Goal: Communication & Community: Answer question/provide support

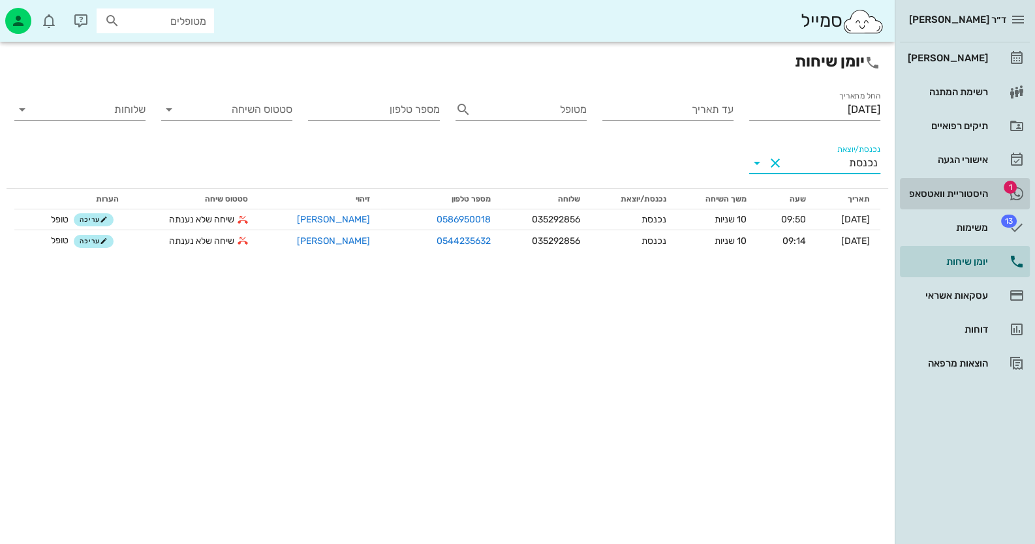
drag, startPoint x: 942, startPoint y: 201, endPoint x: 934, endPoint y: 192, distance: 11.6
click at [942, 199] on div "היסטוריית וואטסאפ" at bounding box center [946, 193] width 83 height 21
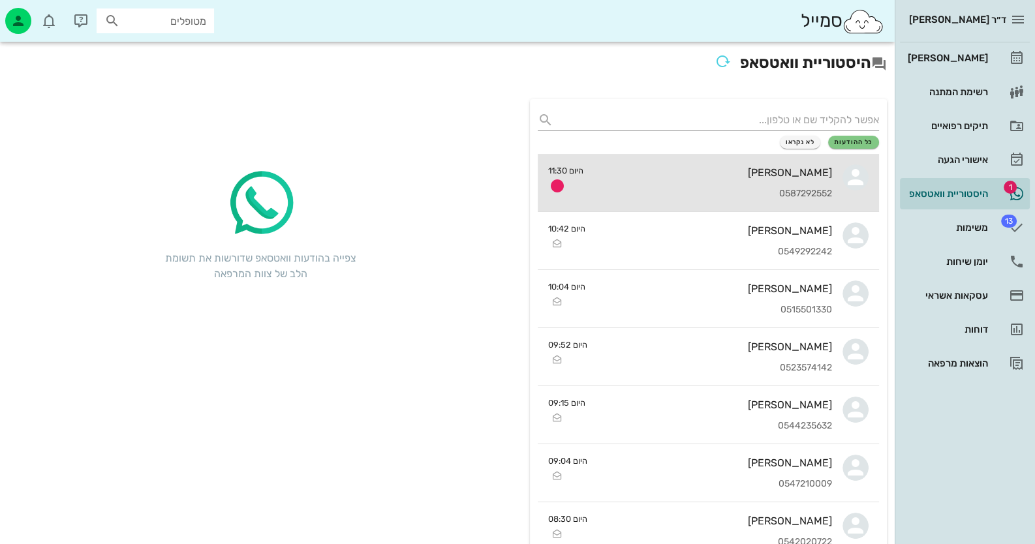
click at [790, 183] on div "[PERSON_NAME] 0587292552" at bounding box center [713, 182] width 238 height 57
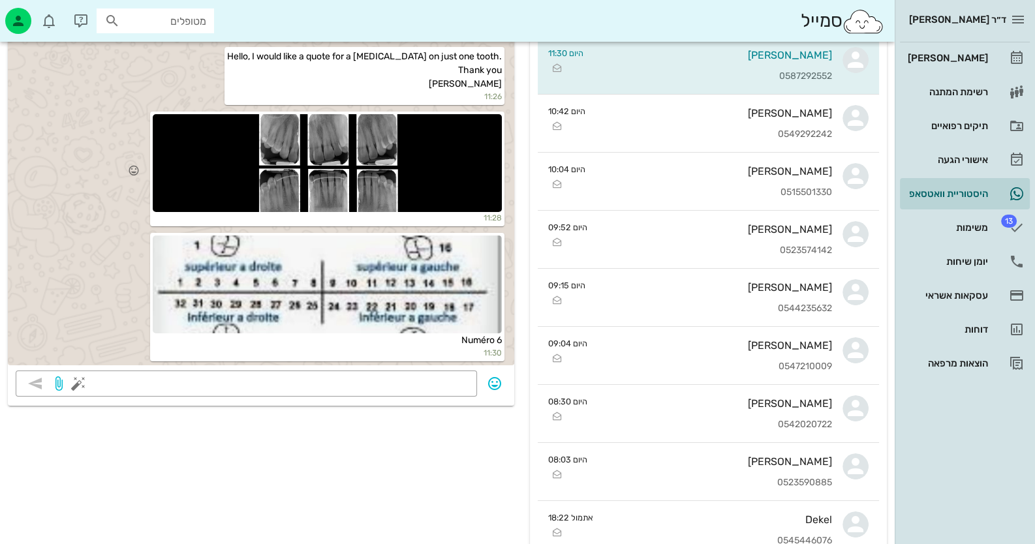
scroll to position [130, 0]
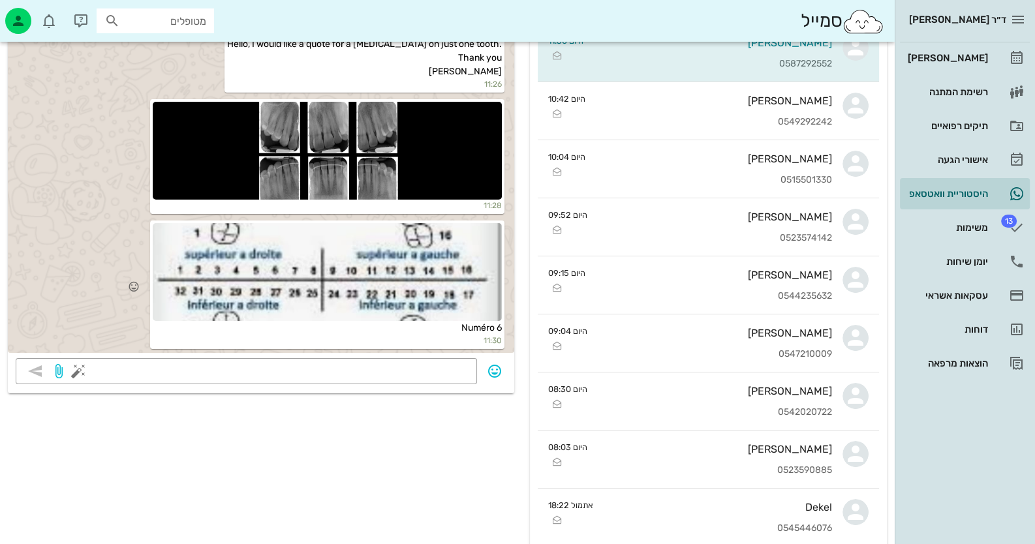
click at [369, 263] on div at bounding box center [327, 272] width 349 height 98
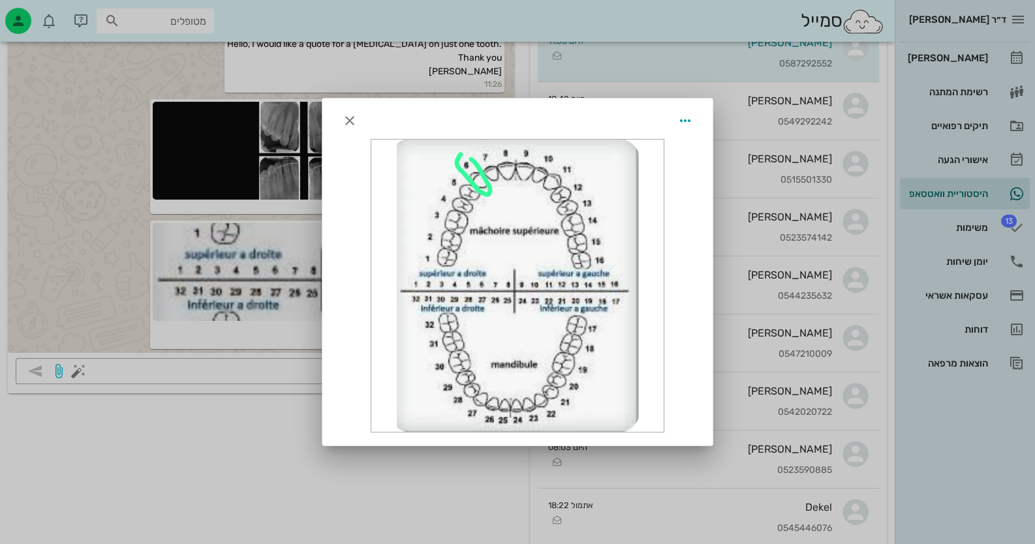
click at [67, 241] on div at bounding box center [517, 272] width 1035 height 544
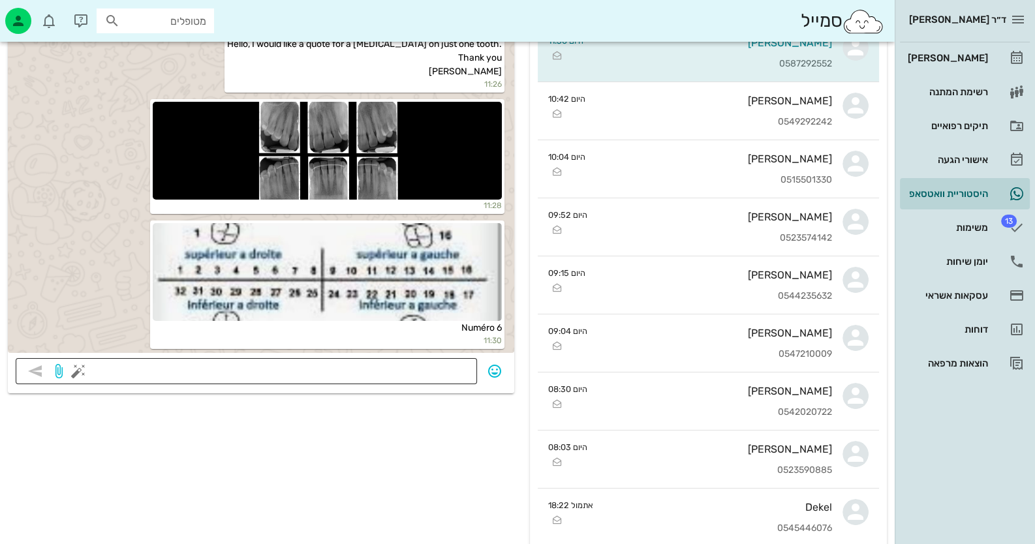
click at [435, 369] on textarea at bounding box center [275, 372] width 388 height 21
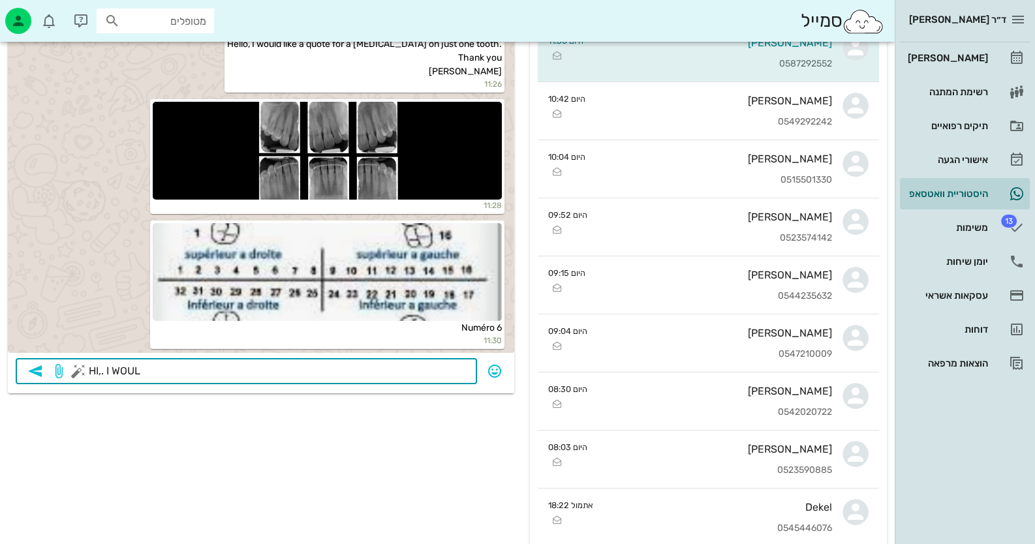
drag, startPoint x: 437, startPoint y: 368, endPoint x: 440, endPoint y: 387, distance: 19.1
click at [440, 387] on div "​ HI,. I WOUL" at bounding box center [261, 375] width 506 height 35
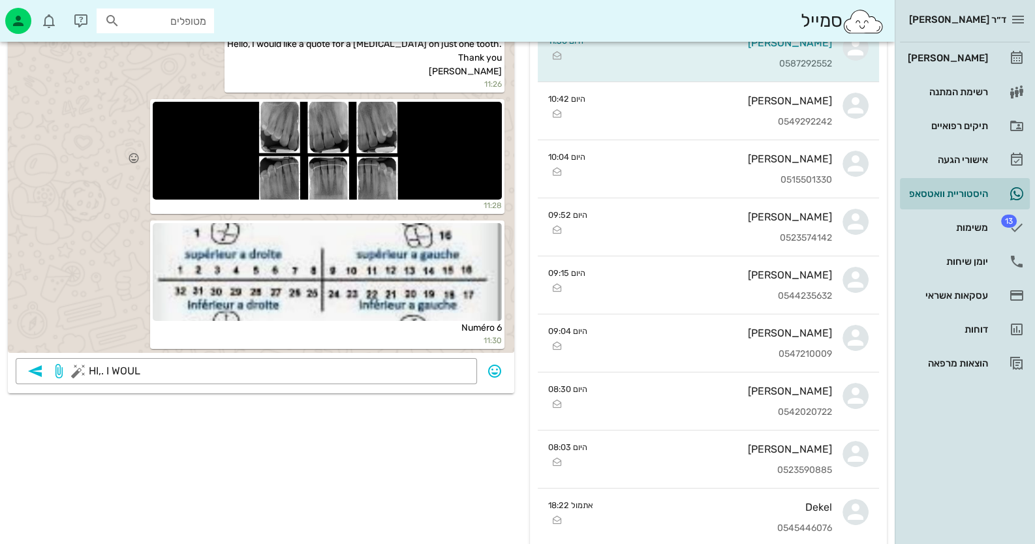
drag, startPoint x: 440, startPoint y: 387, endPoint x: 185, endPoint y: 152, distance: 346.8
click at [185, 152] on div at bounding box center [327, 151] width 349 height 98
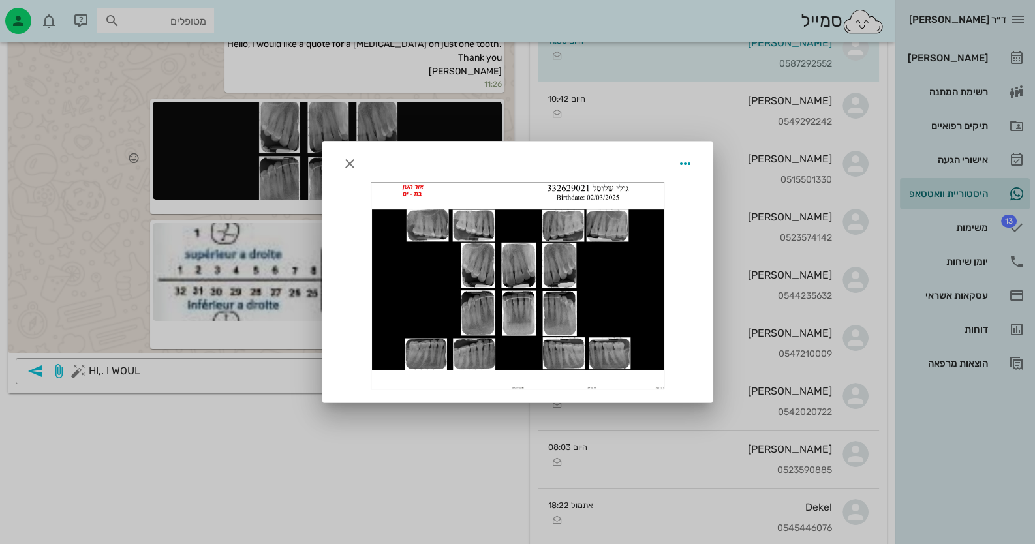
click at [189, 152] on div at bounding box center [517, 272] width 1035 height 544
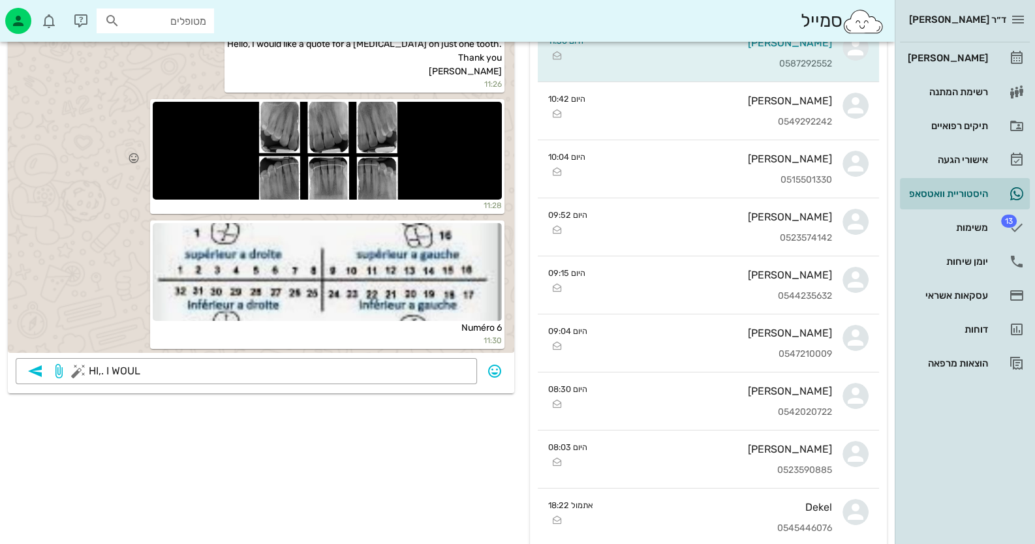
click at [189, 152] on div at bounding box center [327, 151] width 349 height 98
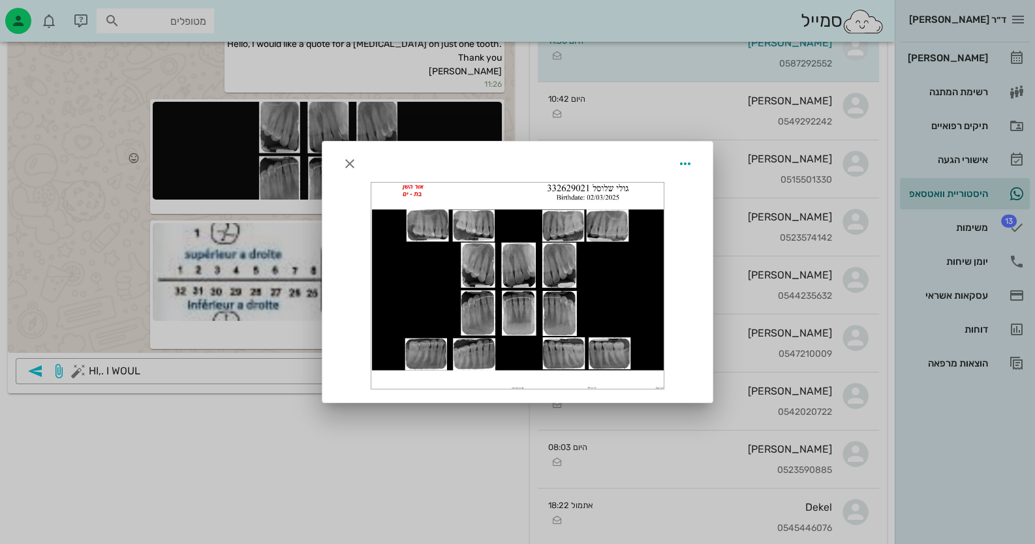
drag, startPoint x: 85, startPoint y: 162, endPoint x: 109, endPoint y: 172, distance: 26.1
click at [88, 163] on div at bounding box center [517, 272] width 1035 height 544
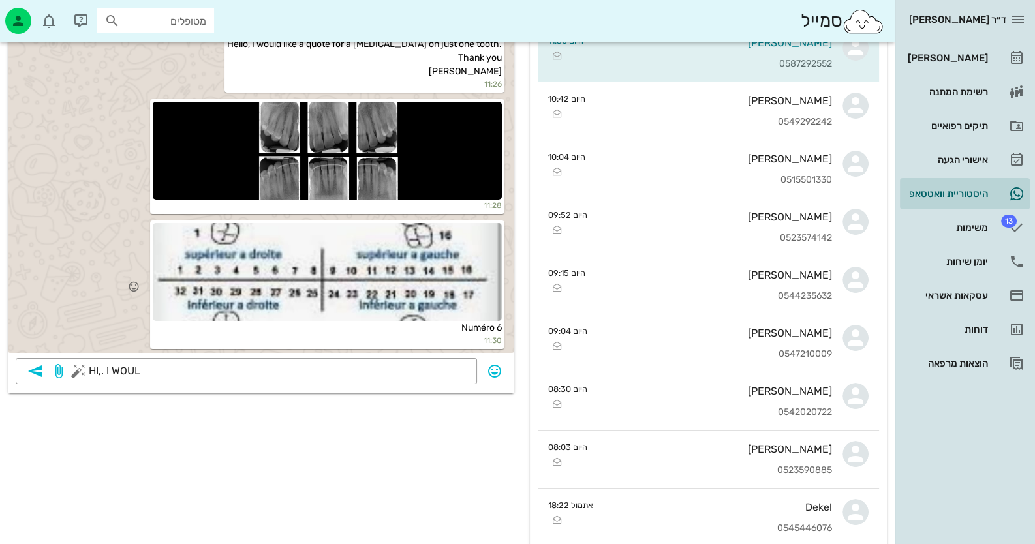
drag, startPoint x: 341, startPoint y: 279, endPoint x: 350, endPoint y: 276, distance: 10.1
click at [350, 276] on div at bounding box center [327, 272] width 349 height 98
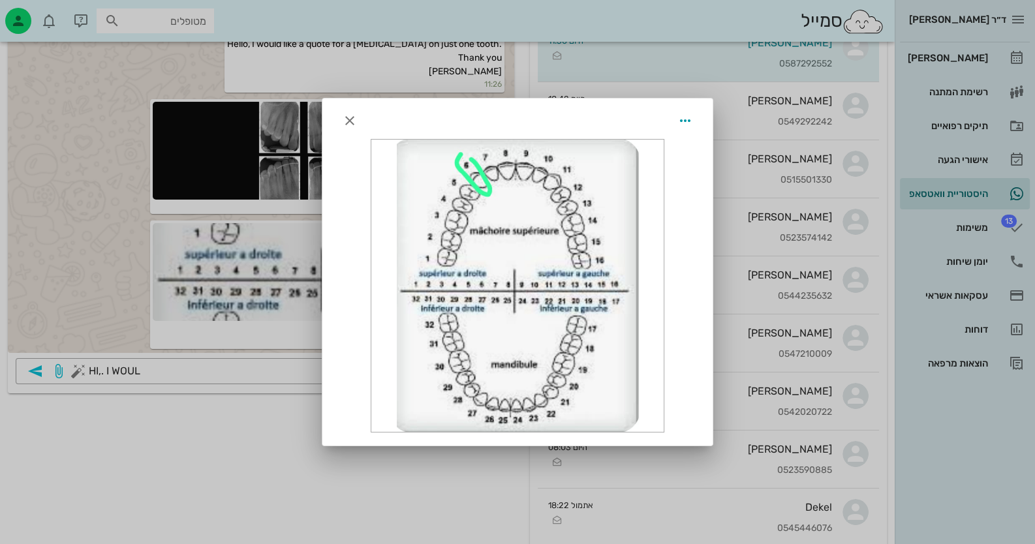
click at [58, 268] on div at bounding box center [517, 272] width 1035 height 544
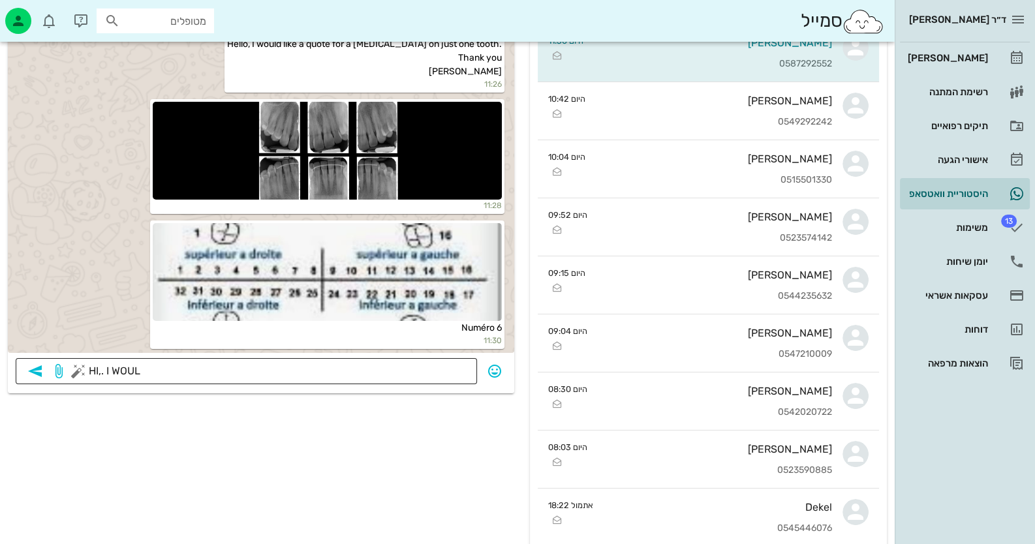
click at [137, 371] on textarea "HI,. I WOUL" at bounding box center [275, 372] width 388 height 21
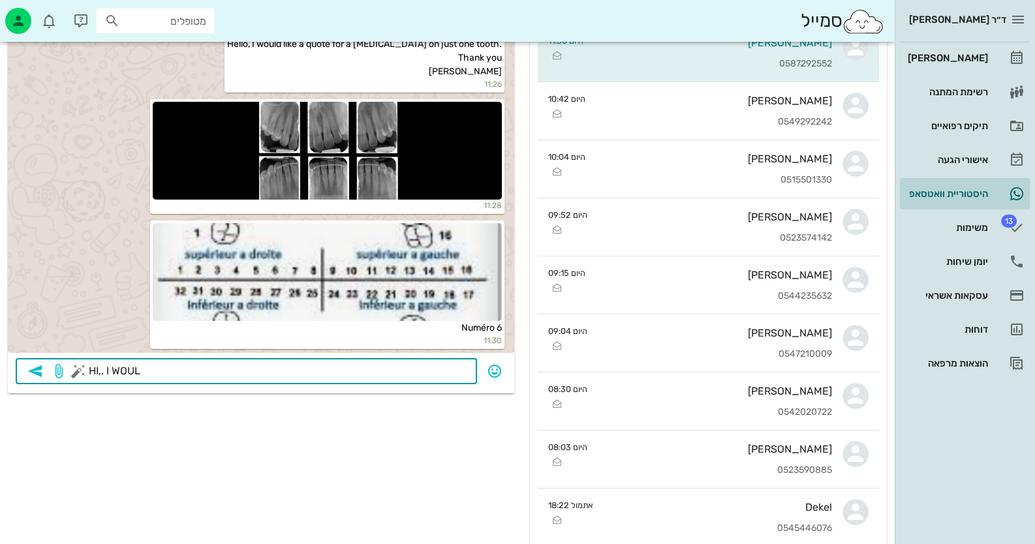
click at [139, 371] on textarea "HI,. I WOUL" at bounding box center [275, 372] width 388 height 21
type textarea "H"
type textarea "י"
type textarea "J"
type textarea "h"
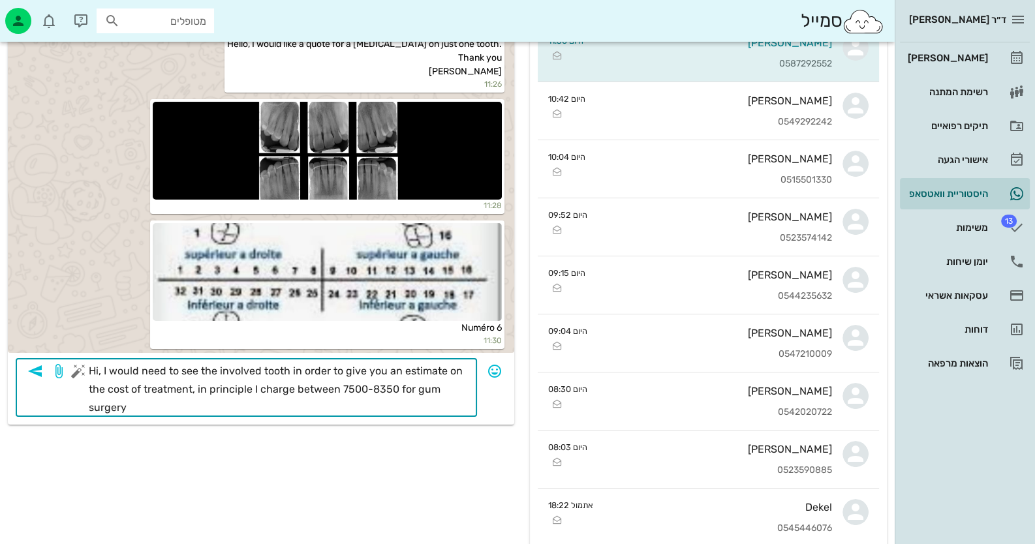
type textarea "Hi, I would need to see the involved tooth in order to give you an estimate on …"
click at [42, 368] on icon "button" at bounding box center [35, 371] width 16 height 16
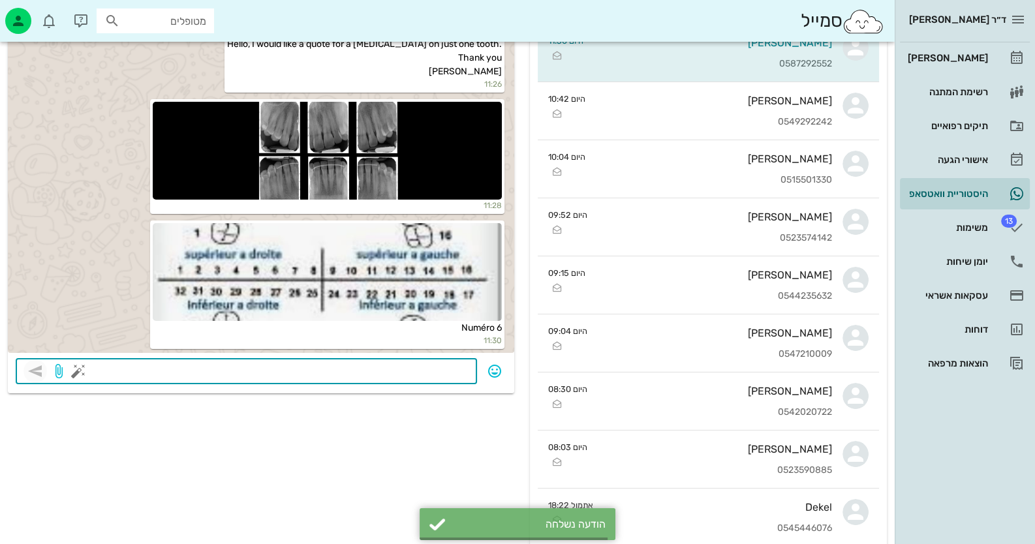
scroll to position [95, 0]
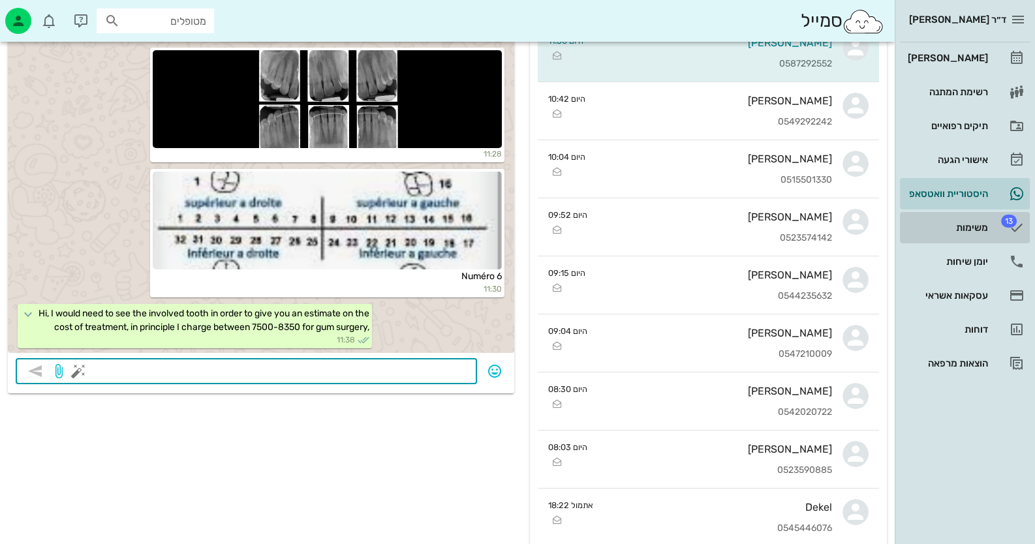
click at [970, 237] on div "משימות" at bounding box center [946, 227] width 83 height 21
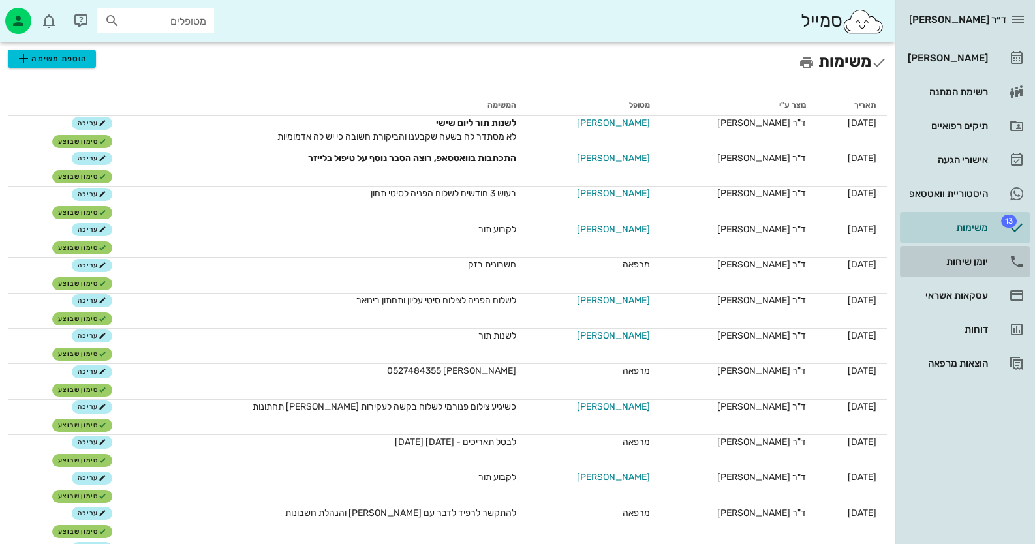
click at [959, 262] on div "יומן שיחות" at bounding box center [946, 261] width 83 height 10
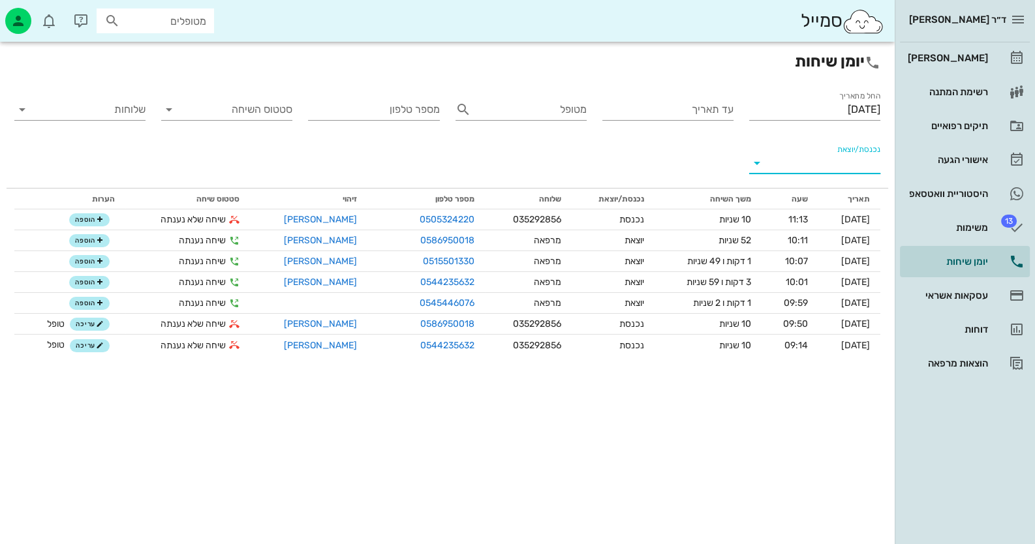
click at [843, 160] on input "נכנסת/יוצאת" at bounding box center [825, 163] width 110 height 21
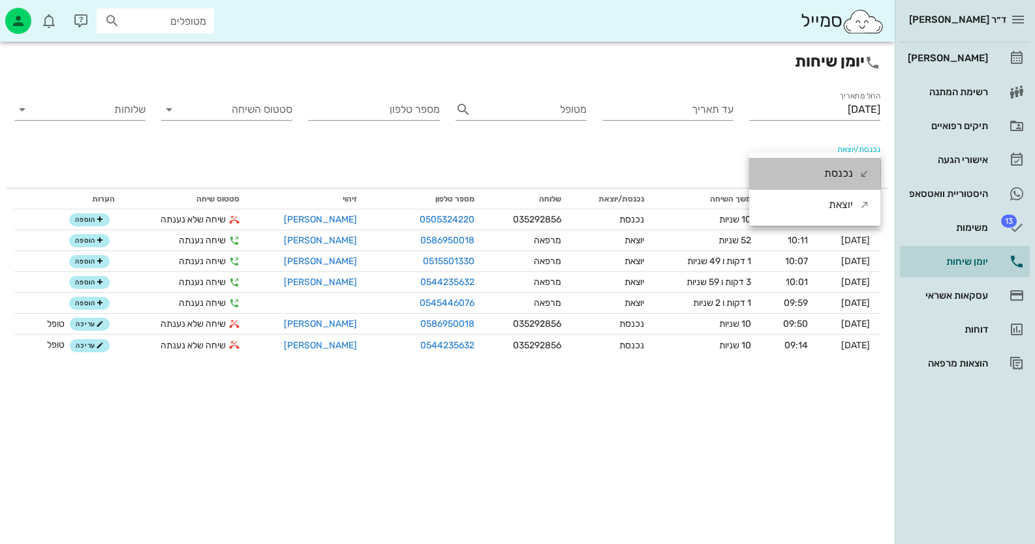
click at [843, 172] on div "נכנסת" at bounding box center [838, 173] width 29 height 31
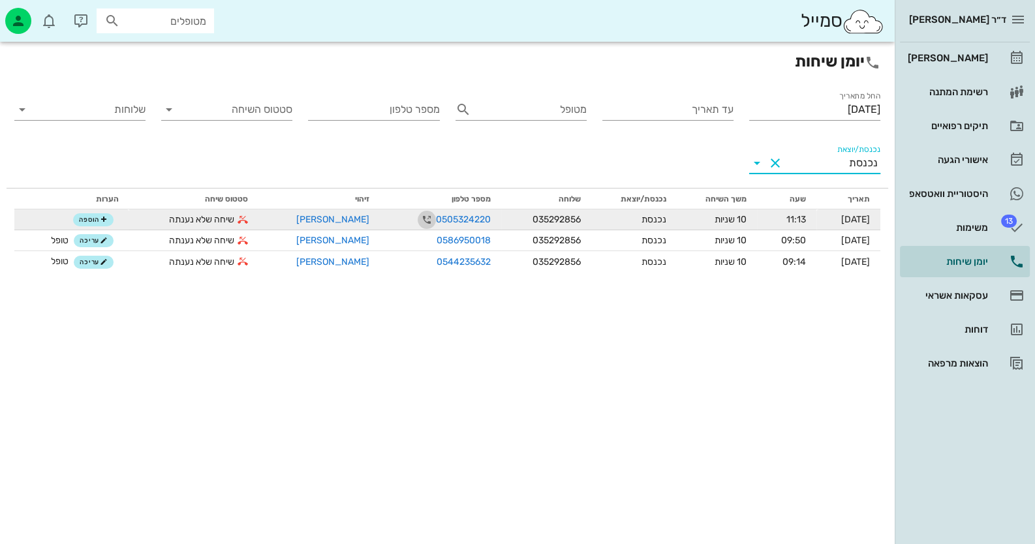
click at [419, 220] on icon "button" at bounding box center [427, 220] width 16 height 16
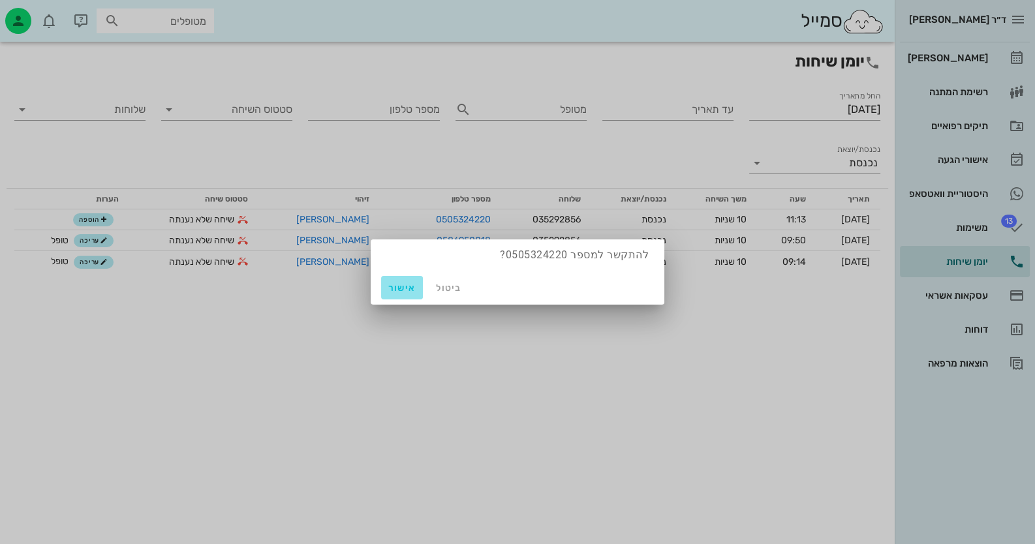
click at [395, 283] on span "אישור" at bounding box center [401, 288] width 31 height 11
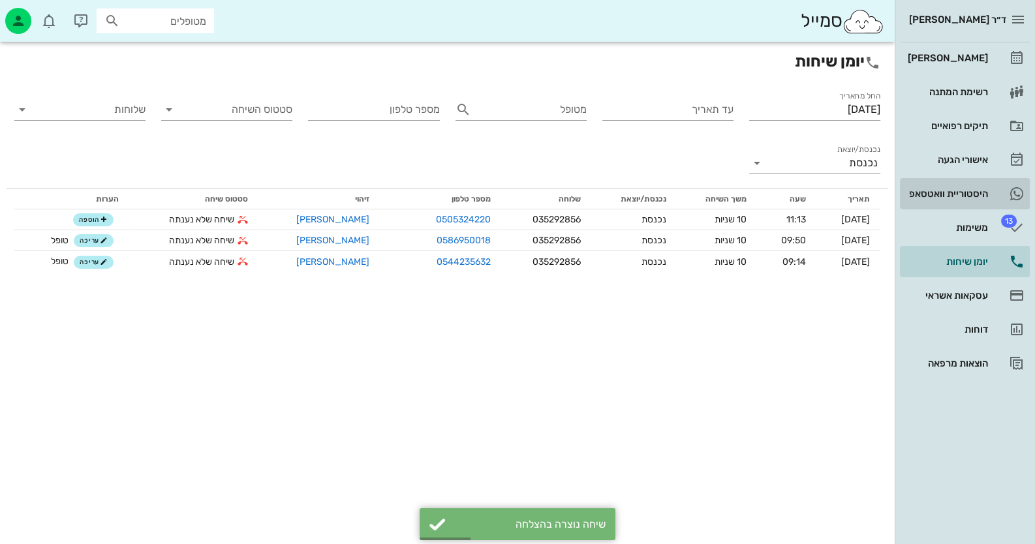
click at [1005, 196] on link "היסטוריית וואטסאפ" at bounding box center [965, 193] width 130 height 31
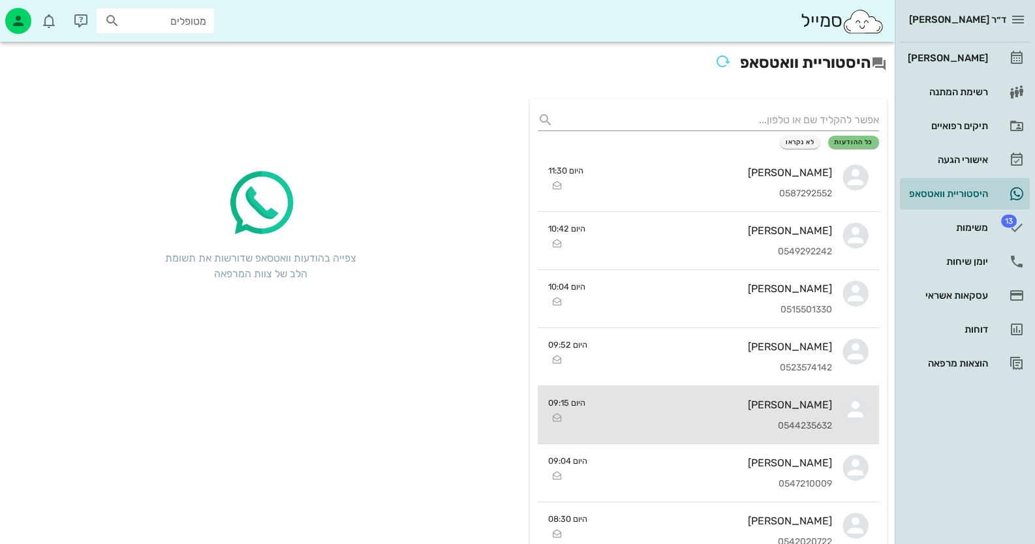
click at [719, 407] on div "רשף אלדר" at bounding box center [714, 405] width 236 height 12
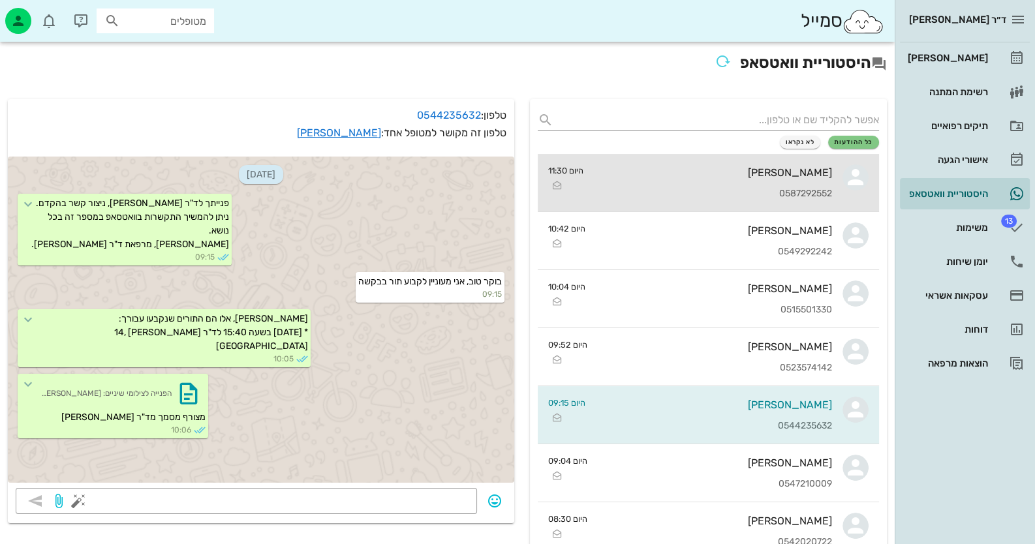
click at [846, 166] on icon at bounding box center [855, 177] width 26 height 26
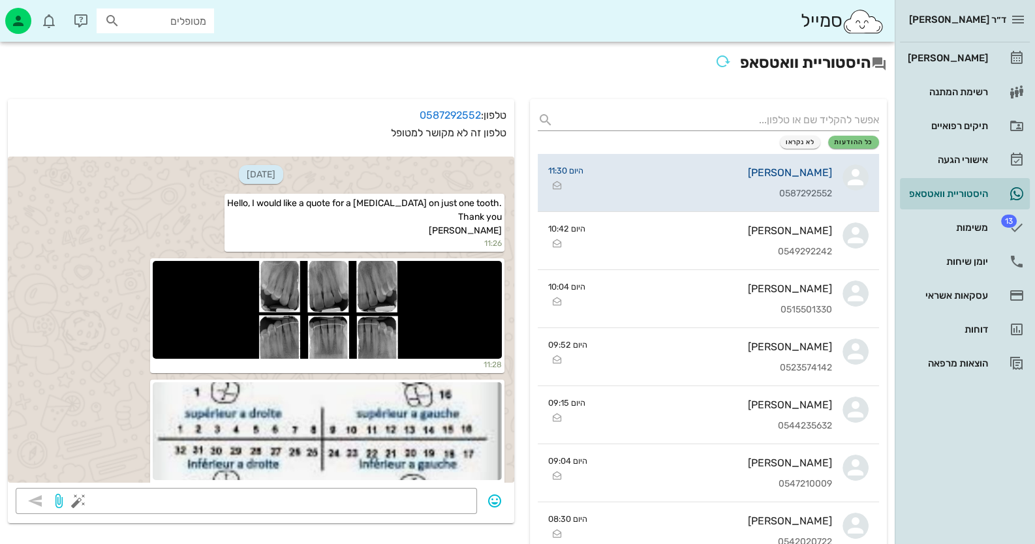
scroll to position [95, 0]
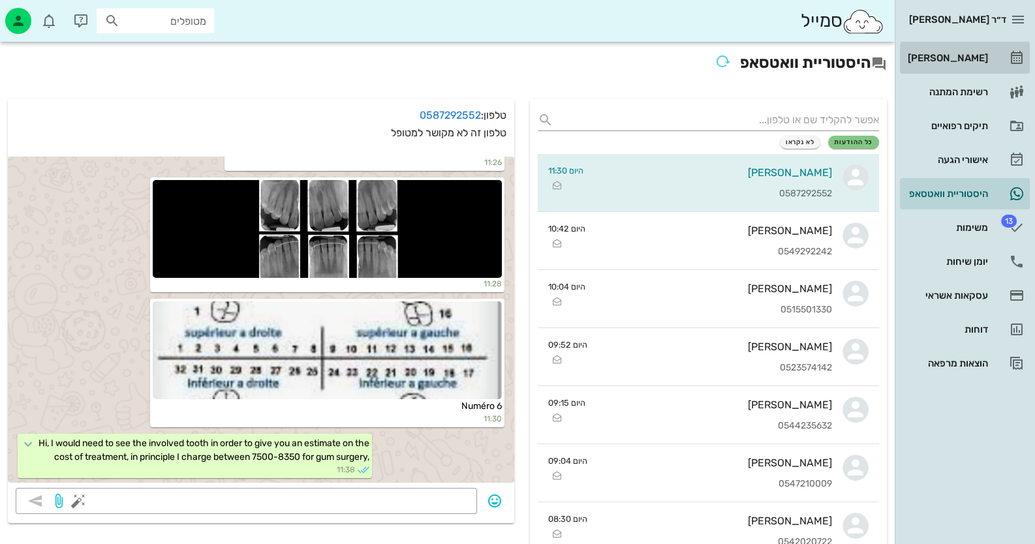
click at [1011, 52] on icon at bounding box center [1017, 58] width 16 height 16
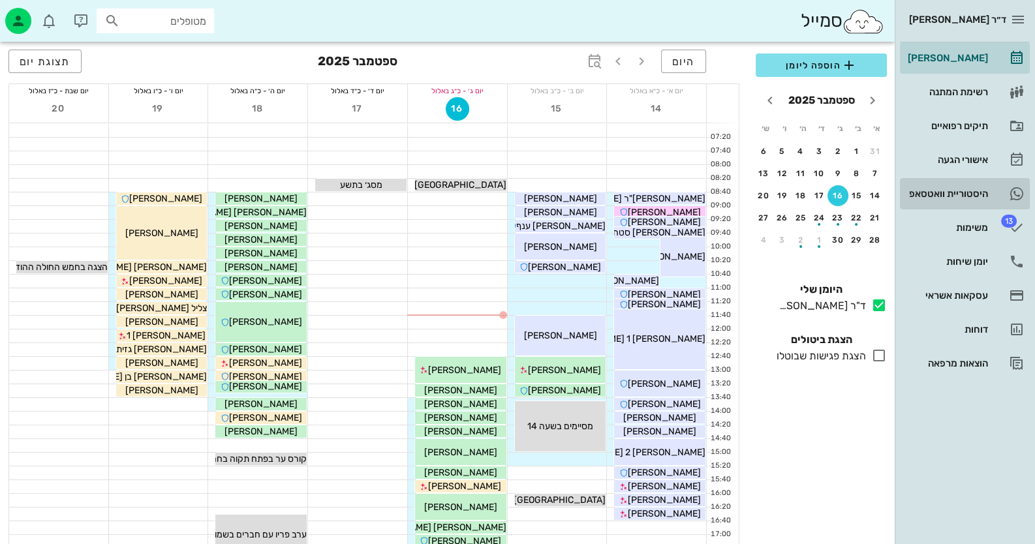
click at [1004, 191] on link "היסטוריית וואטסאפ" at bounding box center [965, 193] width 130 height 31
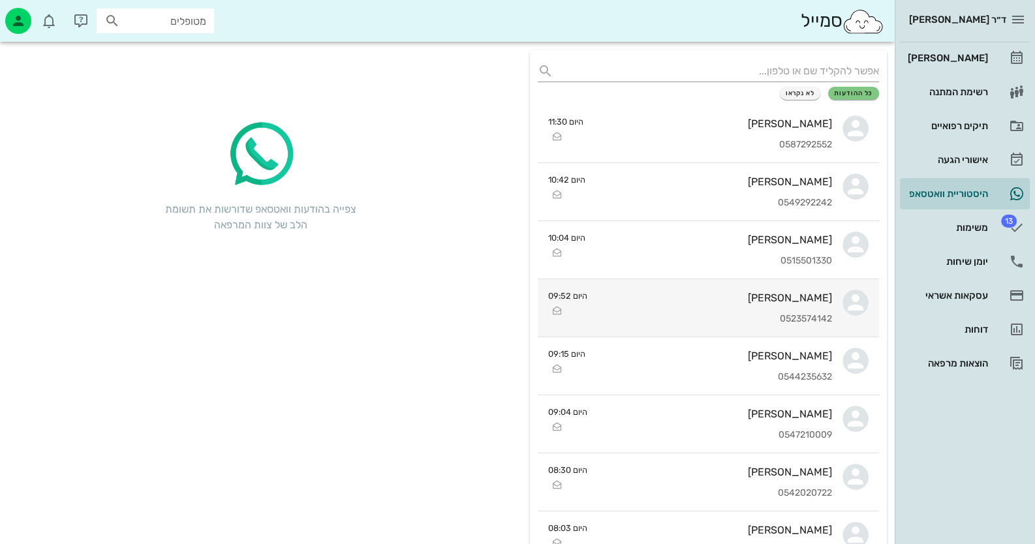
scroll to position [130, 0]
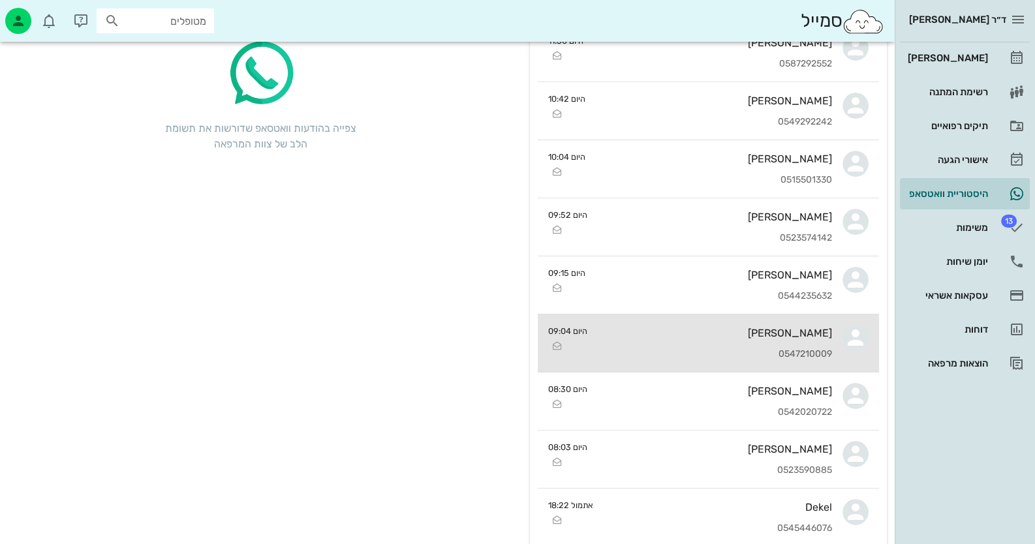
click at [722, 339] on div "נעמי ברנר 0547210009" at bounding box center [715, 343] width 234 height 57
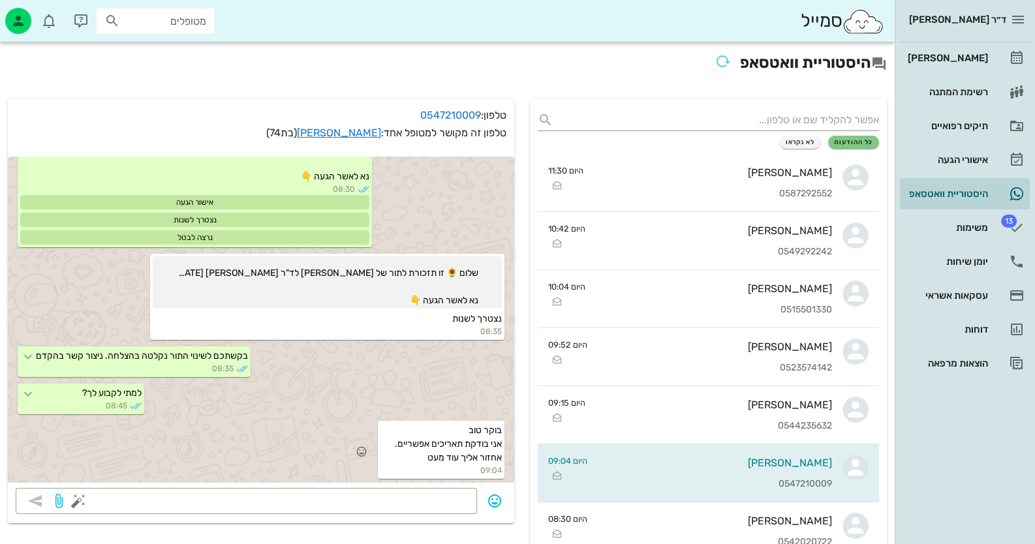
scroll to position [65, 0]
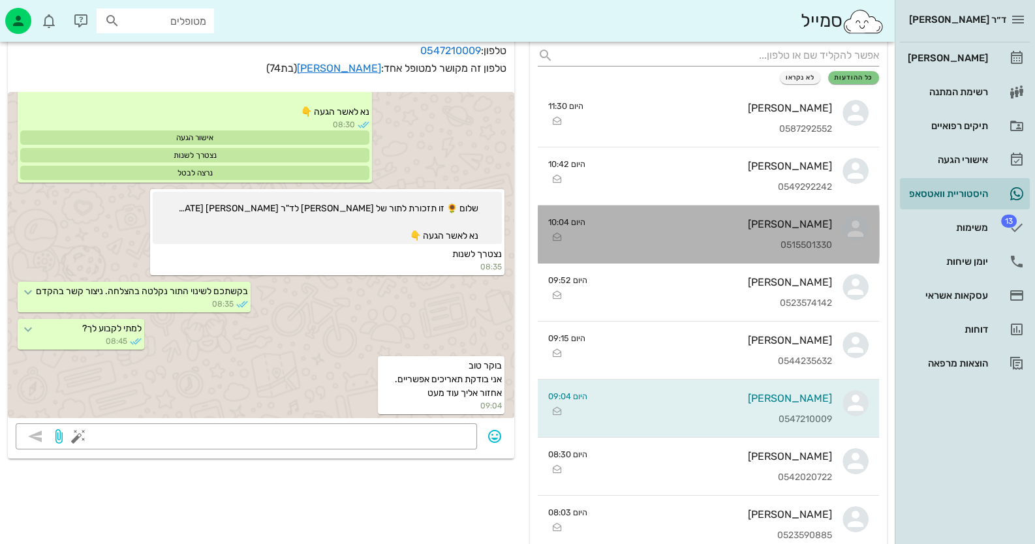
click at [810, 228] on div "ירין מגידיש" at bounding box center [714, 224] width 236 height 12
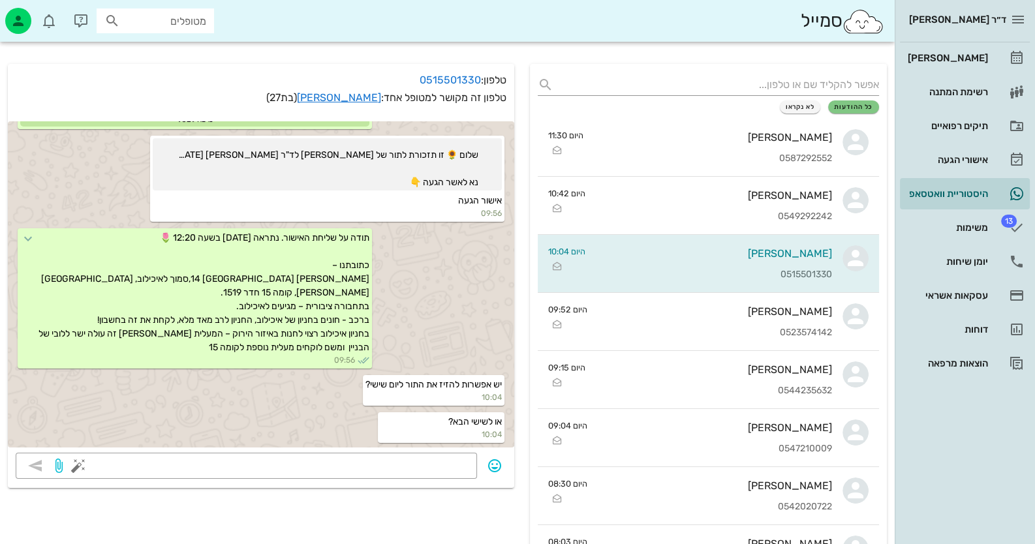
scroll to position [65, 0]
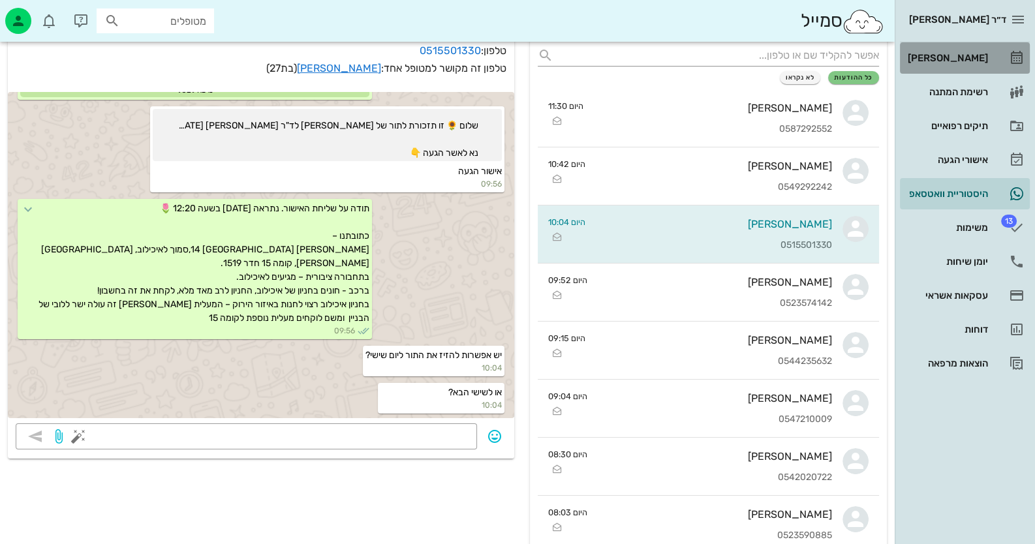
click at [968, 52] on div "[PERSON_NAME]" at bounding box center [946, 58] width 83 height 21
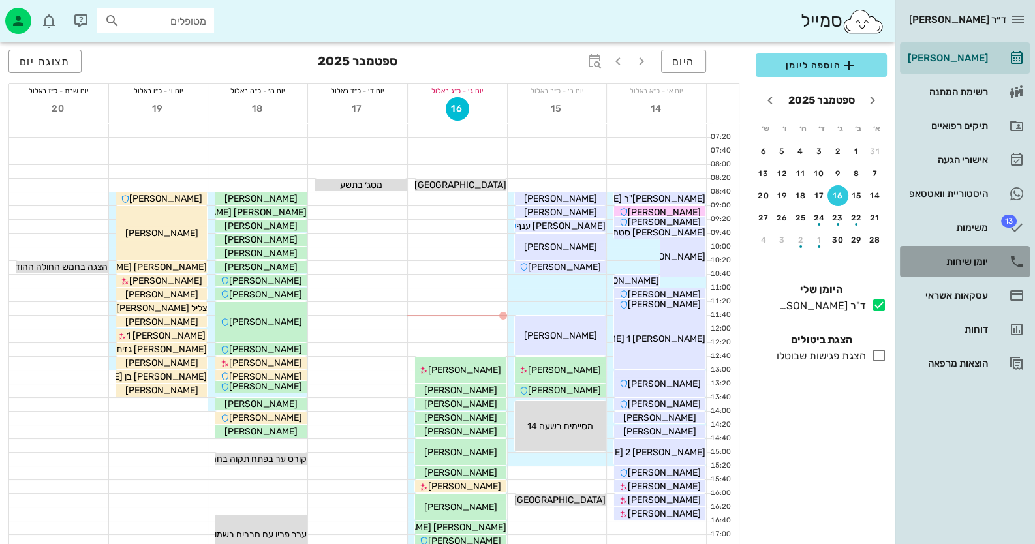
click at [972, 257] on div "יומן שיחות" at bounding box center [946, 261] width 83 height 10
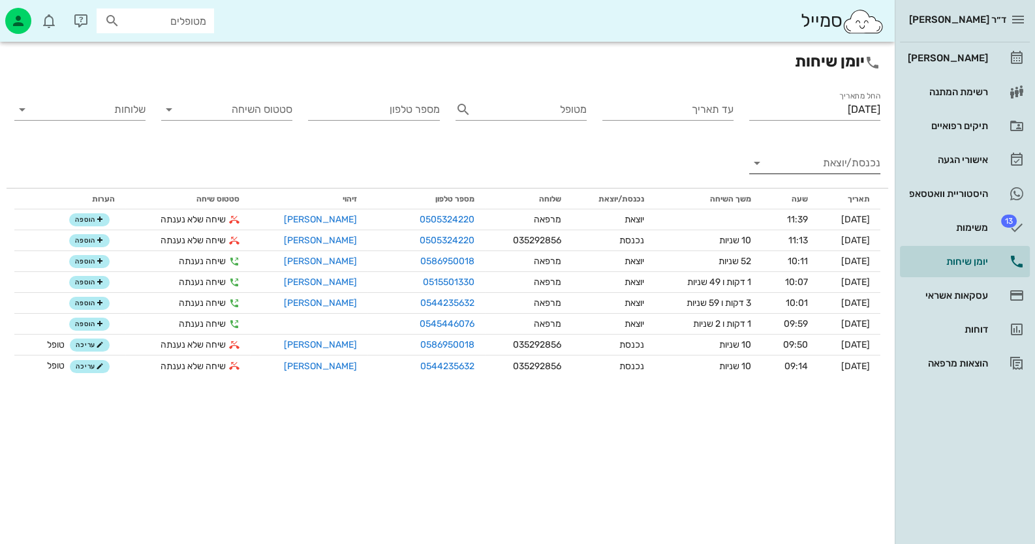
click at [836, 169] on input "נכנסת/יוצאת" at bounding box center [825, 163] width 110 height 21
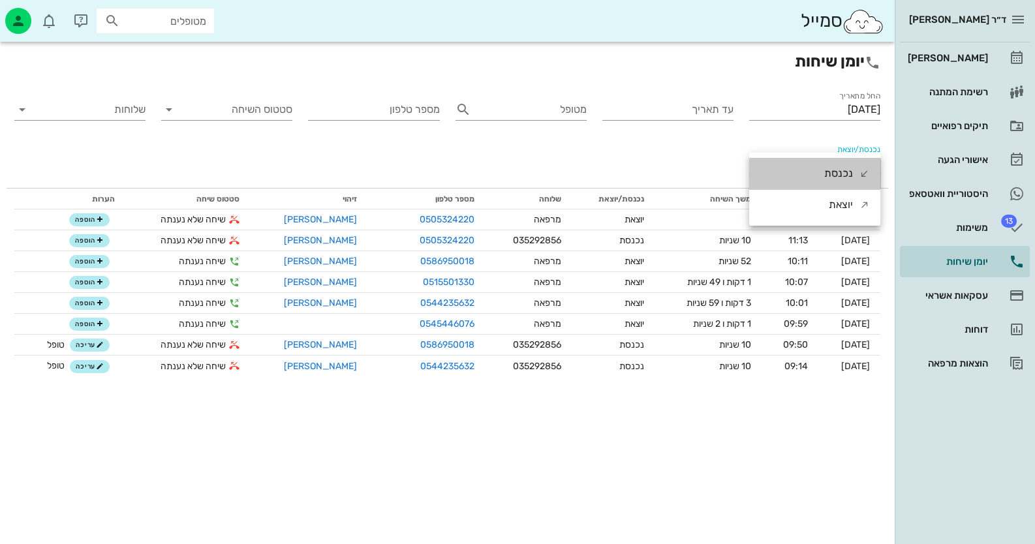
click at [836, 169] on div "נכנסת" at bounding box center [838, 173] width 29 height 31
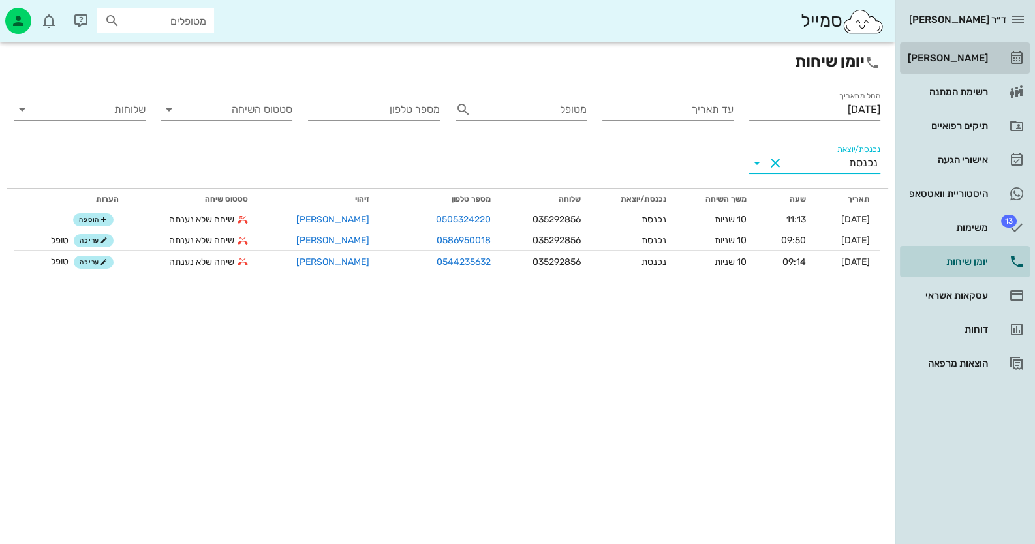
click at [989, 46] on link "[PERSON_NAME]" at bounding box center [965, 57] width 130 height 31
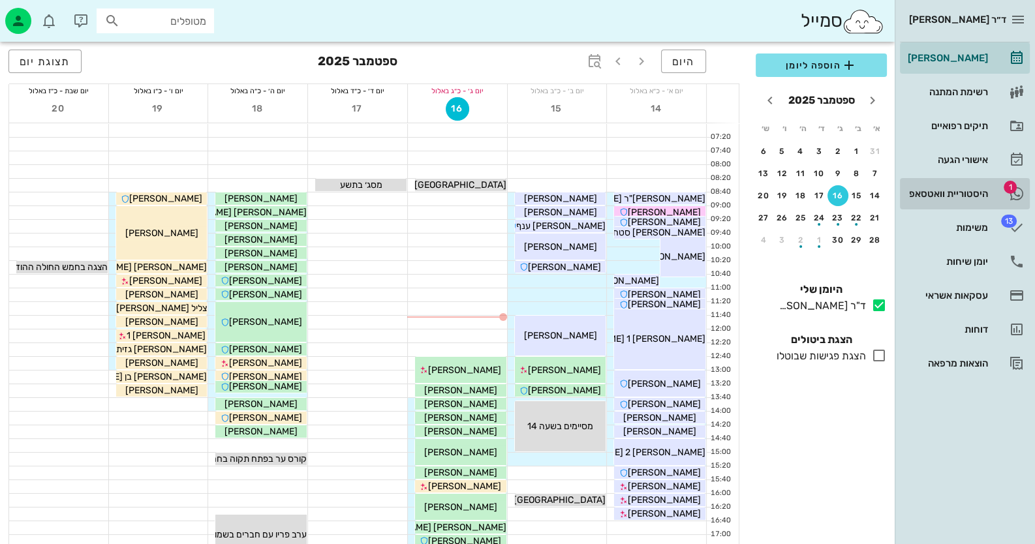
click at [956, 199] on div "היסטוריית וואטסאפ" at bounding box center [946, 193] width 83 height 21
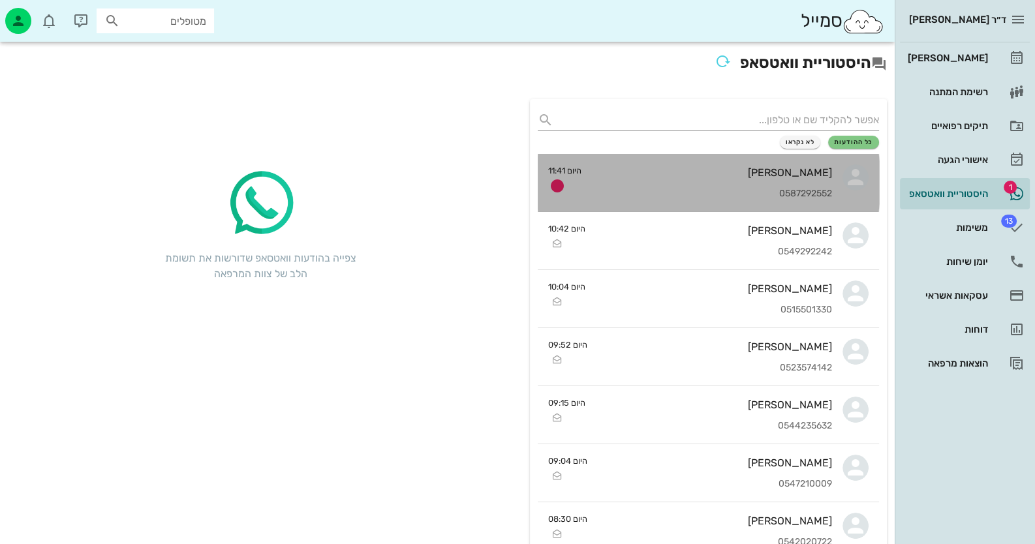
click at [814, 174] on div "Julie Schlüssel" at bounding box center [712, 172] width 240 height 12
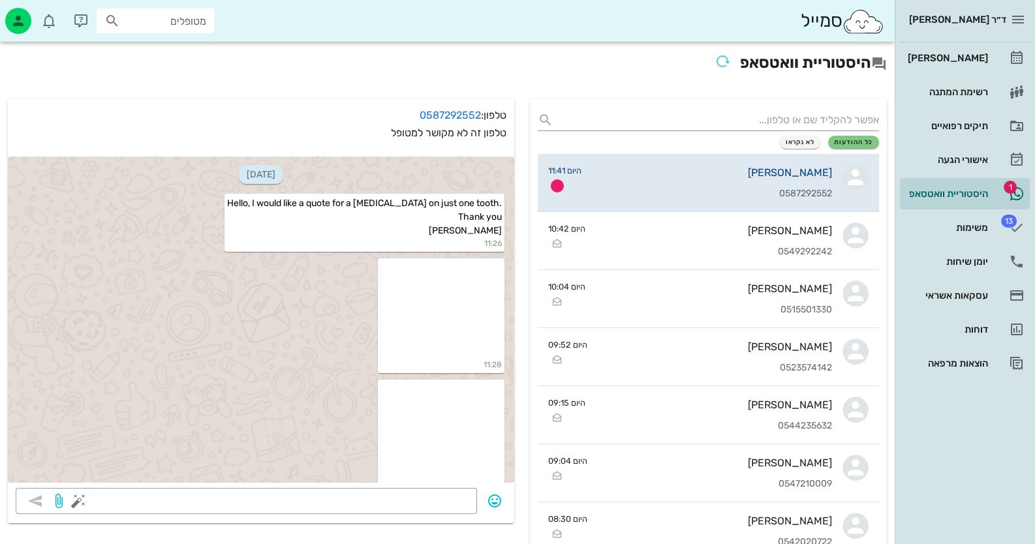
scroll to position [131, 0]
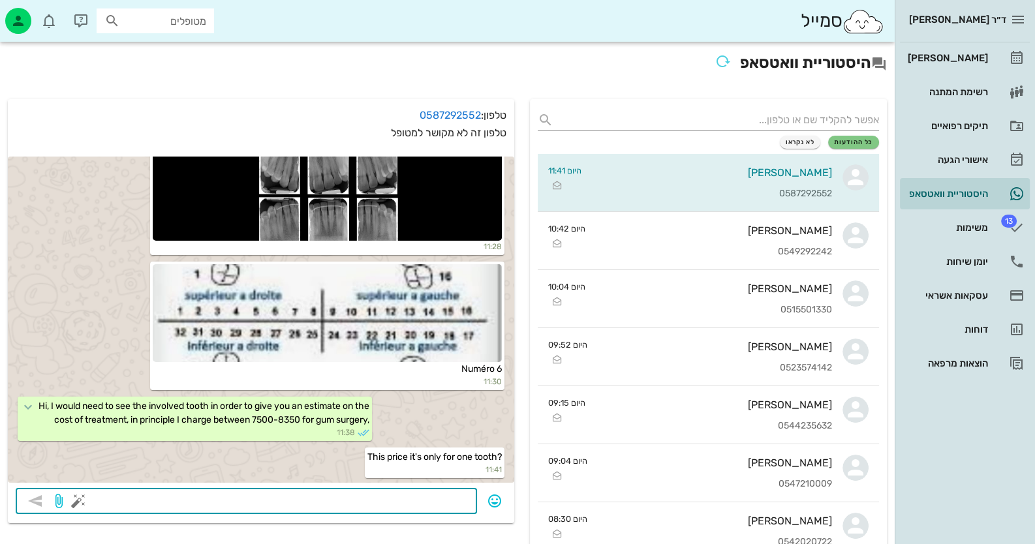
click at [422, 504] on textarea at bounding box center [275, 502] width 388 height 21
type textarea "c"
type textarea "yes"
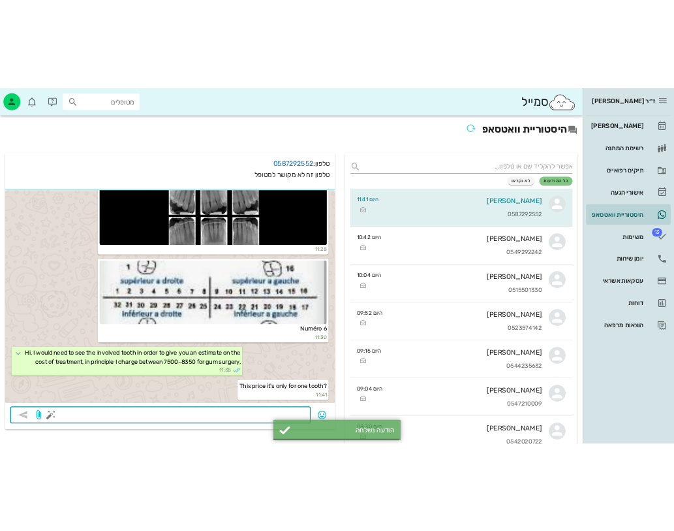
scroll to position [169, 0]
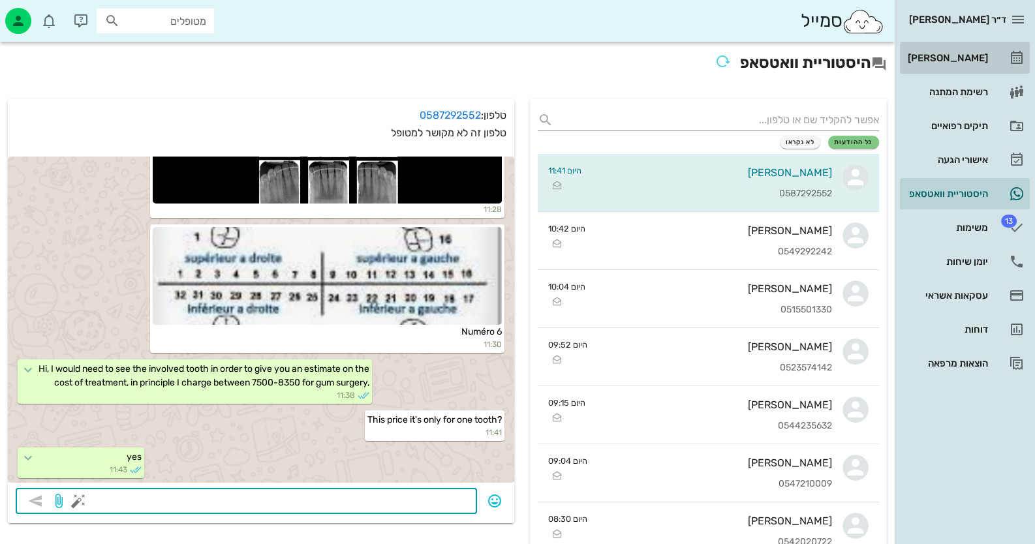
click at [985, 50] on div "[PERSON_NAME]" at bounding box center [946, 58] width 83 height 21
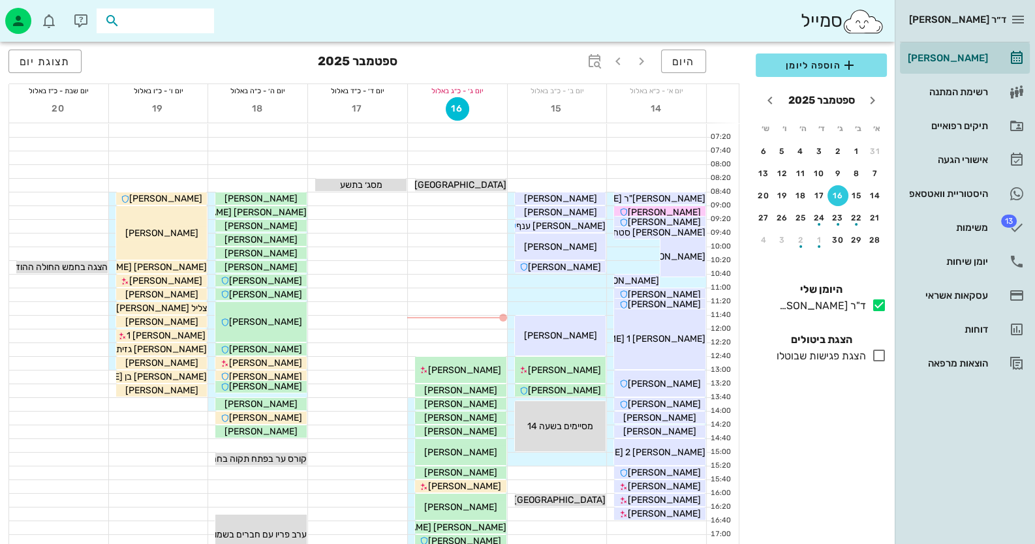
click at [187, 20] on input "text" at bounding box center [165, 20] width 84 height 17
paste input "בליזובסקי"
type input "בליזובסקי"
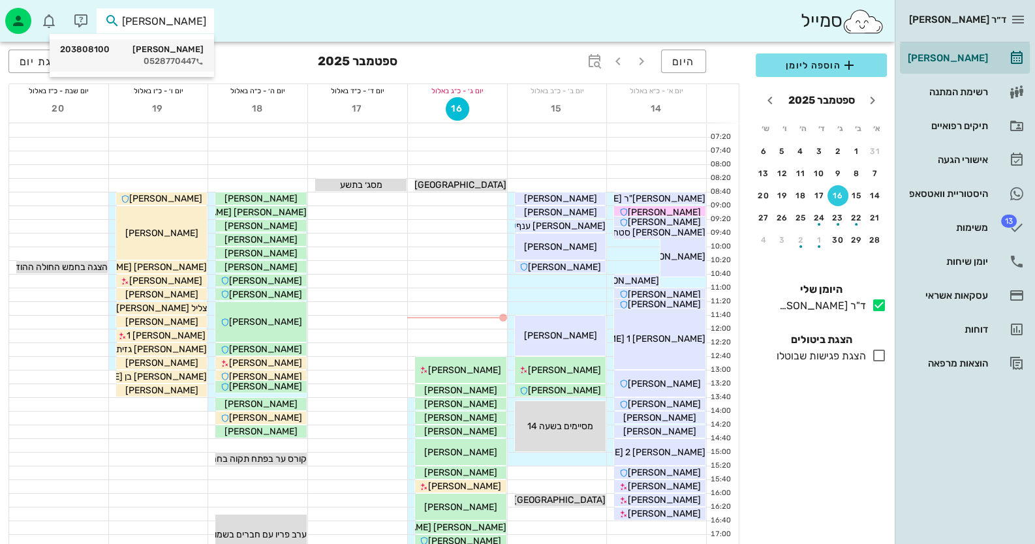
click at [166, 63] on div "0528770447" at bounding box center [132, 61] width 144 height 10
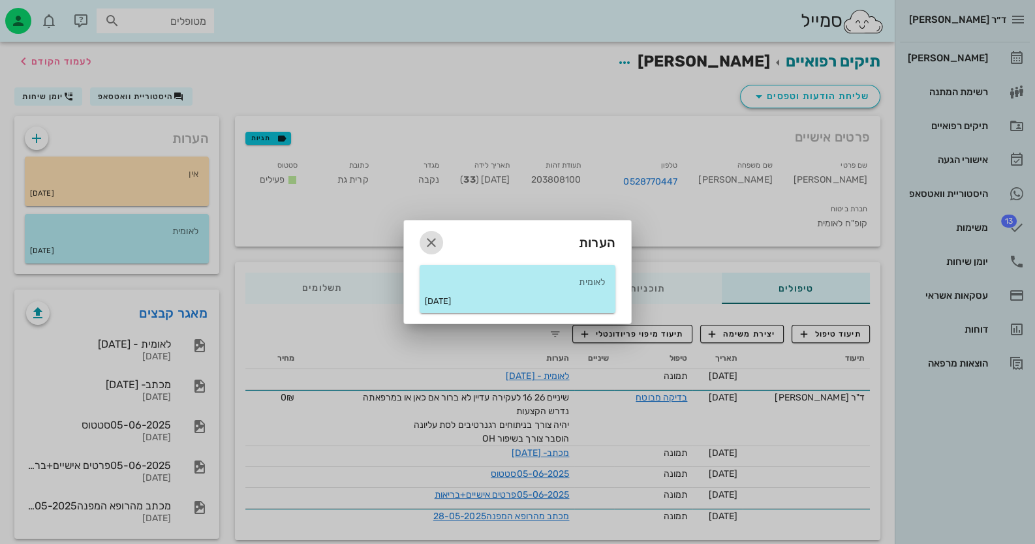
click at [427, 241] on icon "button" at bounding box center [432, 243] width 16 height 16
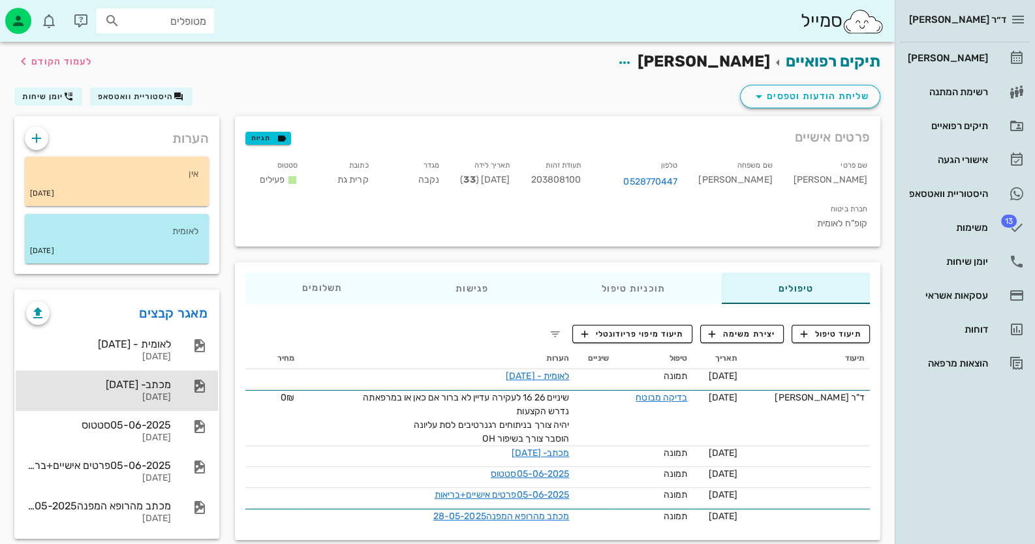
click at [150, 382] on div "מכתב- 05-06-2025" at bounding box center [98, 384] width 145 height 12
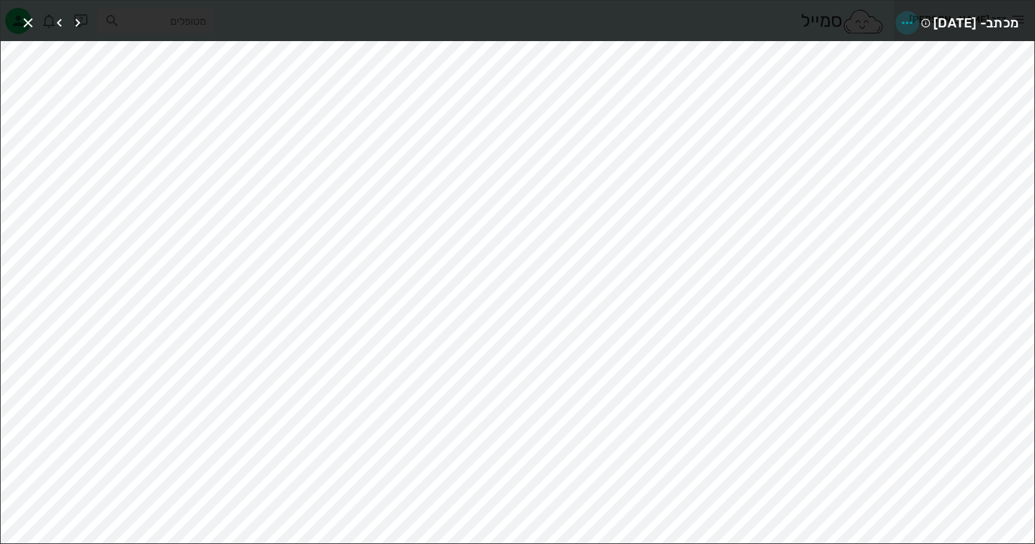
click at [899, 22] on icon "button" at bounding box center [907, 23] width 16 height 16
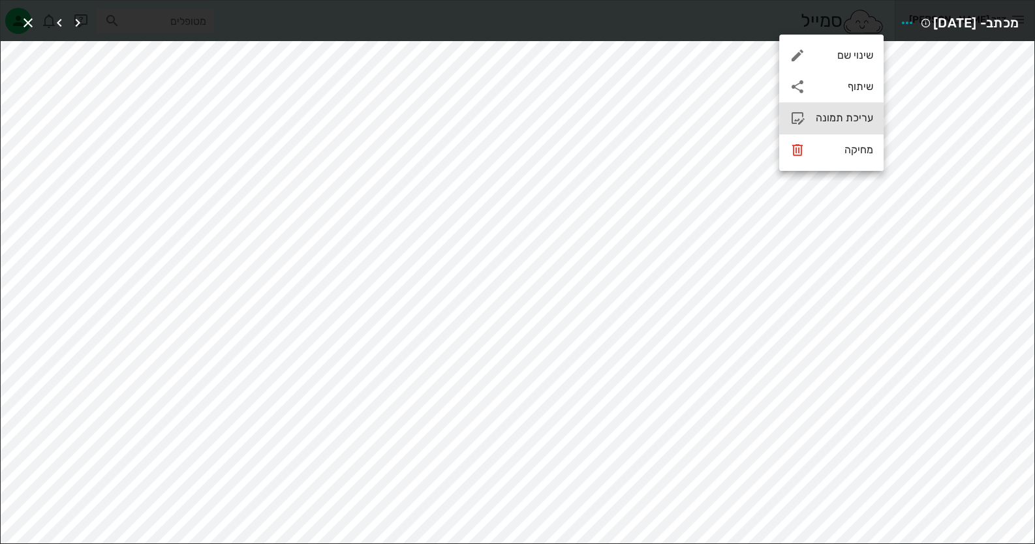
click at [855, 120] on div "עריכת תמונה" at bounding box center [844, 118] width 57 height 12
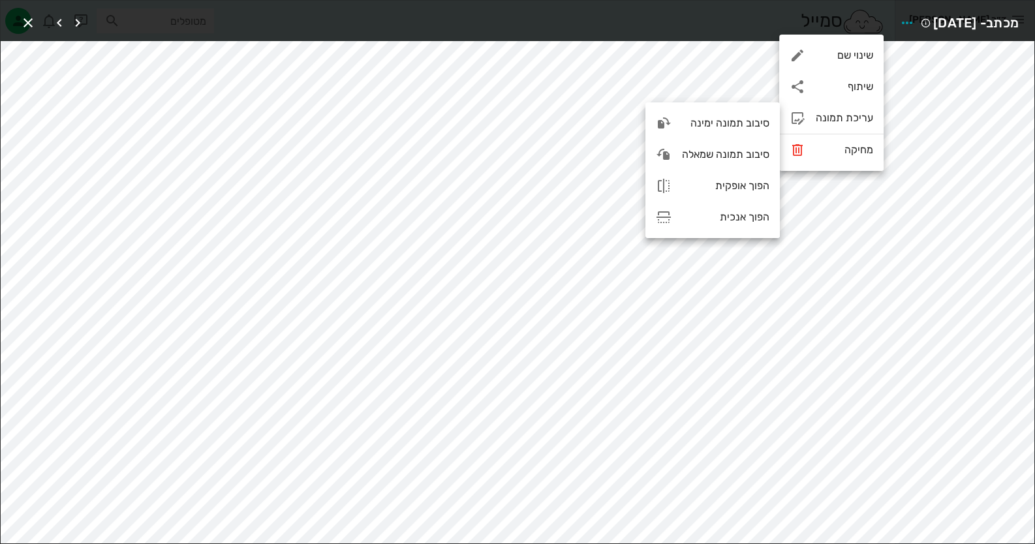
click at [677, 22] on div "מכתב- 05-06-2025" at bounding box center [518, 21] width 1034 height 40
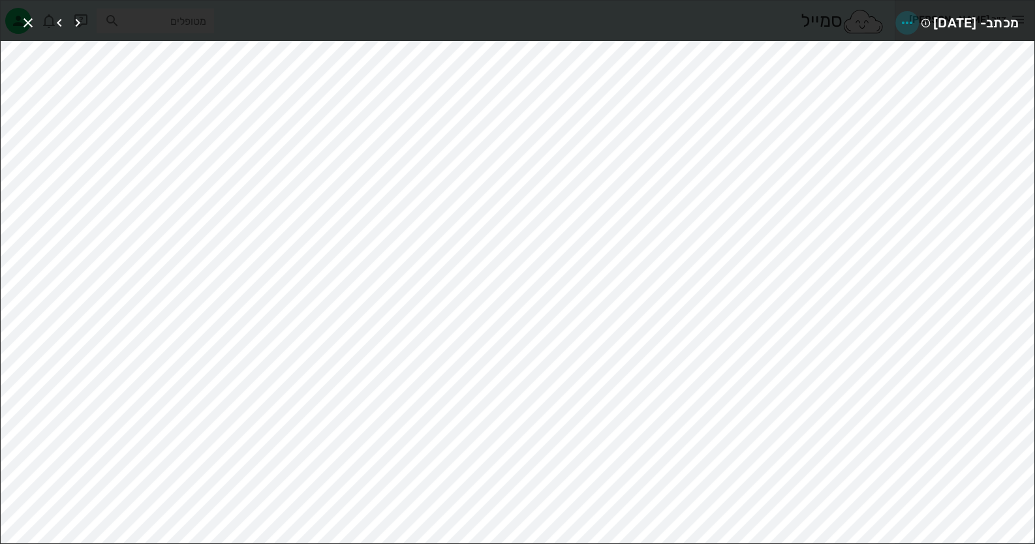
click at [899, 18] on icon "button" at bounding box center [907, 23] width 16 height 16
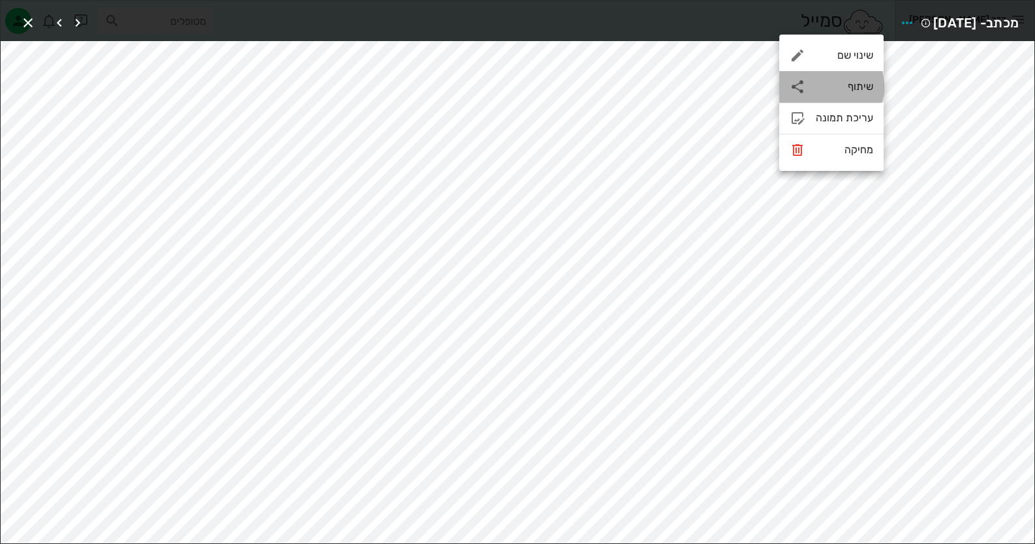
click at [861, 74] on div "שיתוף" at bounding box center [831, 86] width 104 height 31
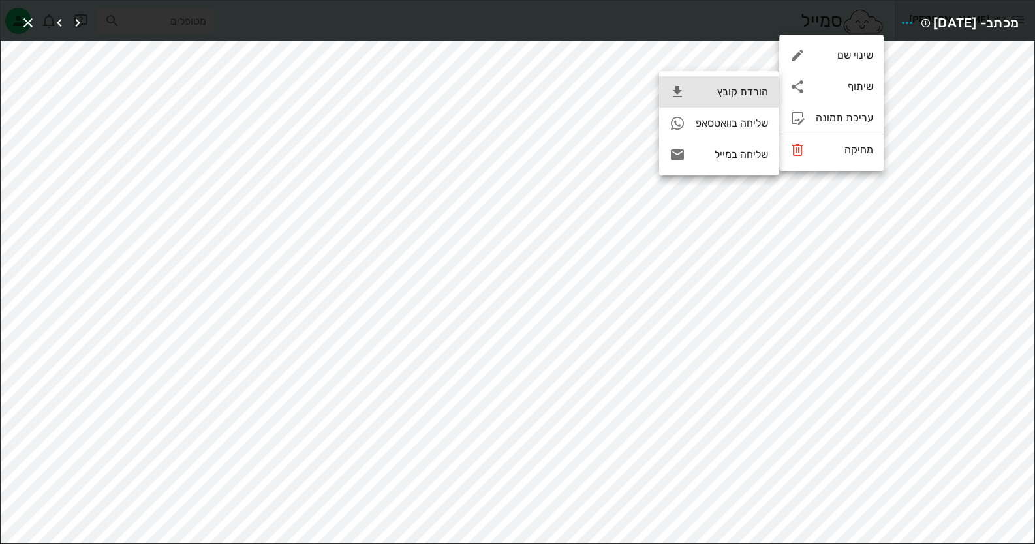
click at [728, 96] on div "הורדת קובץ" at bounding box center [732, 91] width 72 height 12
click at [22, 18] on icon "button" at bounding box center [28, 23] width 16 height 16
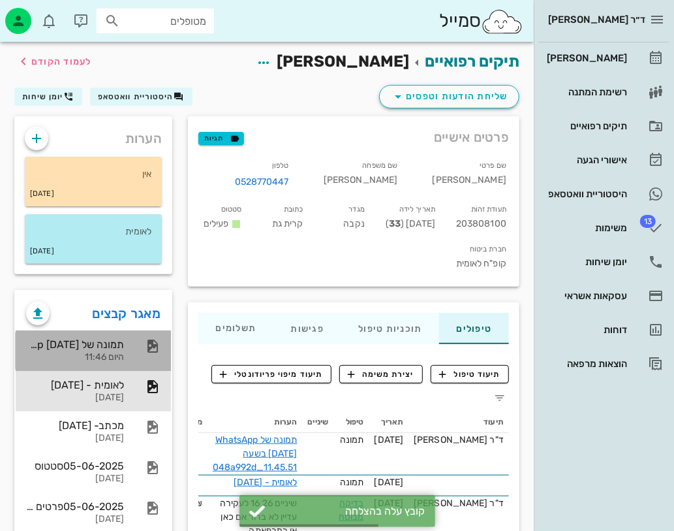
click at [104, 345] on div "תמונה של WhatsApp 2025-09-16 בשעה 11.45.51_048a992d" at bounding box center [75, 344] width 98 height 12
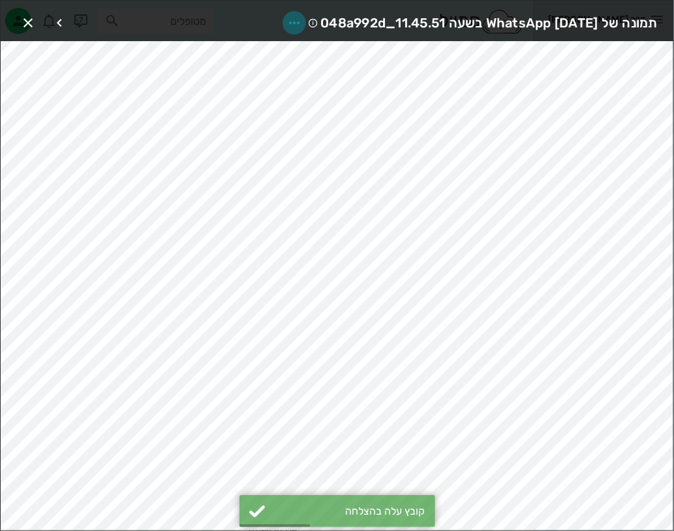
click at [283, 21] on span "button" at bounding box center [294, 23] width 23 height 16
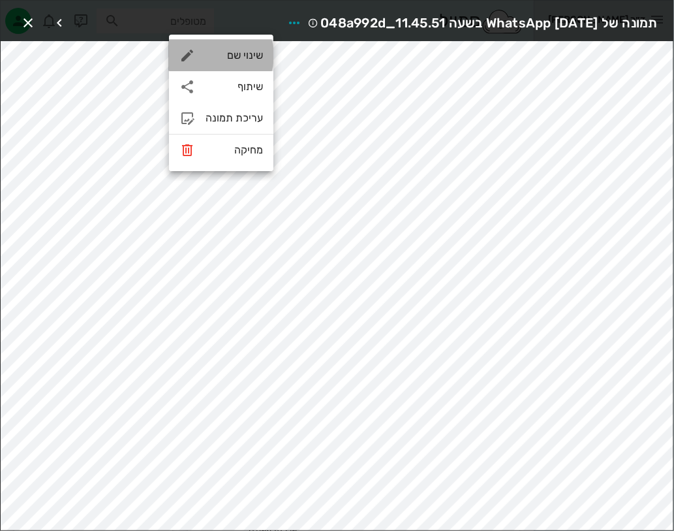
click at [243, 62] on div "שינוי שם" at bounding box center [221, 55] width 104 height 31
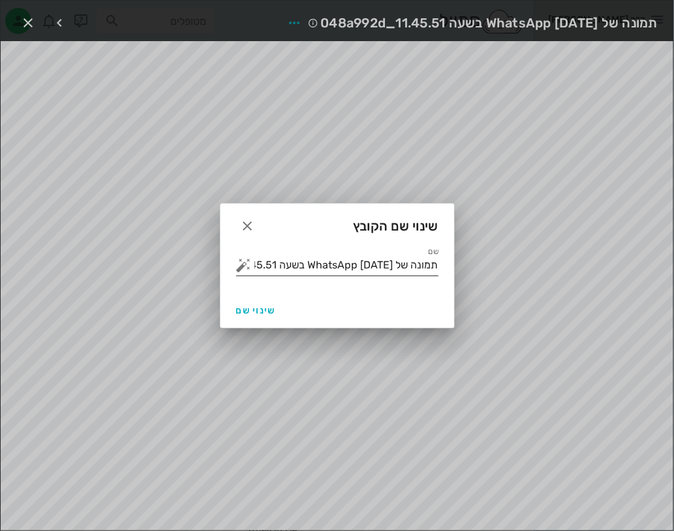
click at [285, 266] on input "תמונה של WhatsApp 2025-09-16 בשעה 11.45.51_048a992d" at bounding box center [346, 264] width 184 height 21
type input "n"
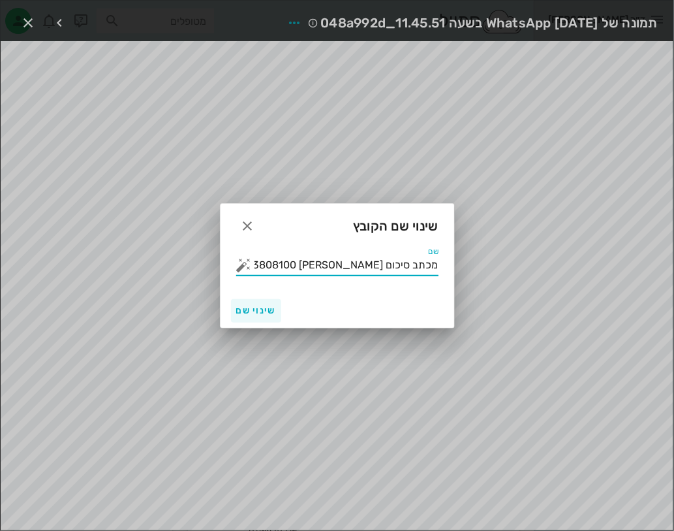
type input "מכתב סיכום בליזובסקי גאולה 203808100"
click at [261, 313] on span "שינוי שם" at bounding box center [256, 310] width 40 height 11
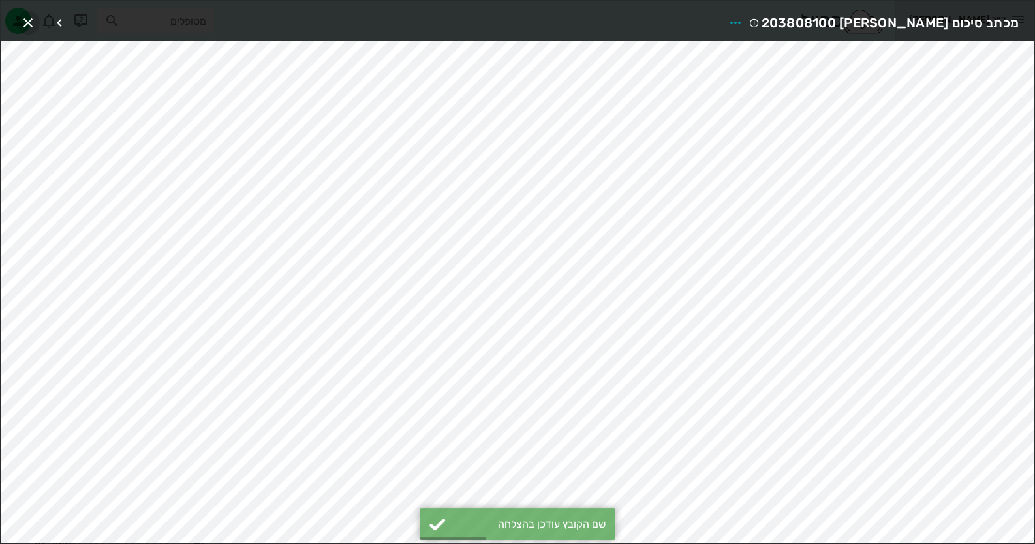
click at [17, 19] on span "button" at bounding box center [27, 23] width 23 height 16
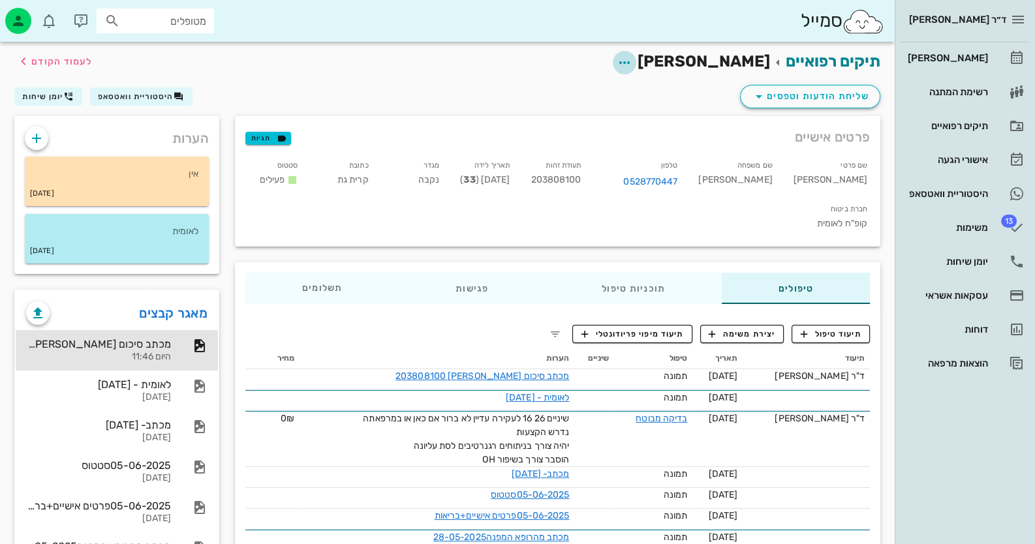
click at [632, 65] on icon "button" at bounding box center [625, 63] width 16 height 16
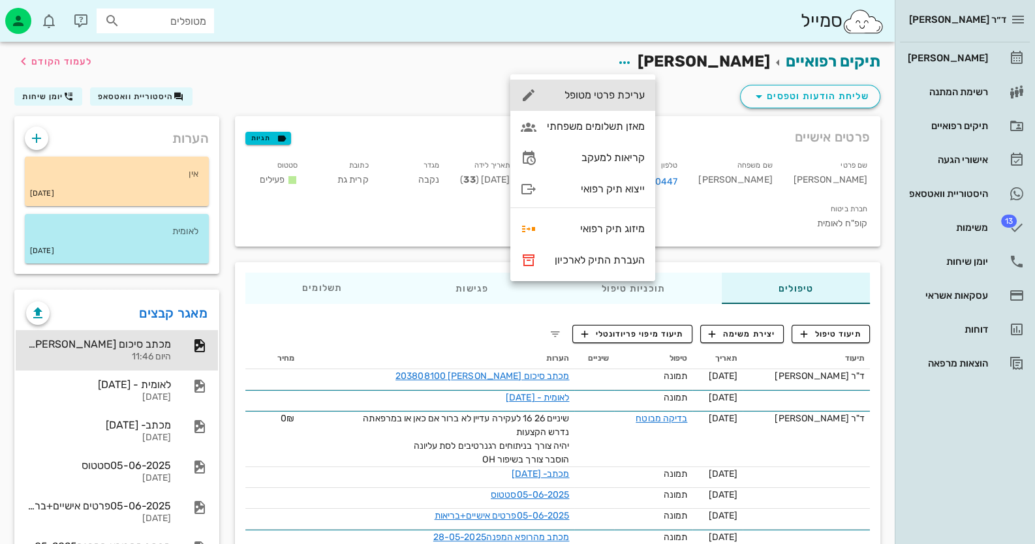
click at [632, 88] on div "עריכת פרטי מטופל" at bounding box center [582, 95] width 145 height 31
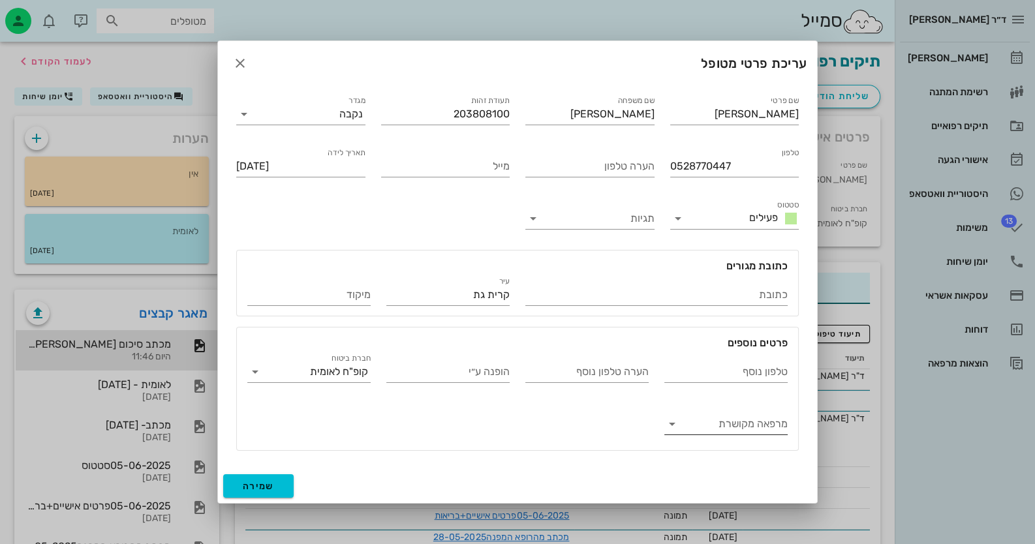
click at [730, 426] on input "מרפאה מקושרת" at bounding box center [736, 424] width 102 height 21
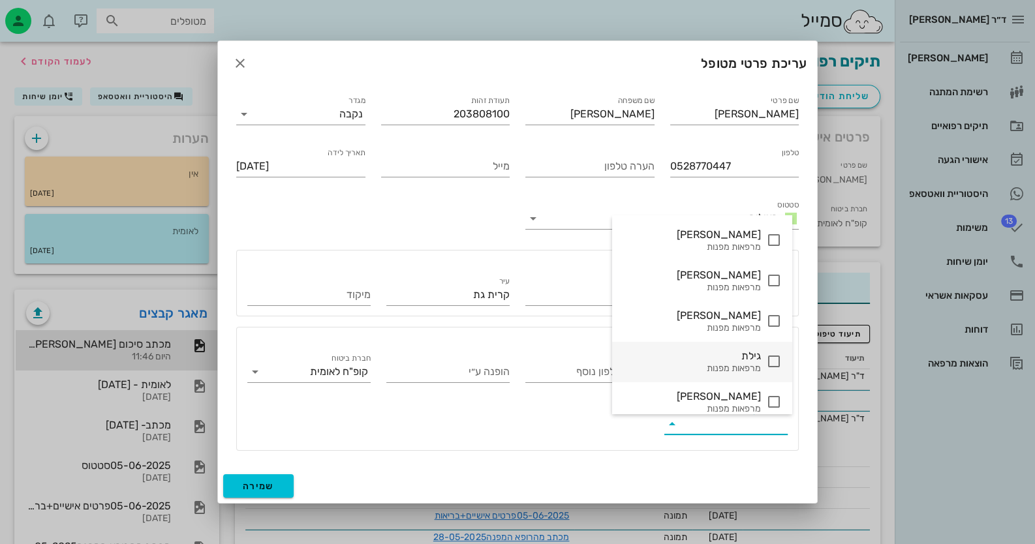
click at [724, 360] on div "גילת" at bounding box center [692, 356] width 138 height 12
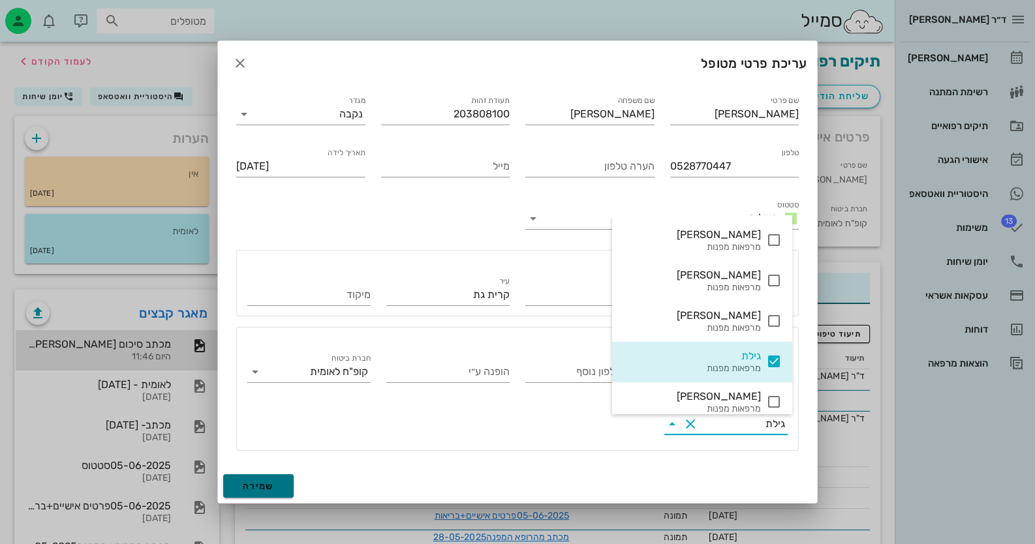
click at [273, 489] on span "שמירה" at bounding box center [258, 486] width 31 height 11
type input "1992-04-02"
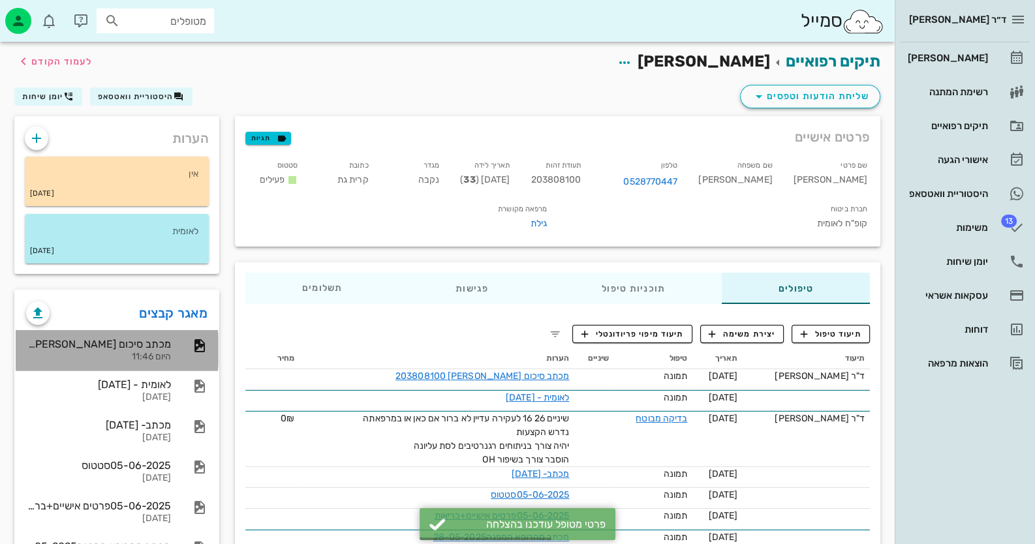
click at [178, 363] on div "מכתב סיכום בליזובסקי גאולה 203808100 היום 11:46" at bounding box center [117, 350] width 202 height 40
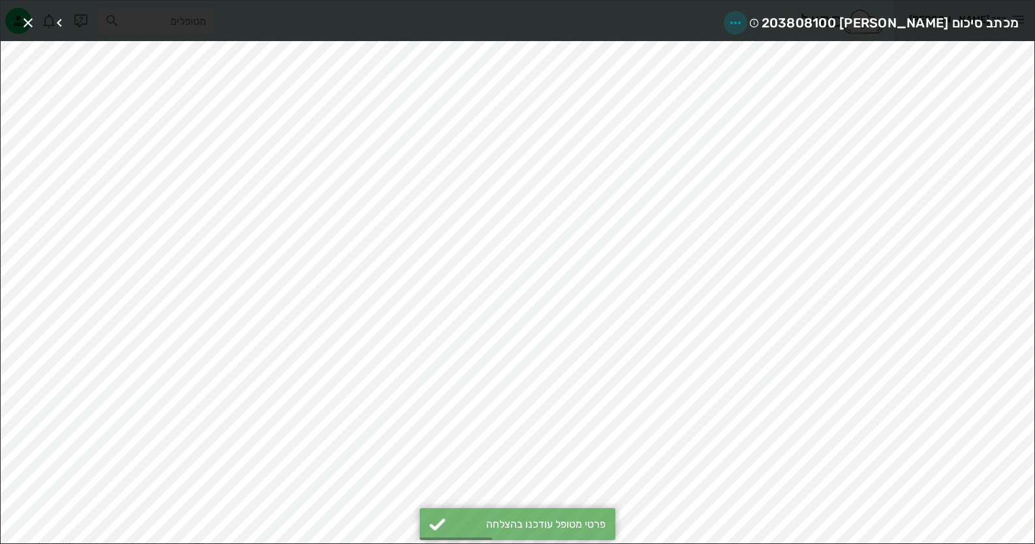
click at [743, 21] on icon "button" at bounding box center [736, 23] width 16 height 16
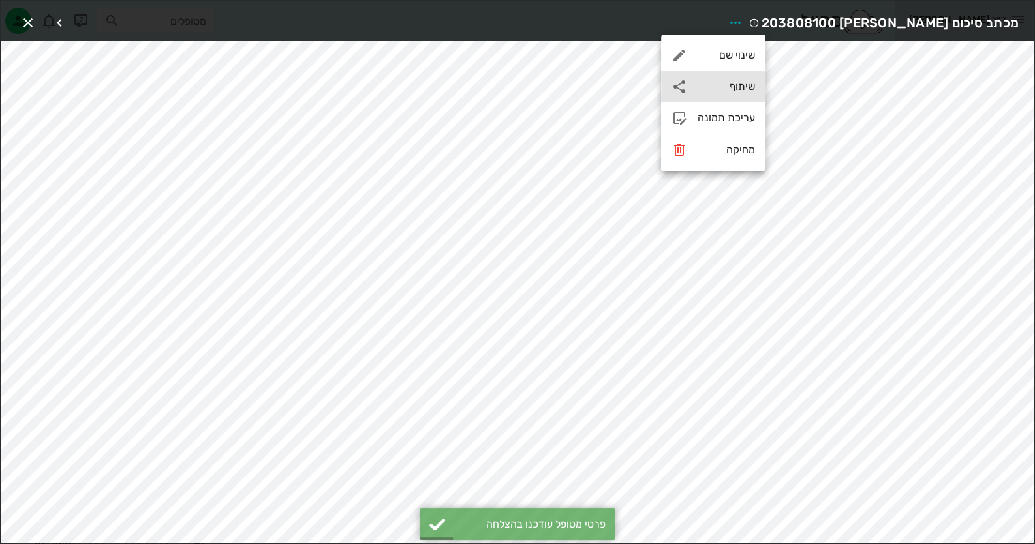
click at [732, 87] on div "שיתוף" at bounding box center [726, 86] width 57 height 12
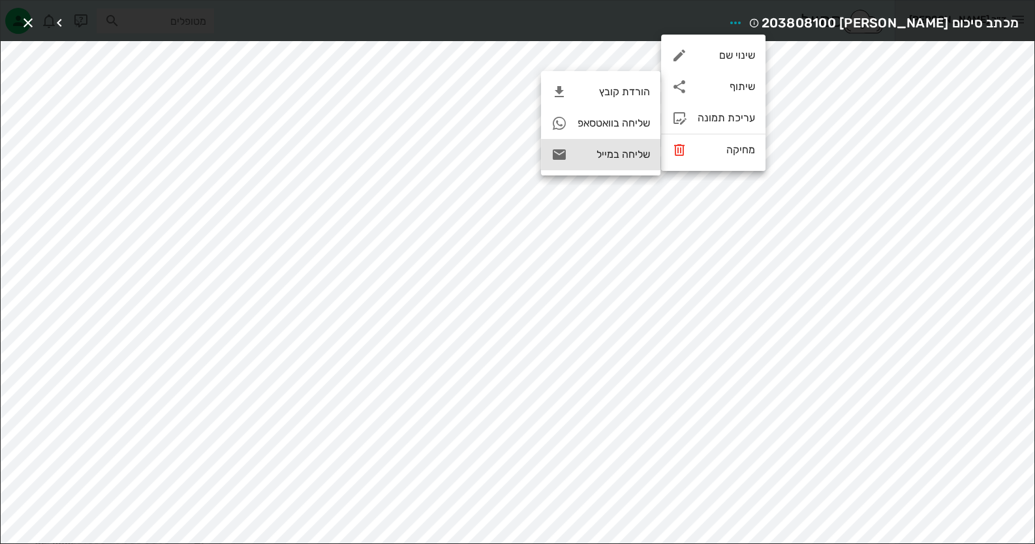
click at [617, 156] on div "שליחה במייל" at bounding box center [614, 154] width 72 height 12
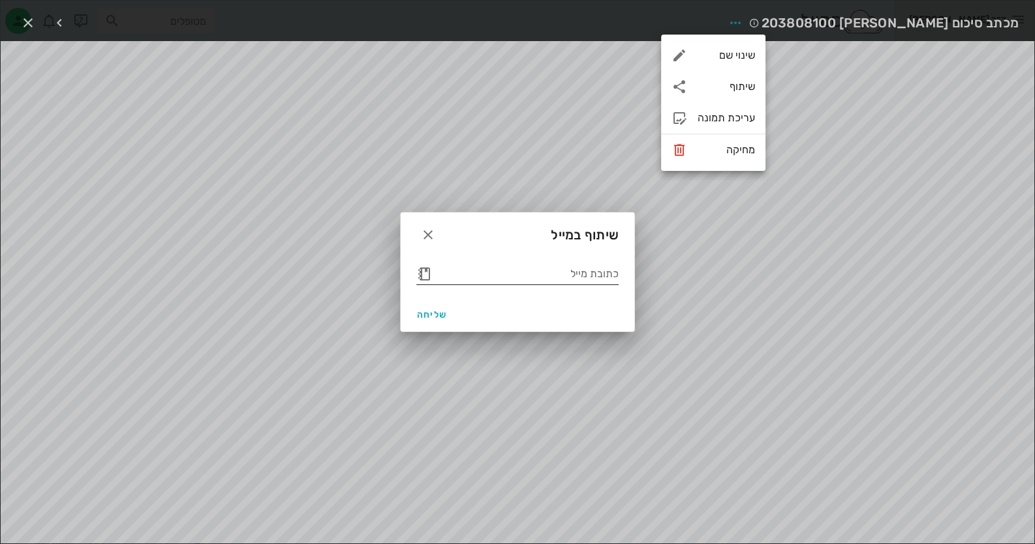
click at [427, 275] on button "button" at bounding box center [424, 274] width 16 height 16
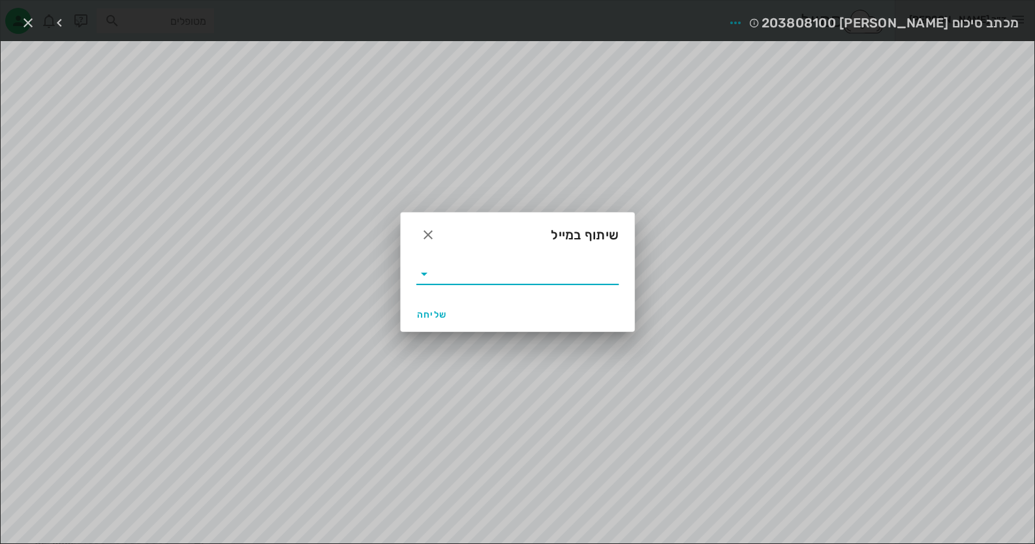
click at [425, 273] on icon at bounding box center [424, 274] width 16 height 16
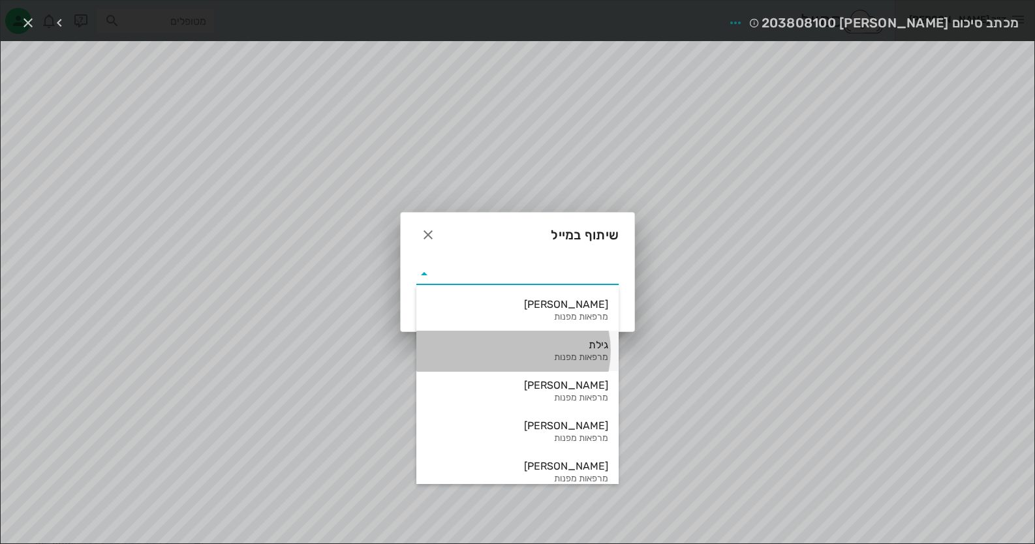
click at [597, 362] on div "מרפאות מפנות" at bounding box center [517, 357] width 181 height 11
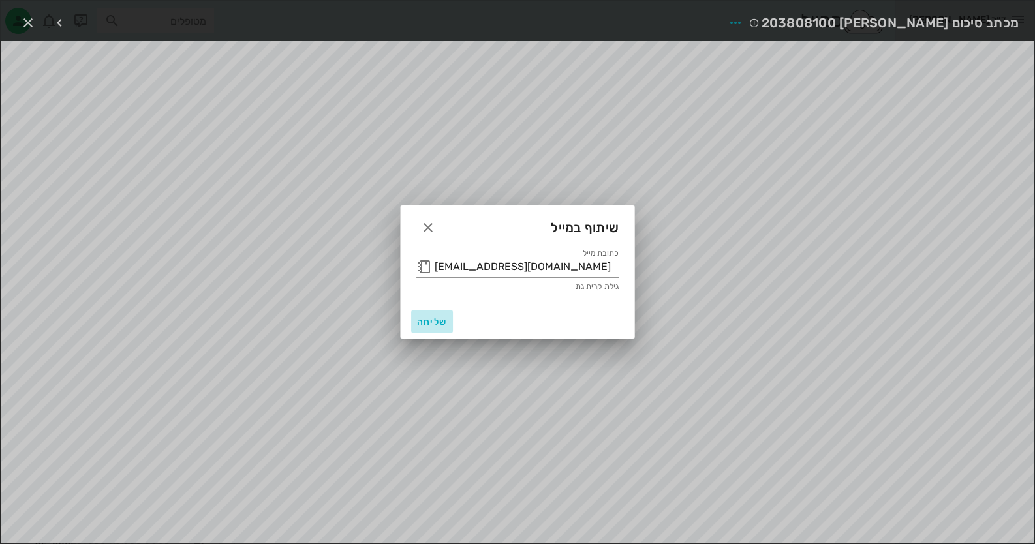
click at [437, 324] on span "שליחה" at bounding box center [431, 321] width 31 height 11
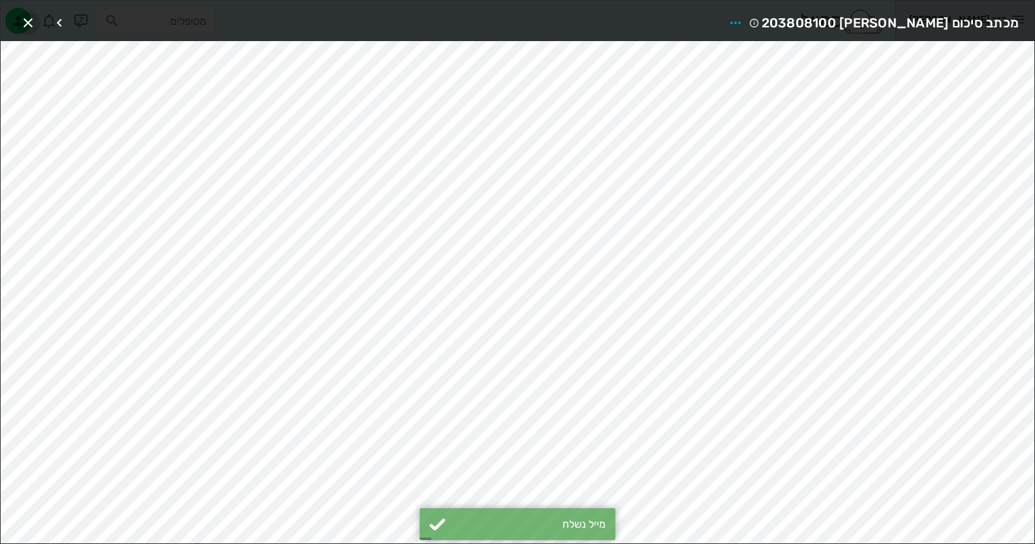
click at [19, 22] on span "button" at bounding box center [27, 23] width 23 height 16
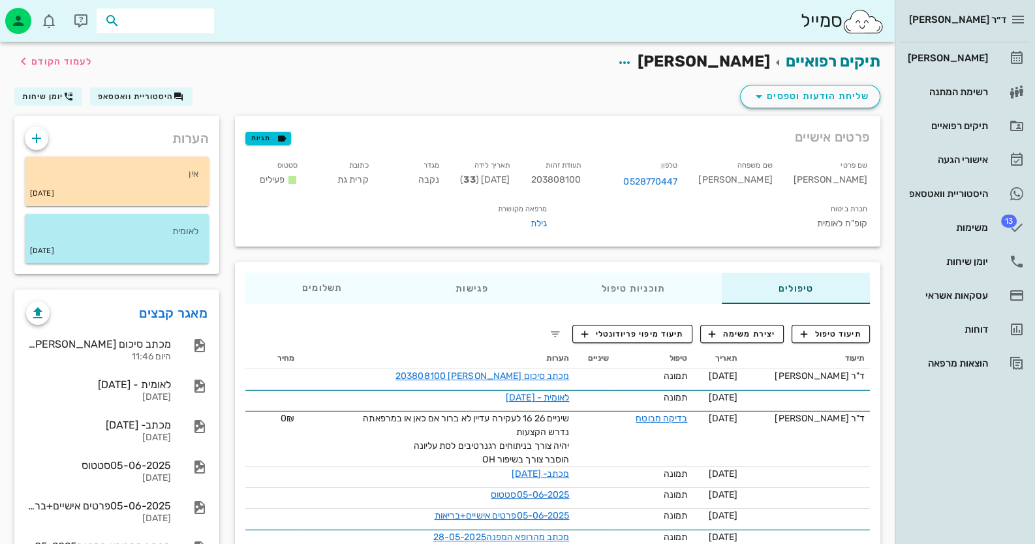
click at [168, 22] on input "text" at bounding box center [165, 20] width 84 height 17
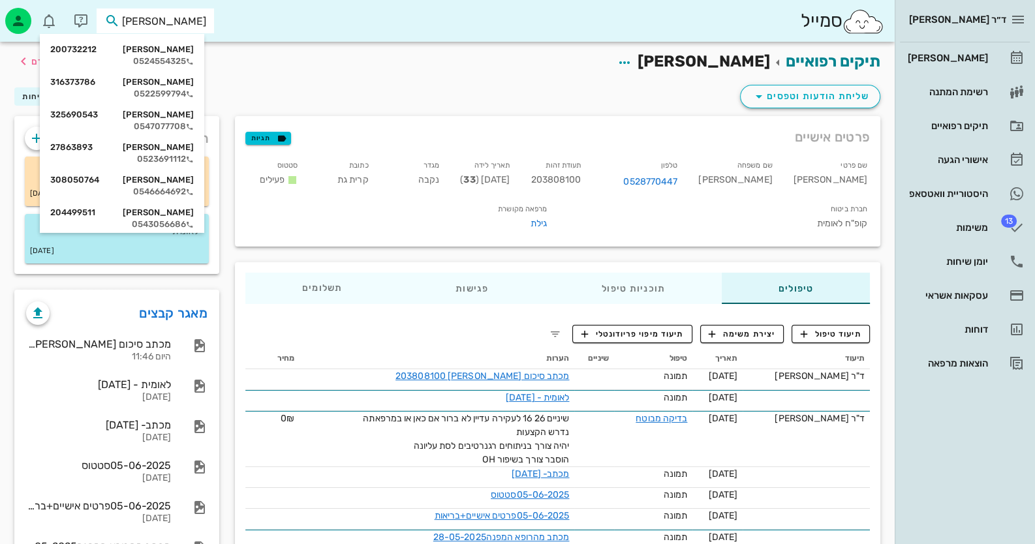
type input "מיקה כ"
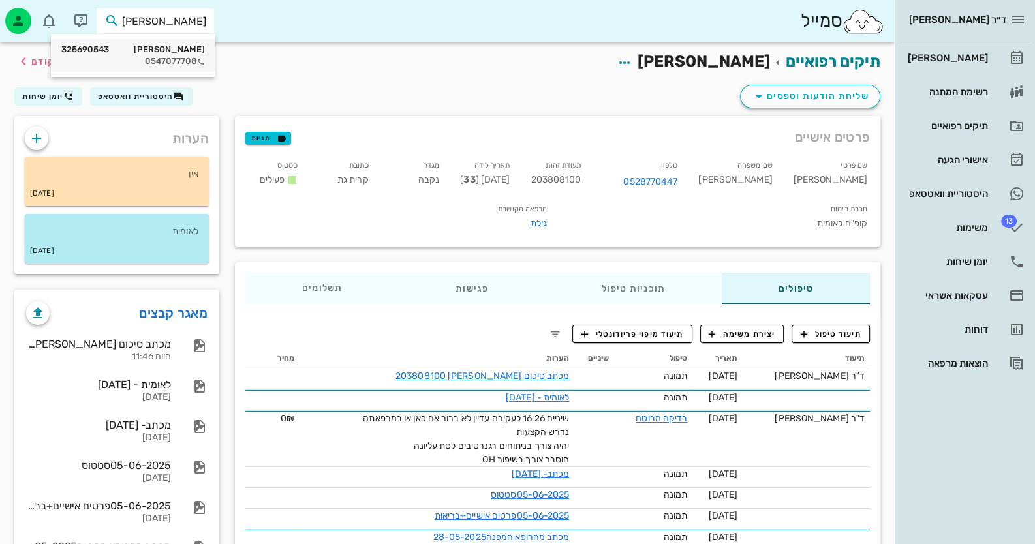
click at [187, 56] on div "0547077708" at bounding box center [133, 61] width 144 height 10
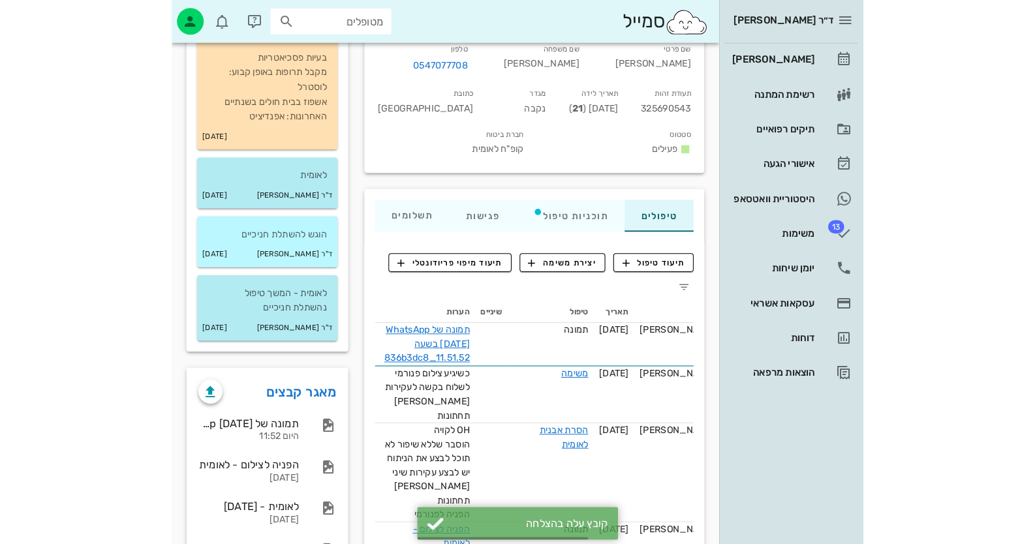
scroll to position [260, 0]
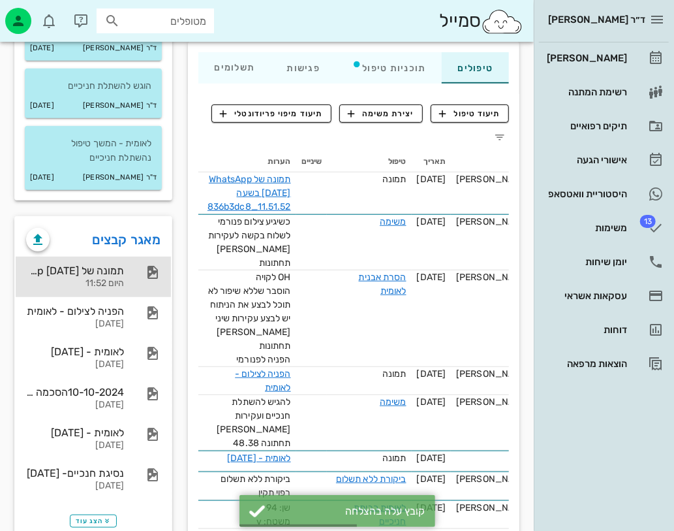
click at [117, 278] on div "היום 11:52" at bounding box center [75, 283] width 98 height 11
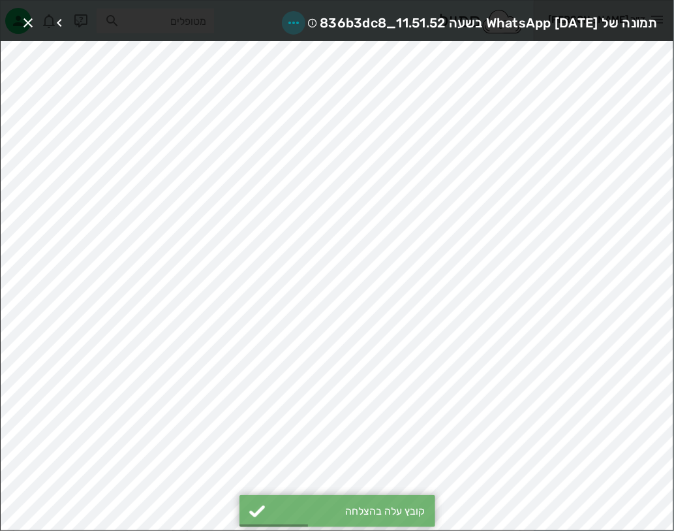
click at [286, 22] on icon "button" at bounding box center [294, 23] width 16 height 16
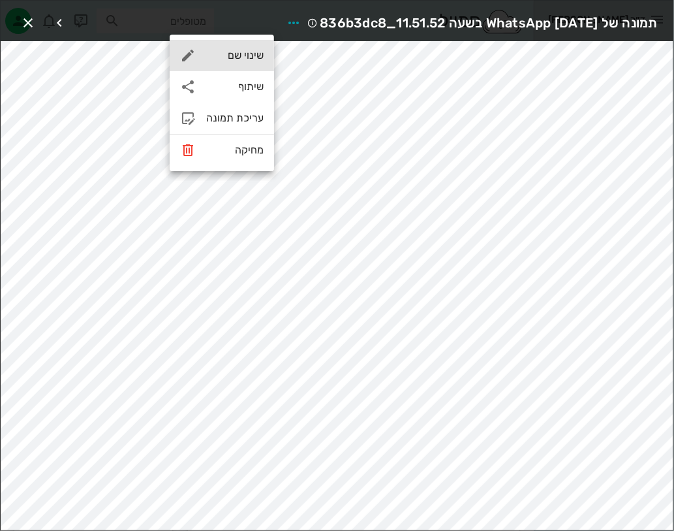
click at [255, 67] on div "שינוי שם" at bounding box center [222, 55] width 104 height 31
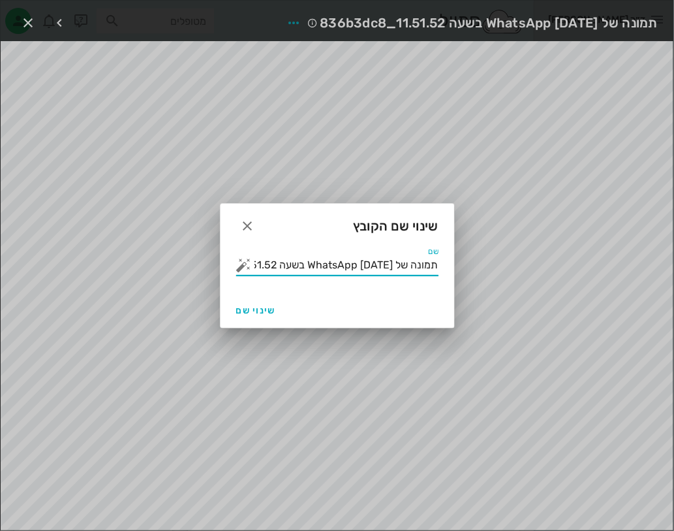
click at [290, 260] on input "תמונה של WhatsApp 2025-09-16 בשעה 11.51.52_836b3dc8" at bounding box center [346, 264] width 184 height 21
click at [241, 266] on button "button" at bounding box center [244, 265] width 16 height 16
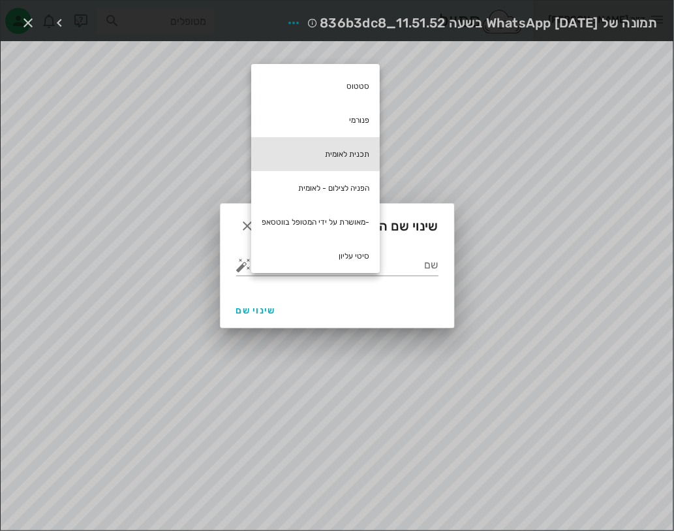
click at [345, 161] on div "תכנית לאומית" at bounding box center [315, 154] width 129 height 34
type input "תכנית לאומית"
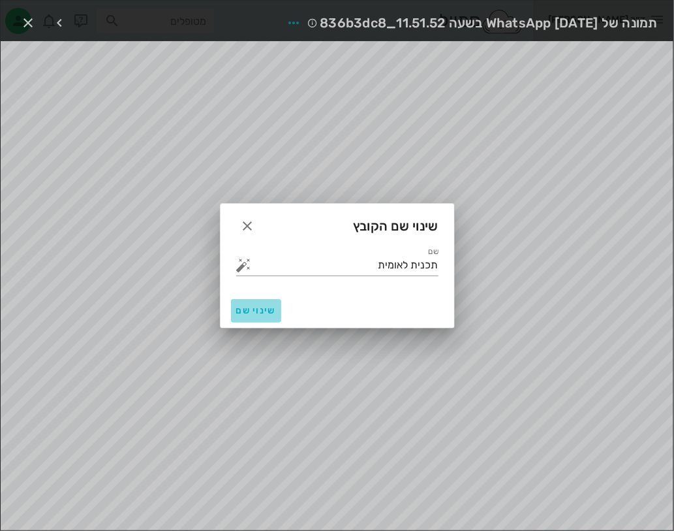
click at [261, 305] on span "שינוי שם" at bounding box center [256, 310] width 40 height 11
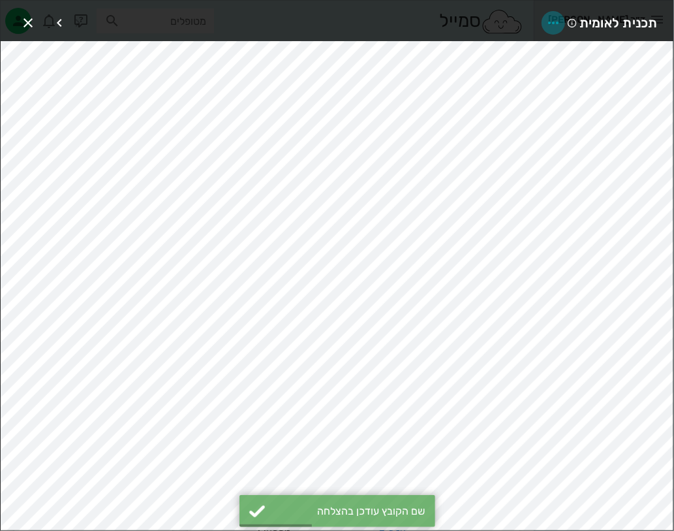
click at [553, 20] on icon "button" at bounding box center [554, 23] width 16 height 16
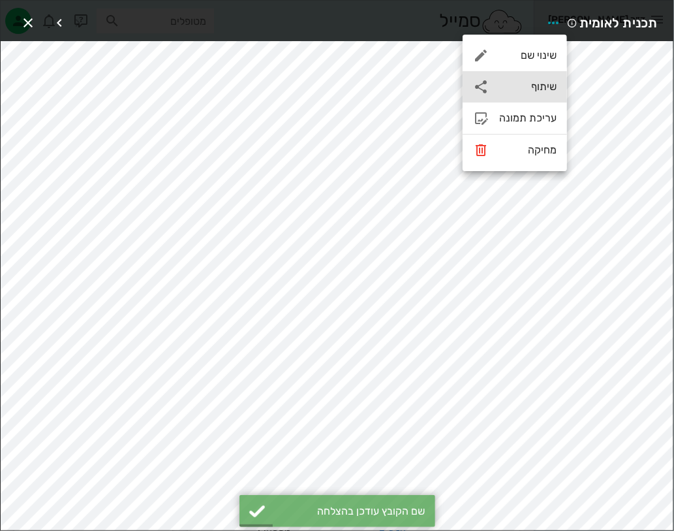
click at [538, 87] on div "שיתוף" at bounding box center [527, 86] width 57 height 12
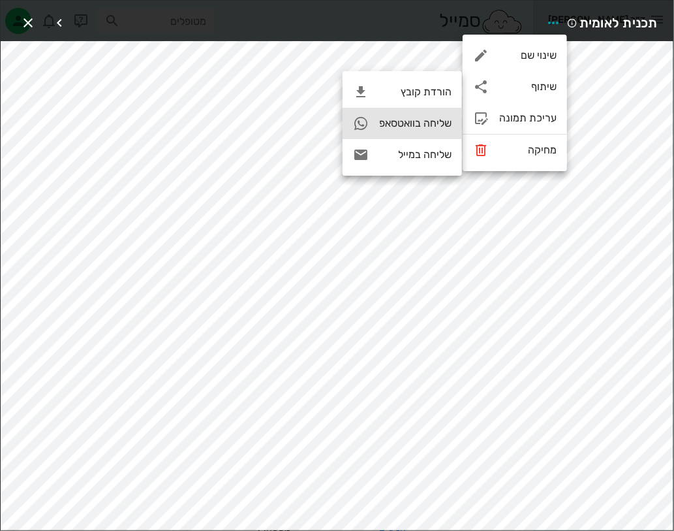
click at [427, 126] on div "שליחה בוואטסאפ" at bounding box center [415, 123] width 72 height 12
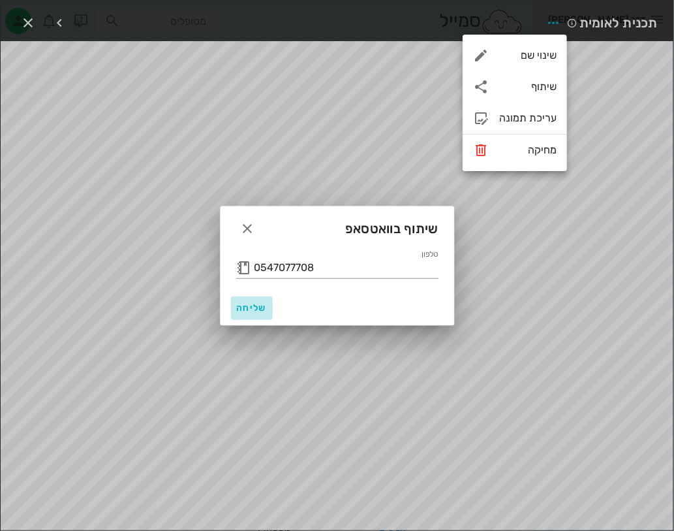
click at [252, 315] on button "שליחה" at bounding box center [252, 307] width 42 height 23
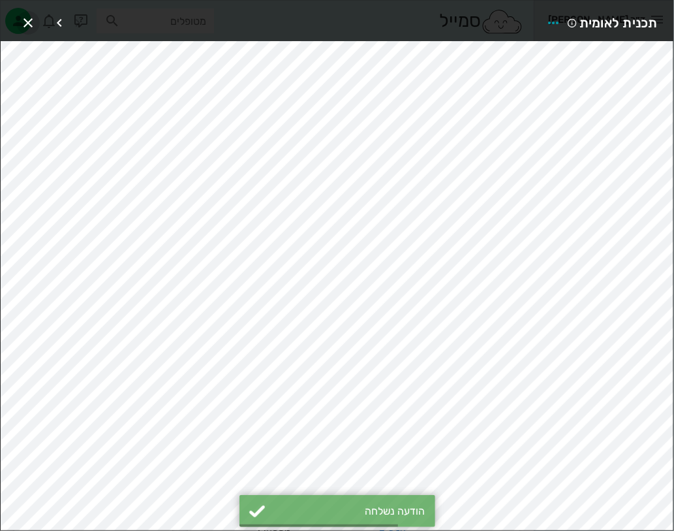
click at [28, 26] on icon "button" at bounding box center [28, 23] width 16 height 16
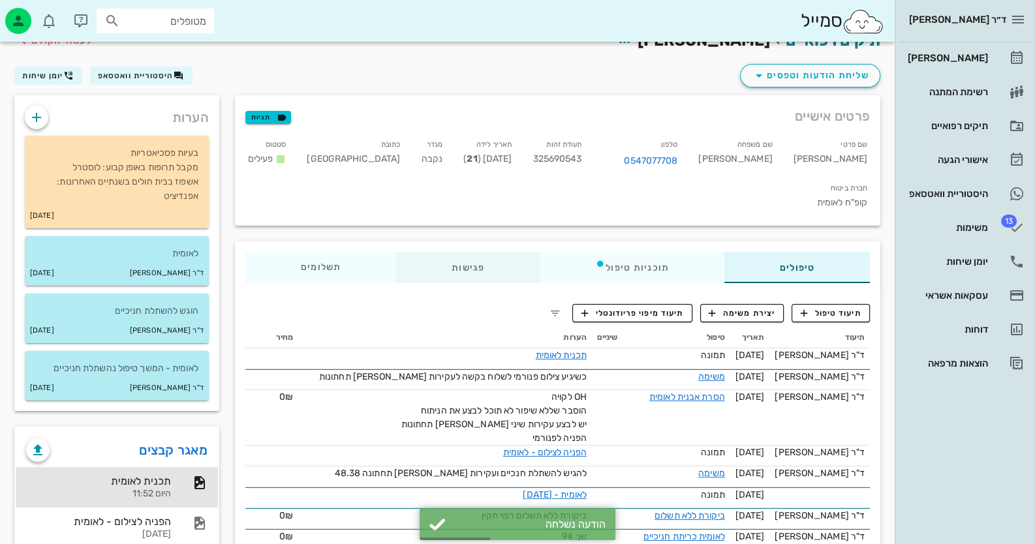
scroll to position [0, 0]
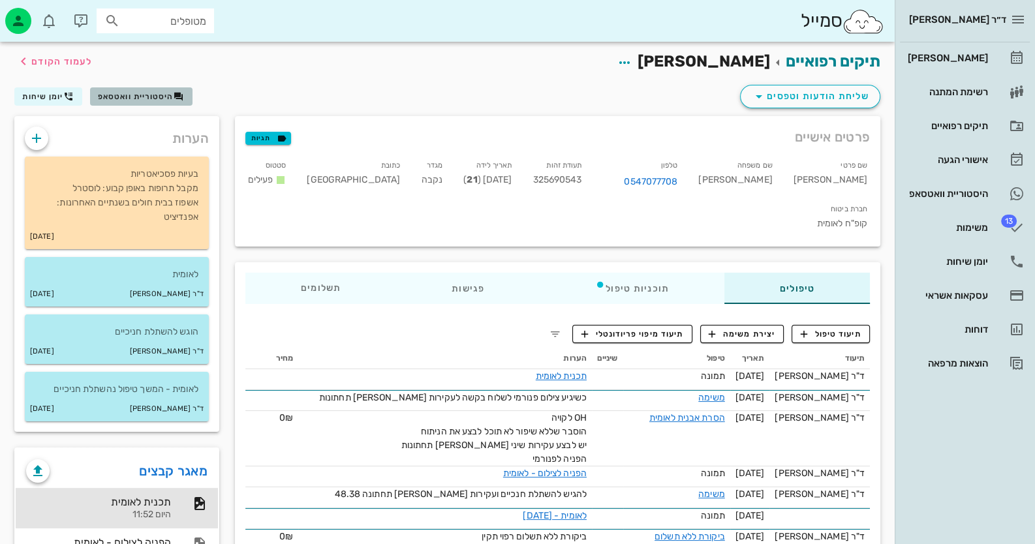
click at [174, 97] on icon "button" at bounding box center [179, 96] width 10 height 10
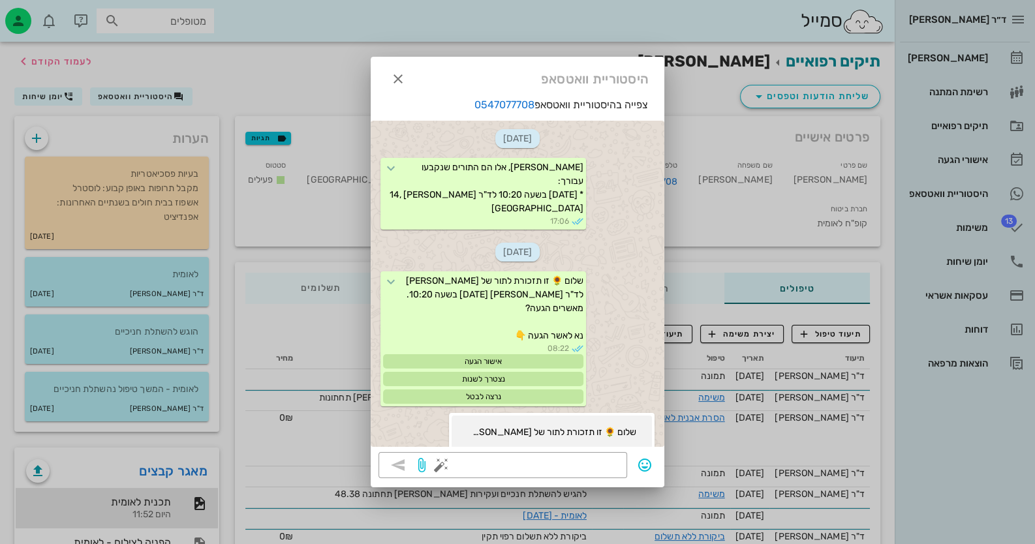
scroll to position [657, 0]
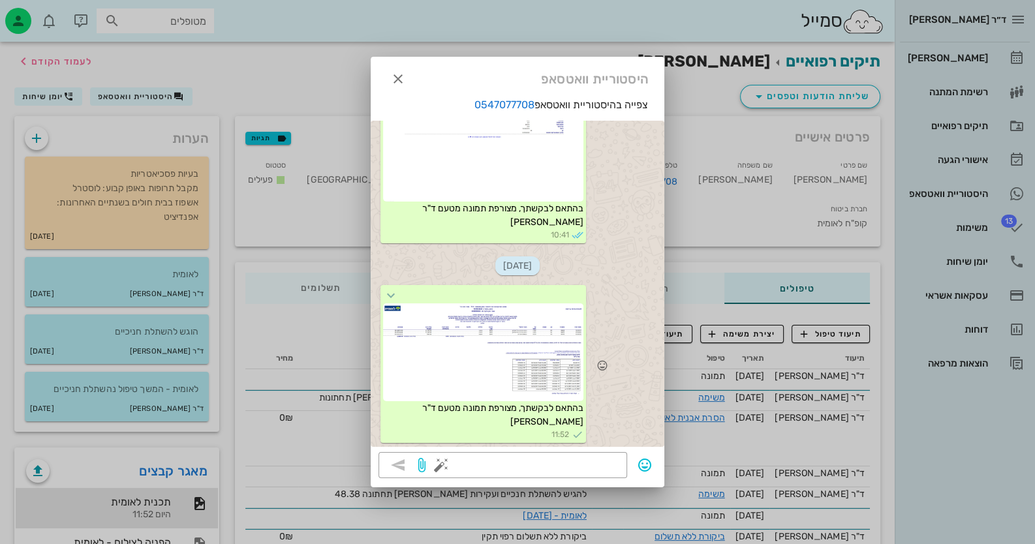
click at [510, 354] on div at bounding box center [483, 352] width 200 height 98
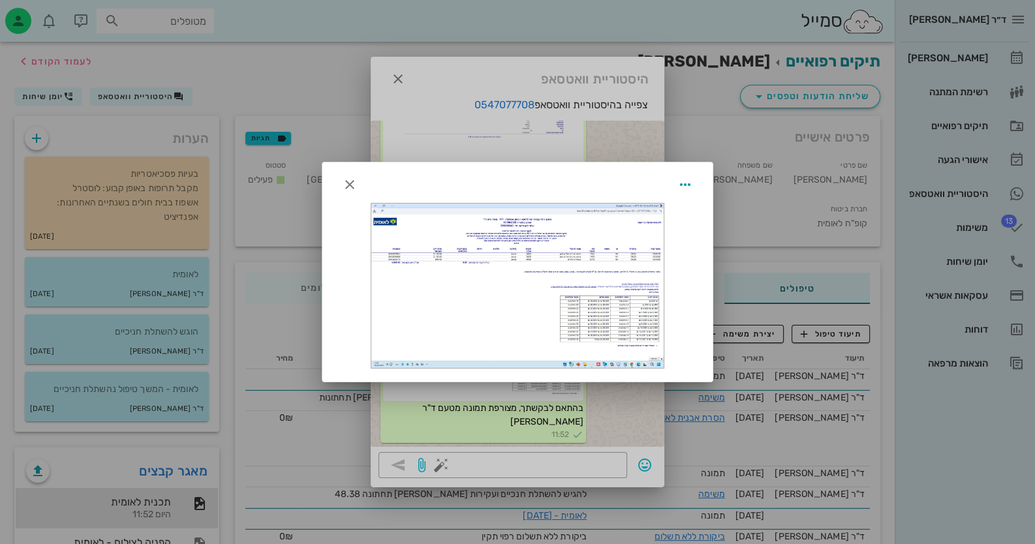
click at [510, 415] on div at bounding box center [517, 272] width 1035 height 544
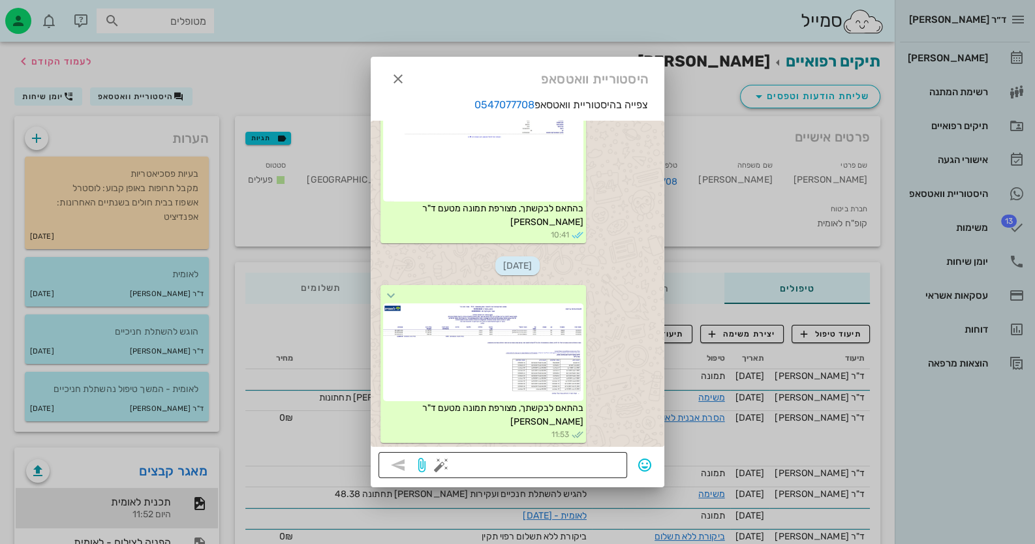
click at [444, 459] on button "button" at bounding box center [441, 465] width 16 height 16
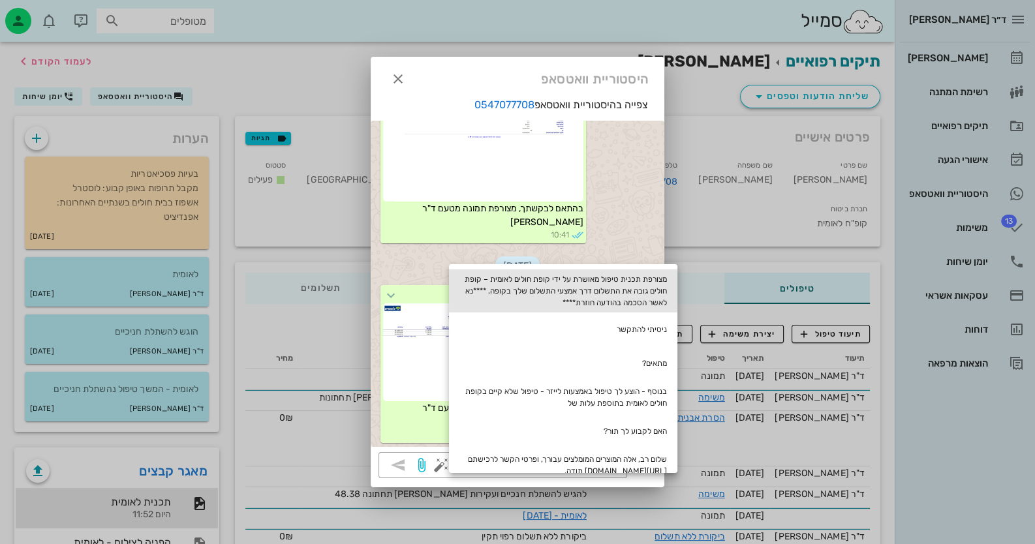
click at [647, 284] on div "מצורפת תכנית טיפול מאושרת על ידי קופת חולים לאומית – קופת חולים גובה את התשלום …" at bounding box center [563, 291] width 228 height 43
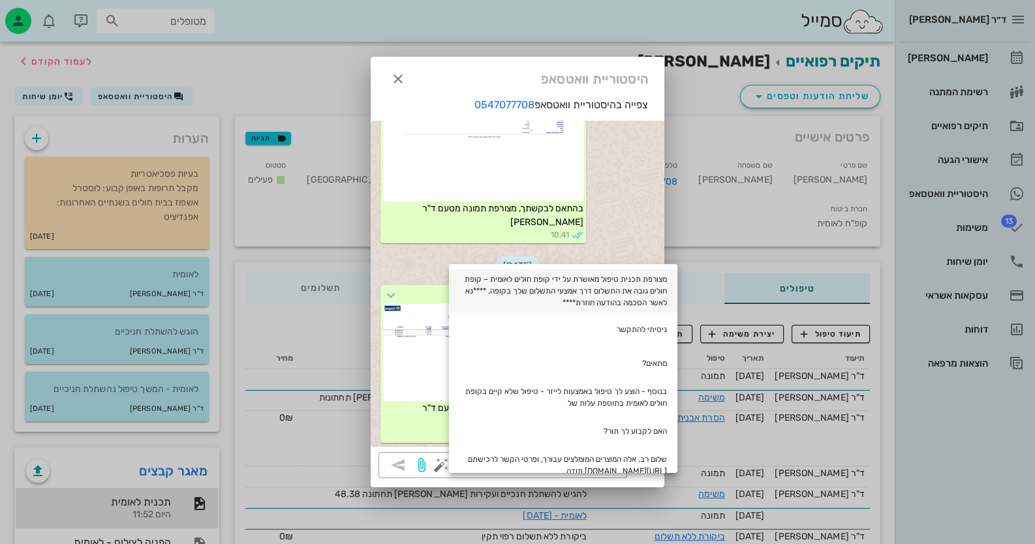
type textarea "מצורפת תכנית טיפול מאושרת על ידי קופת חולים לאומית – קופת חולים גובה את התשלום …"
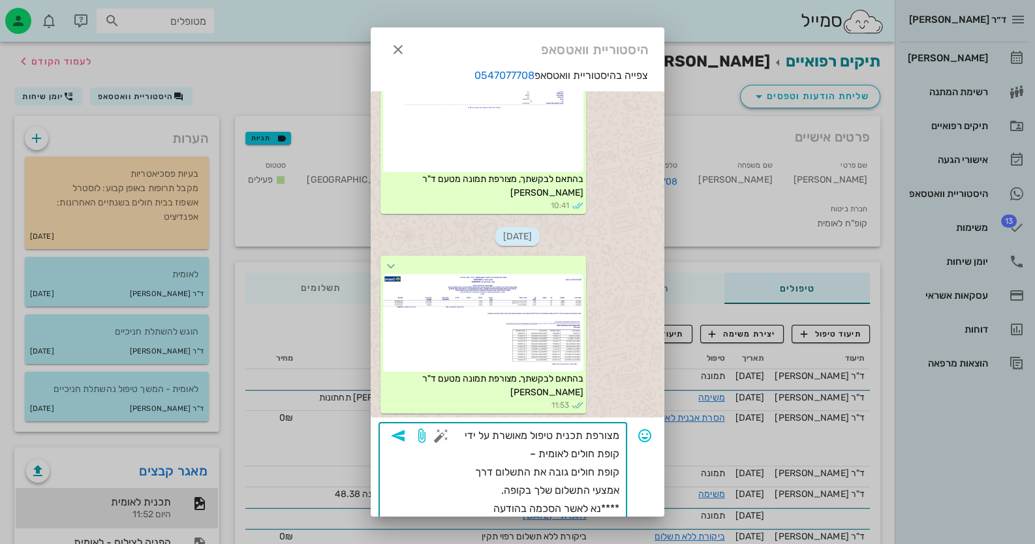
scroll to position [26, 0]
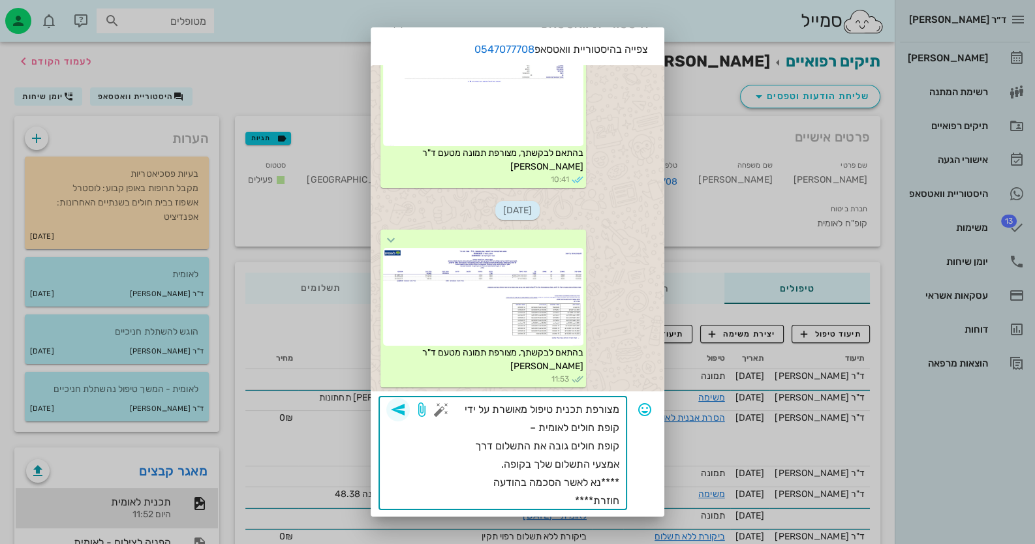
click at [406, 412] on icon "button" at bounding box center [398, 410] width 16 height 16
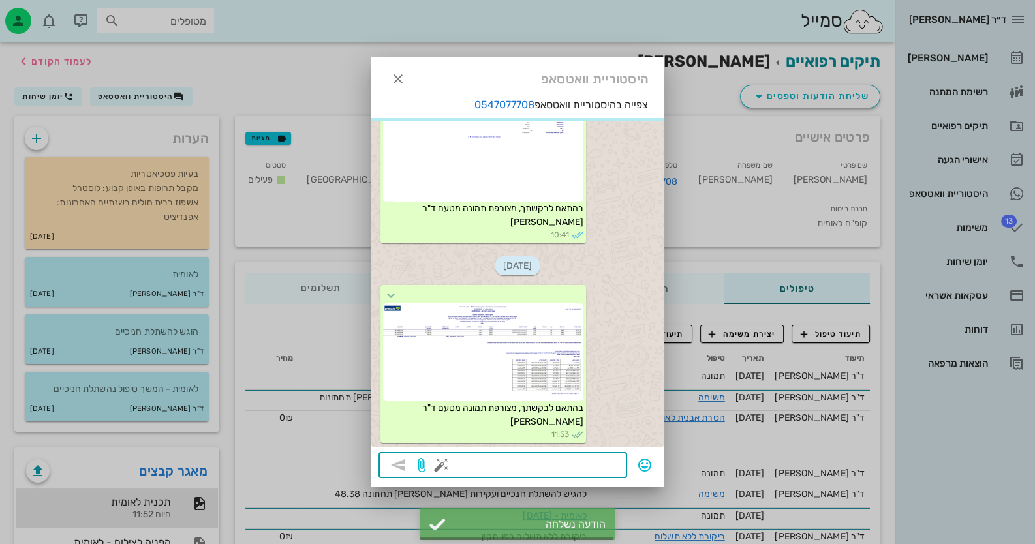
scroll to position [763, 0]
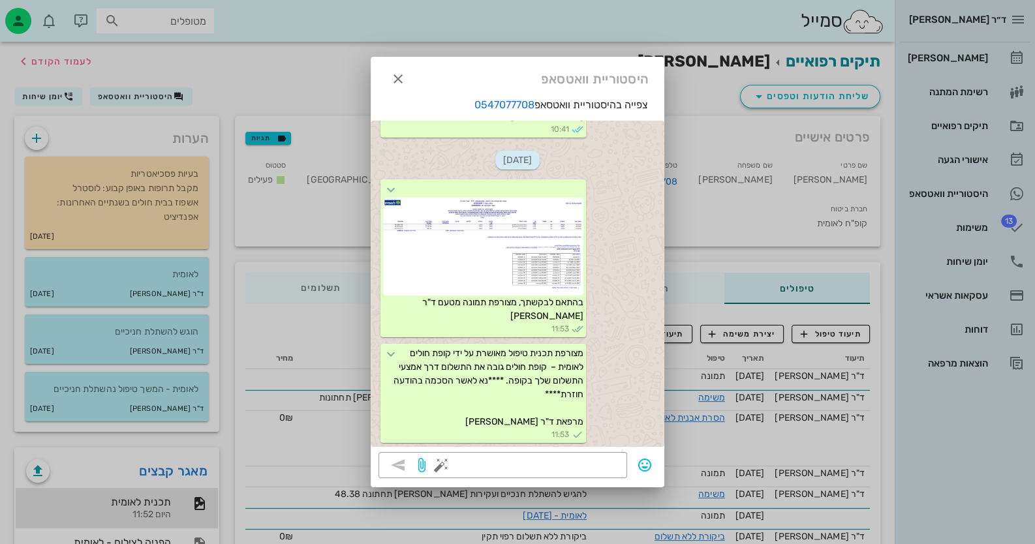
click at [1002, 63] on div at bounding box center [517, 272] width 1035 height 544
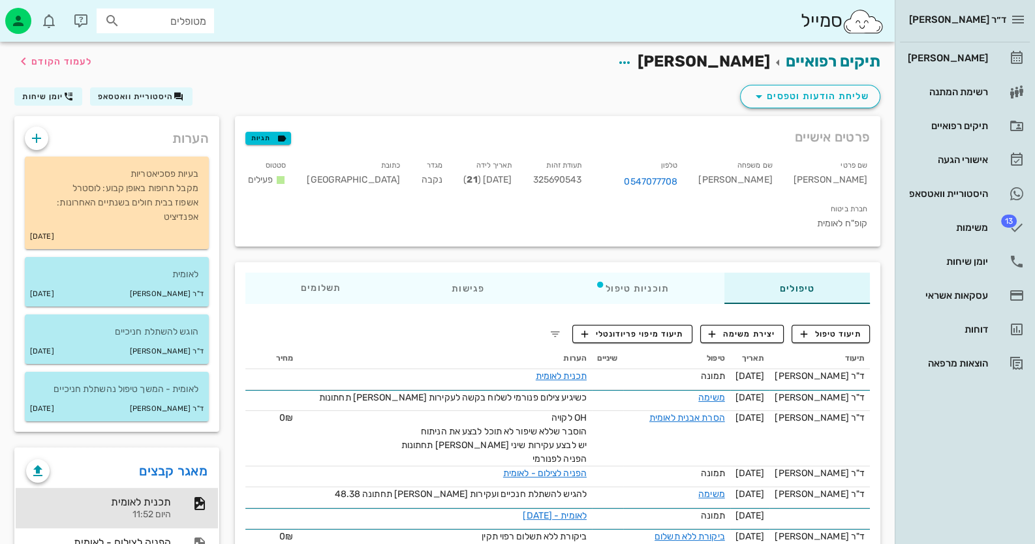
click at [197, 29] on input "מטופלים" at bounding box center [165, 20] width 84 height 17
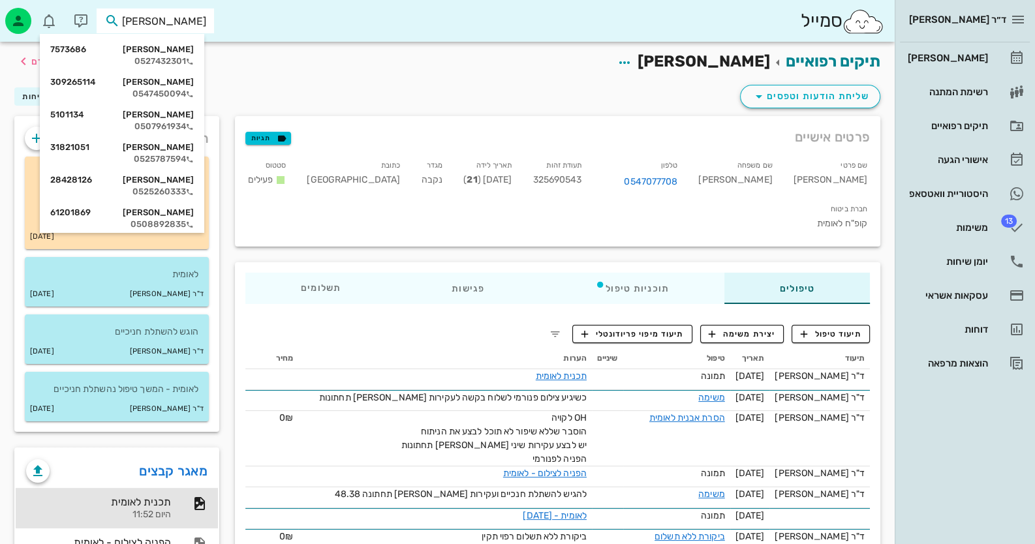
type input "פרנק"
click at [183, 48] on div "יעקב פרנקל 7573686" at bounding box center [122, 49] width 144 height 10
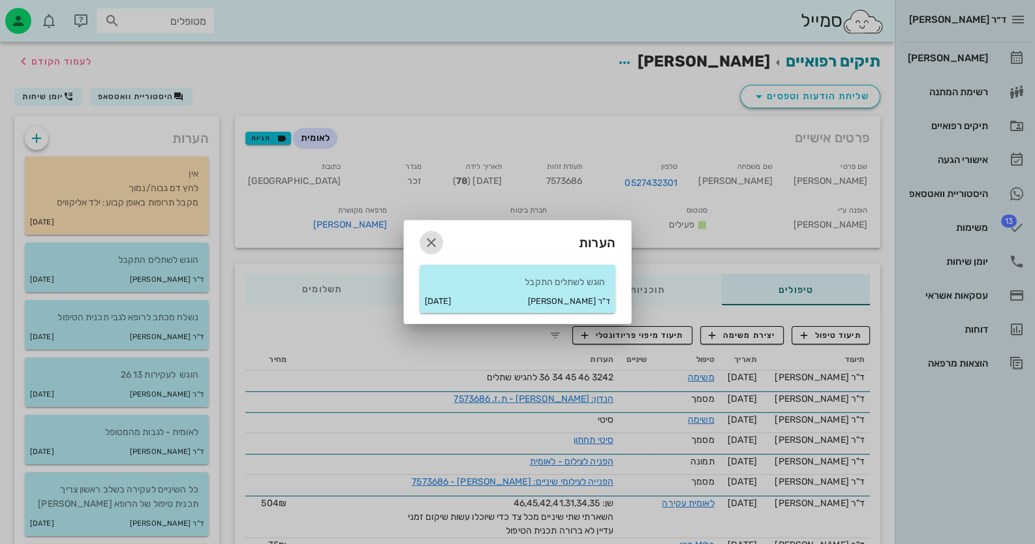
click at [425, 241] on icon "button" at bounding box center [432, 243] width 16 height 16
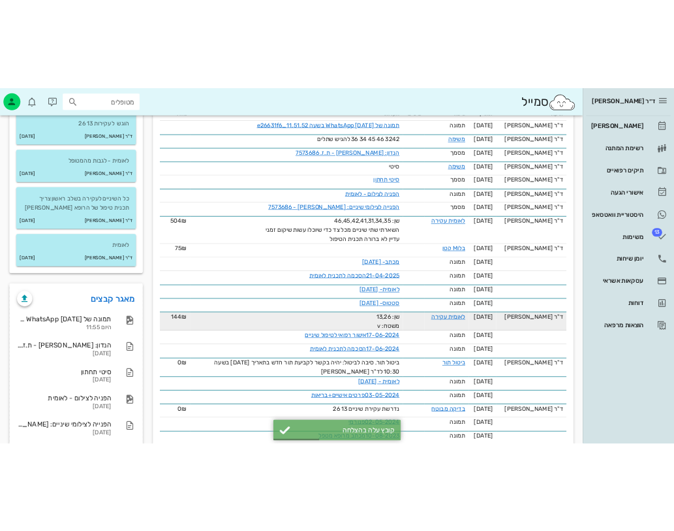
scroll to position [326, 0]
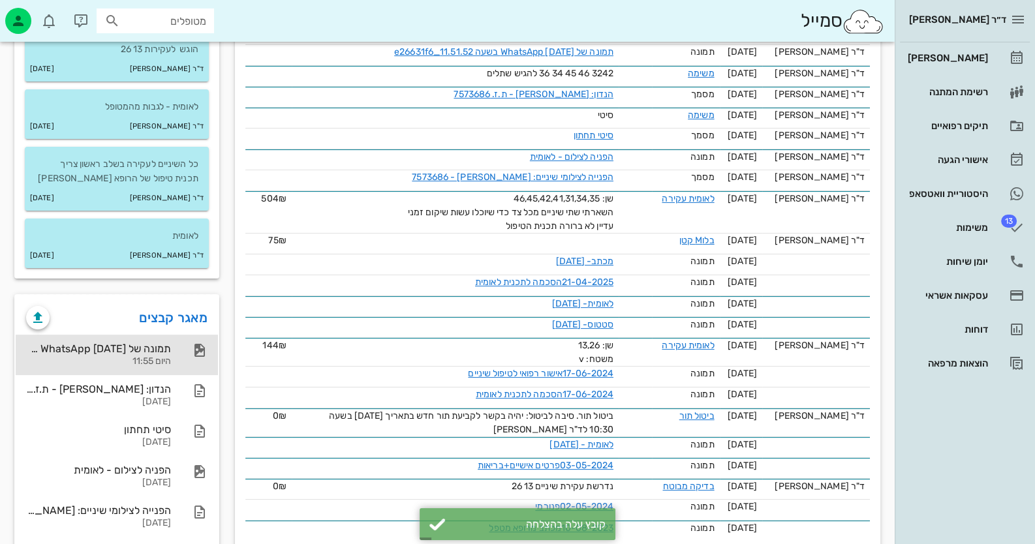
click at [154, 360] on div "היום 11:55" at bounding box center [98, 361] width 145 height 11
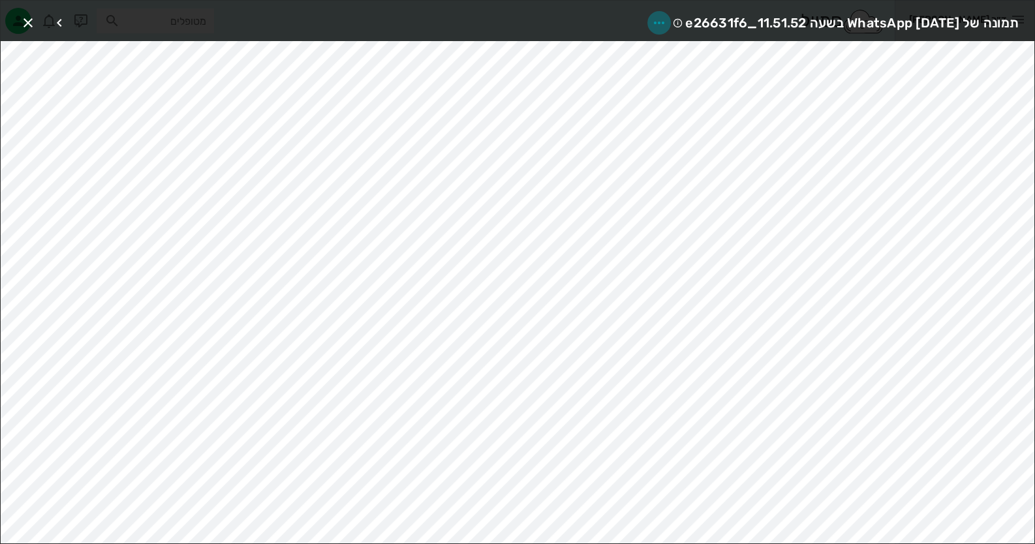
click at [651, 22] on icon "button" at bounding box center [659, 23] width 16 height 16
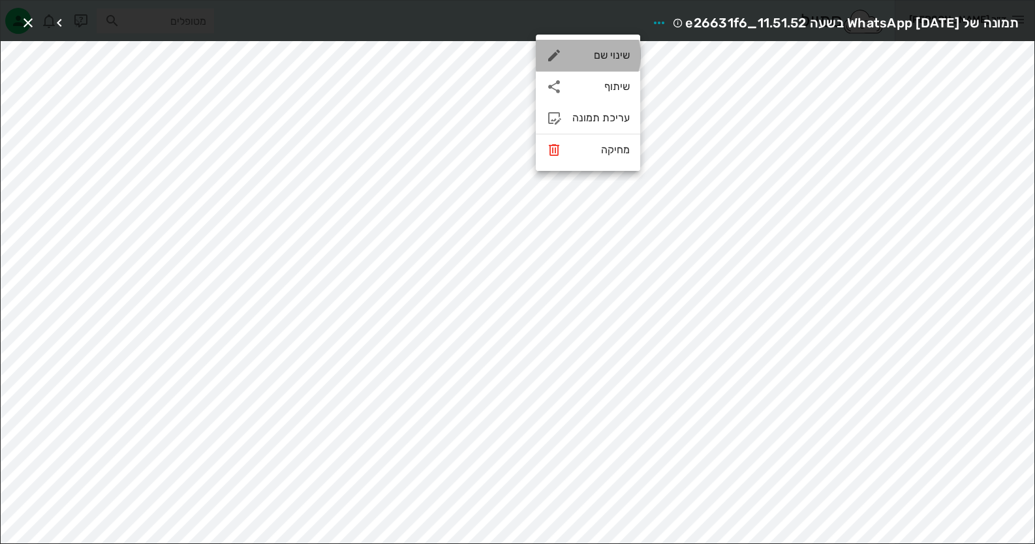
click at [614, 57] on div "שינוי שם" at bounding box center [600, 55] width 57 height 12
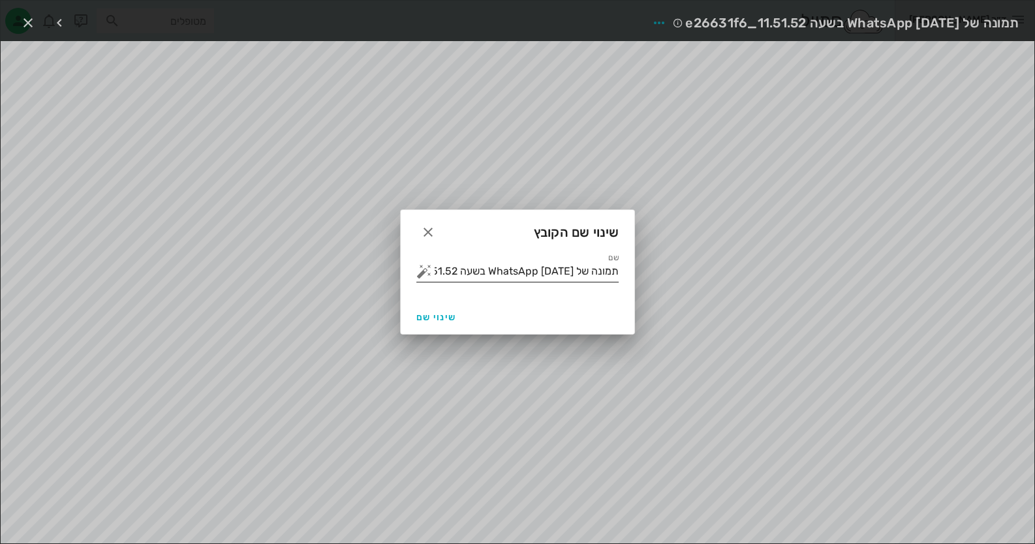
click at [564, 271] on input "תמונה של WhatsApp 2025-09-16 בשעה 11.51.52_e26631f6" at bounding box center [527, 271] width 184 height 21
click at [422, 273] on button "button" at bounding box center [424, 272] width 16 height 16
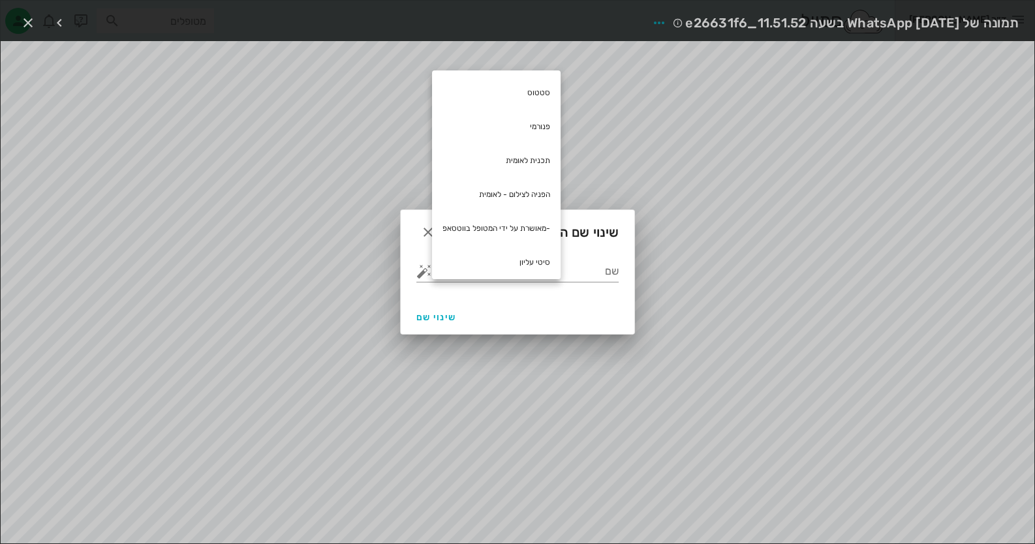
click at [364, 117] on div at bounding box center [517, 272] width 1035 height 544
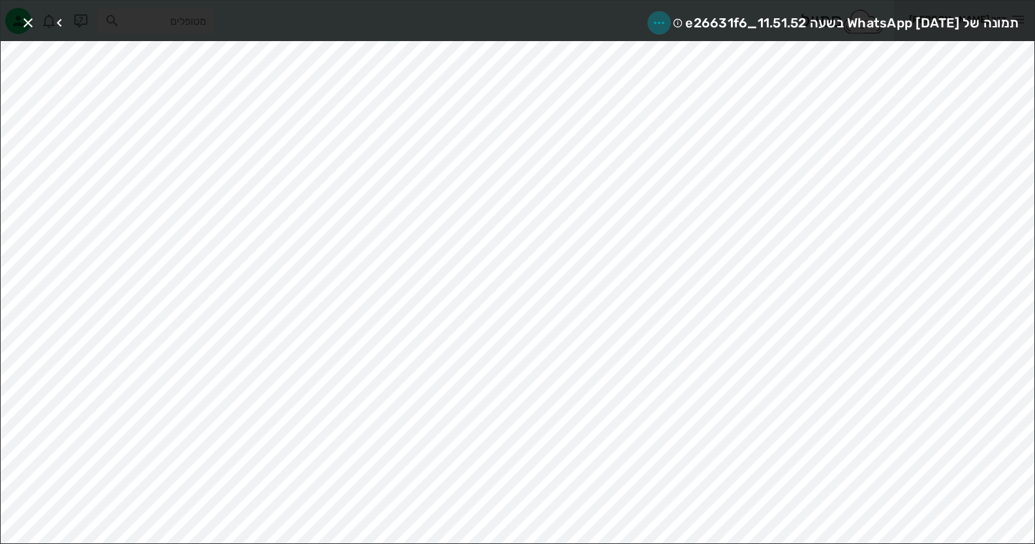
click at [651, 22] on icon "button" at bounding box center [659, 23] width 16 height 16
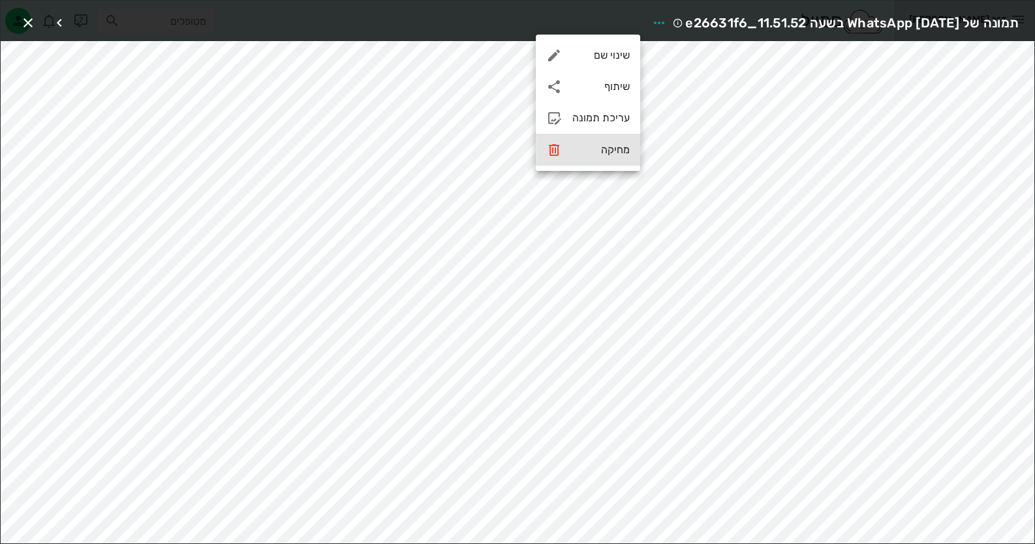
click at [616, 145] on div "מחיקה" at bounding box center [600, 150] width 57 height 12
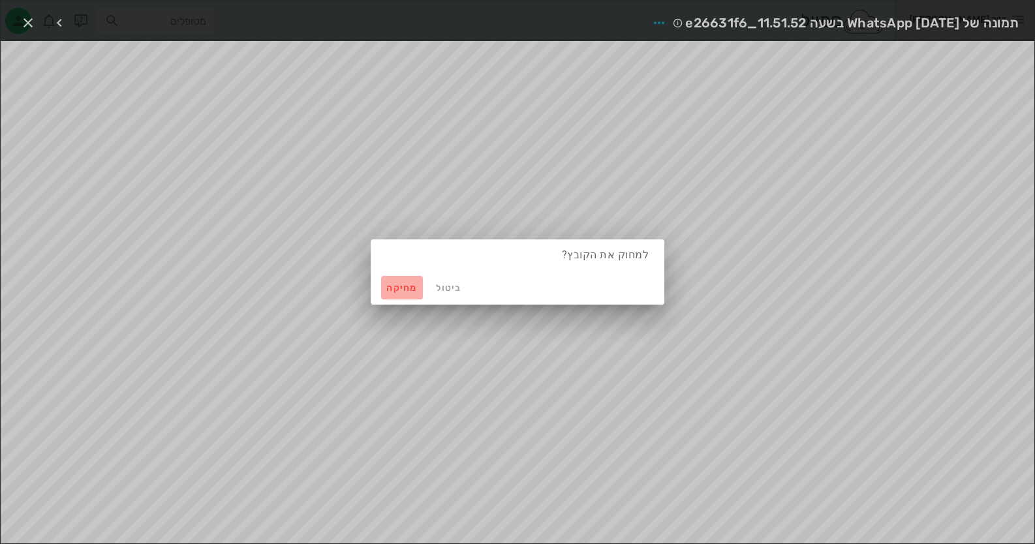
click at [394, 288] on span "מחיקה" at bounding box center [401, 288] width 31 height 11
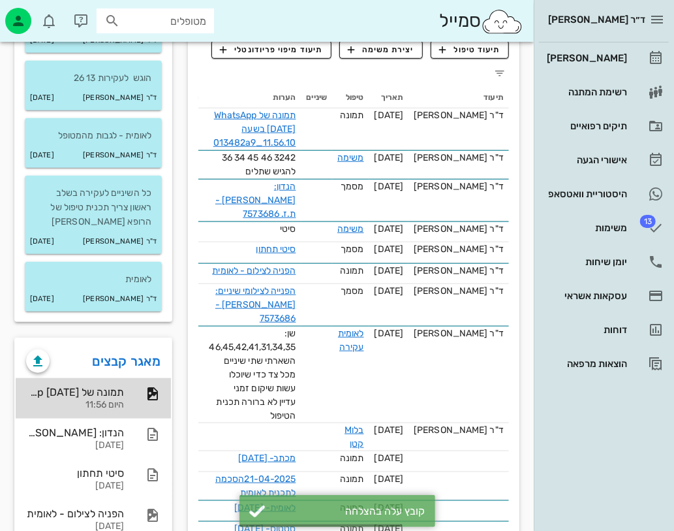
click at [88, 405] on div "היום 11:56" at bounding box center [75, 404] width 98 height 11
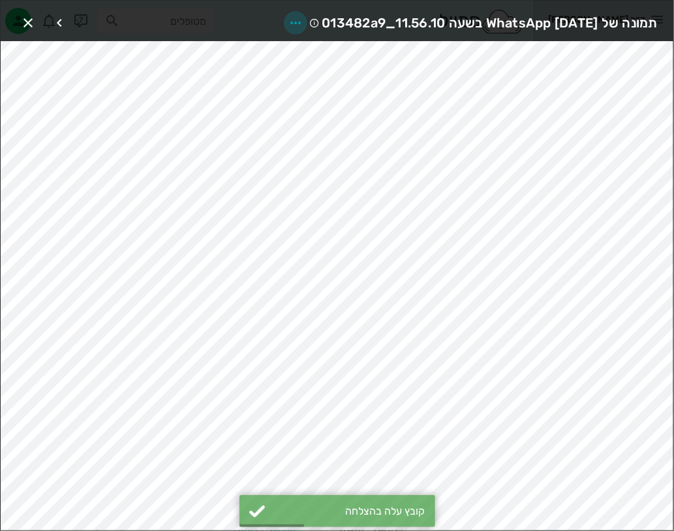
click at [288, 22] on icon "button" at bounding box center [296, 23] width 16 height 16
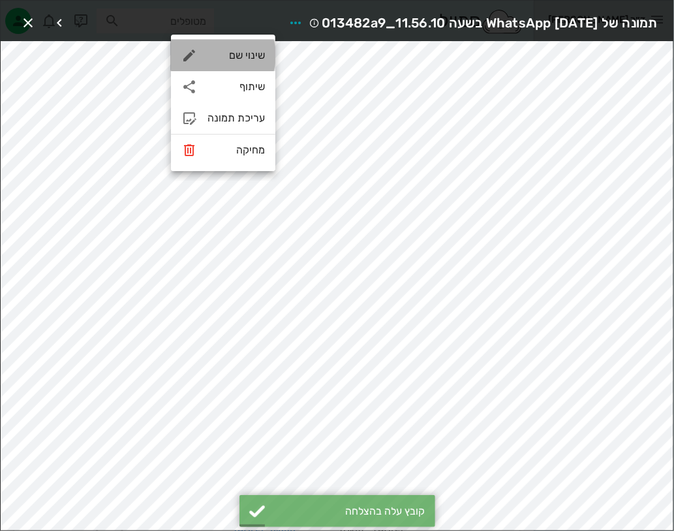
click at [256, 57] on div "שינוי שם" at bounding box center [236, 55] width 57 height 12
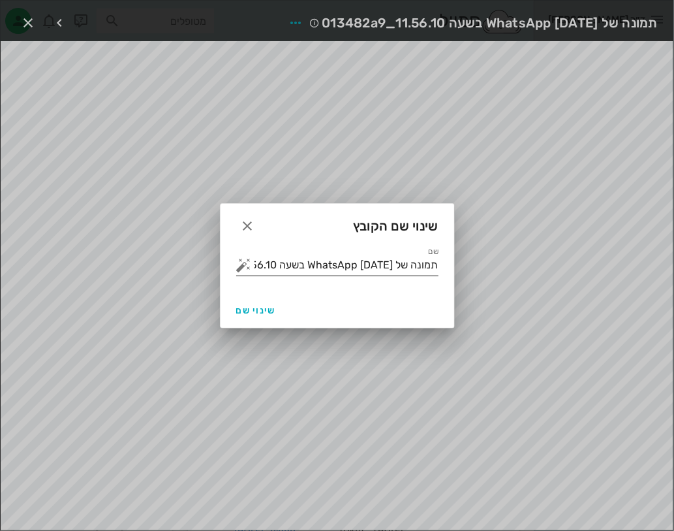
click at [310, 254] on input "תמונה של WhatsApp 2025-09-16 בשעה 11.56.10_013482a9" at bounding box center [346, 264] width 184 height 21
click at [310, 263] on input "תמונה של WhatsApp 2025-09-16 בשעה 11.56.10_013482a9" at bounding box center [346, 264] width 184 height 21
click at [239, 262] on button "button" at bounding box center [244, 265] width 16 height 16
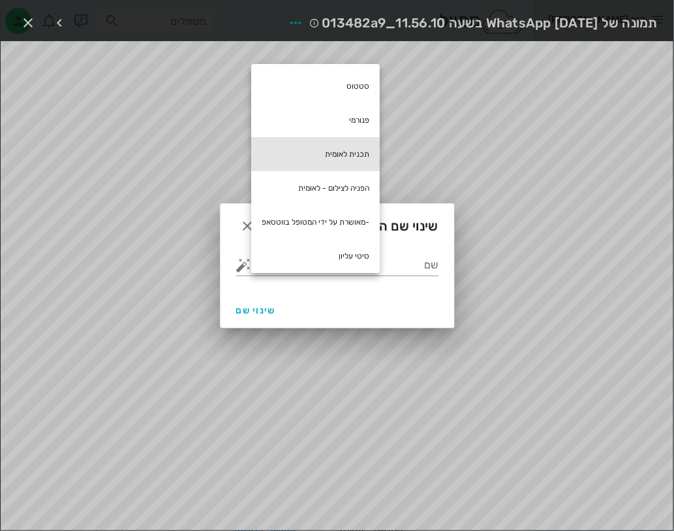
click at [359, 147] on div "תכנית לאומית" at bounding box center [315, 154] width 129 height 34
type input "תכנית לאומית"
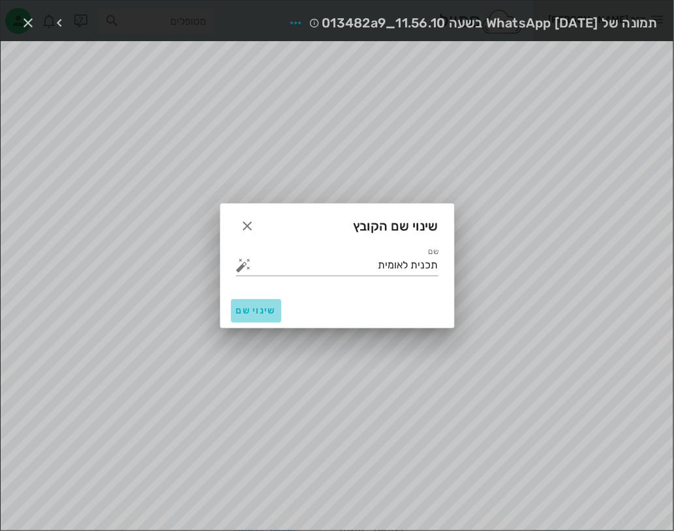
click at [248, 300] on button "שינוי שם" at bounding box center [256, 310] width 50 height 23
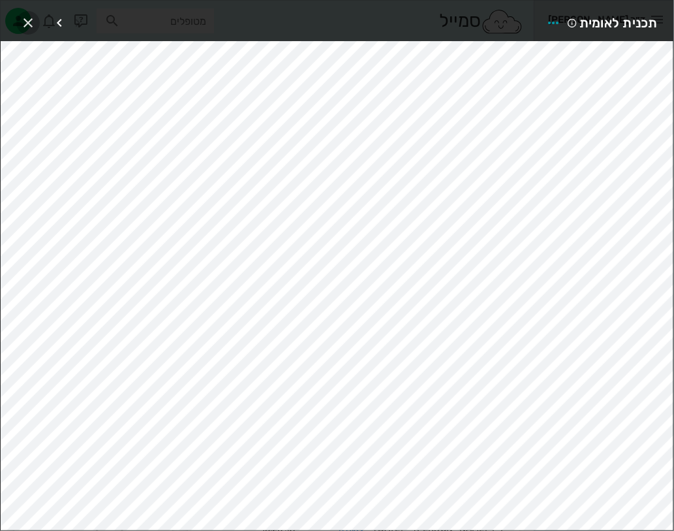
click at [27, 18] on icon "button" at bounding box center [28, 23] width 16 height 16
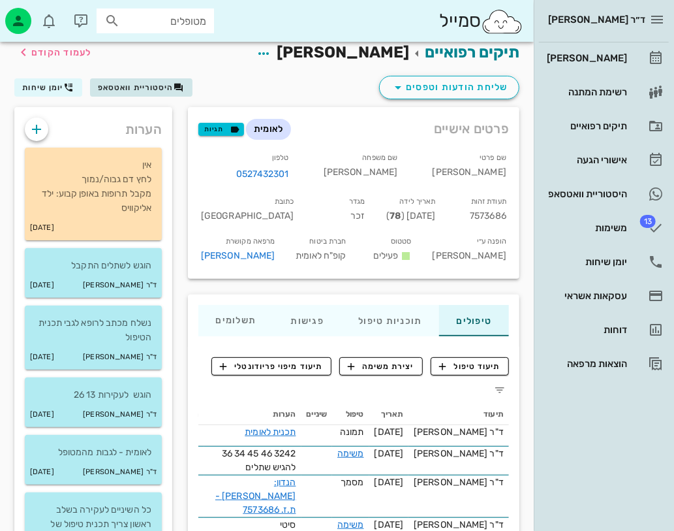
scroll to position [0, 0]
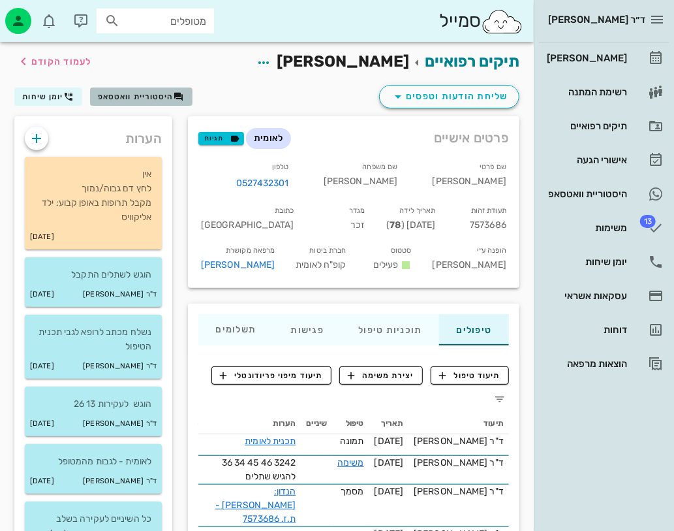
click at [134, 92] on span "היסטוריית וואטסאפ" at bounding box center [136, 96] width 76 height 9
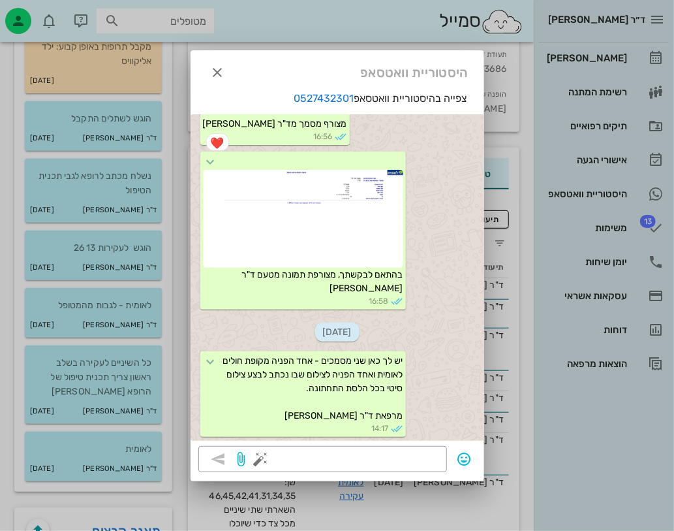
scroll to position [260, 0]
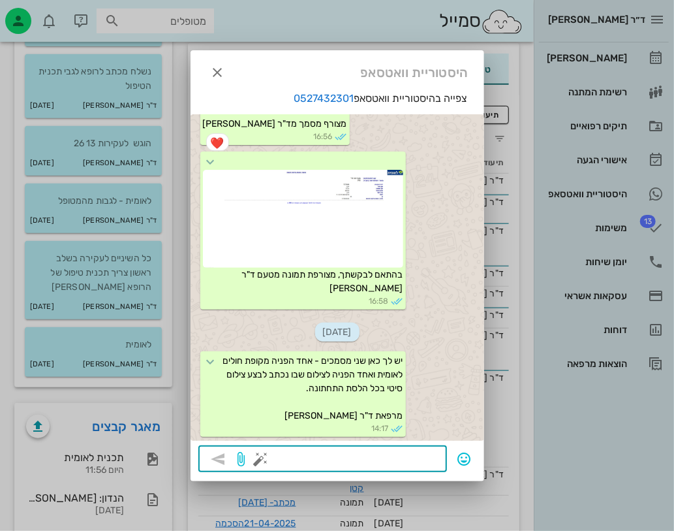
click at [409, 451] on textarea at bounding box center [352, 460] width 176 height 21
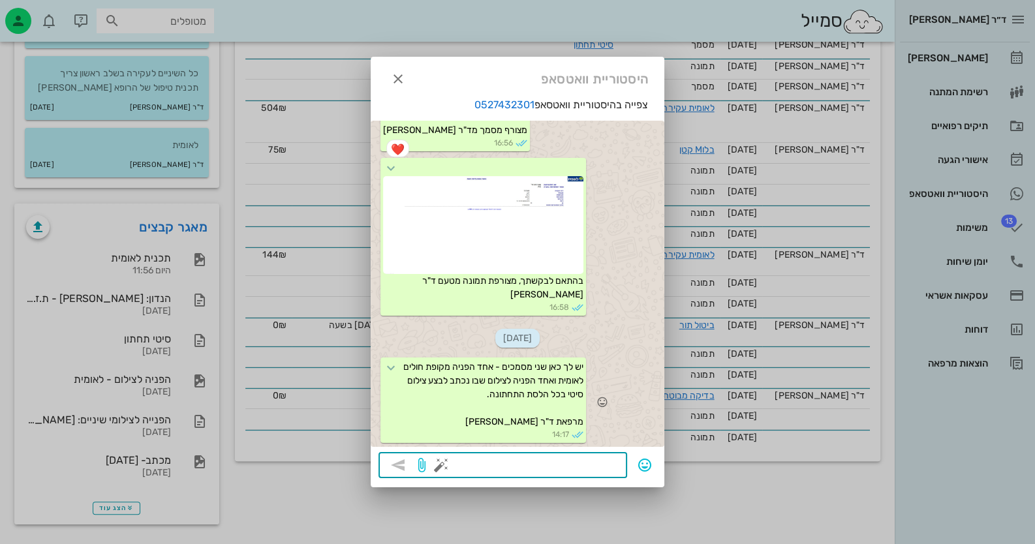
scroll to position [71, 0]
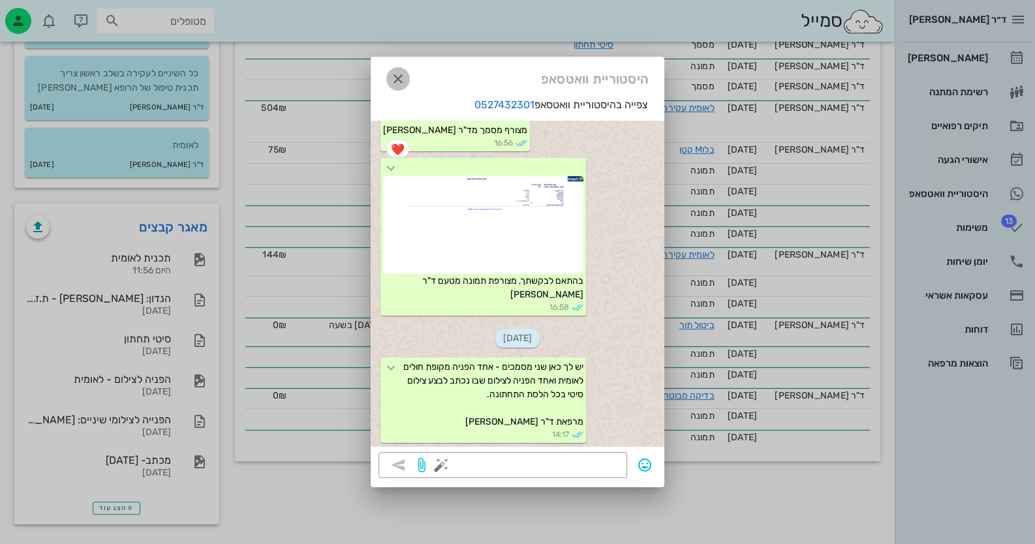
click at [397, 74] on icon "button" at bounding box center [398, 79] width 16 height 16
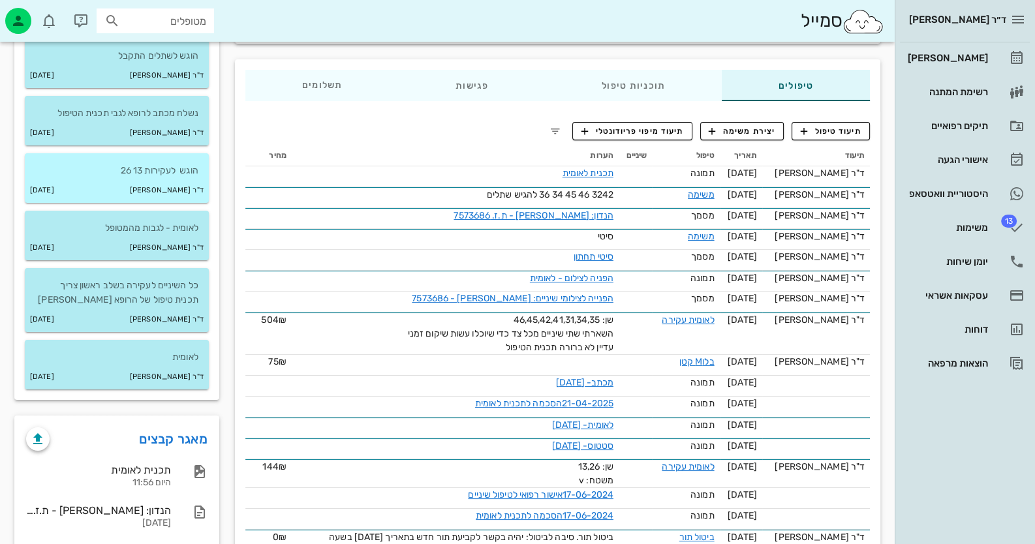
scroll to position [155, 0]
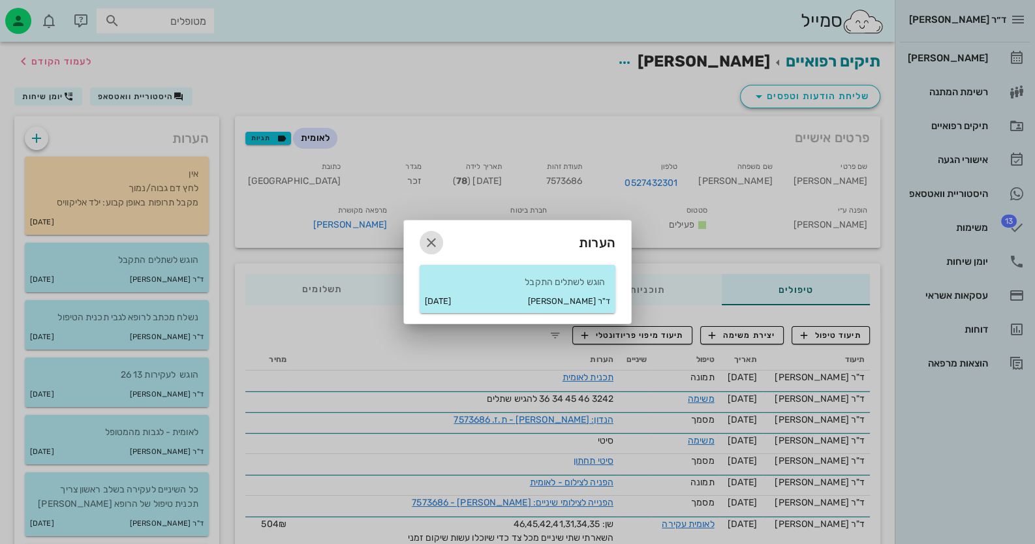
click at [434, 238] on icon "button" at bounding box center [432, 243] width 16 height 16
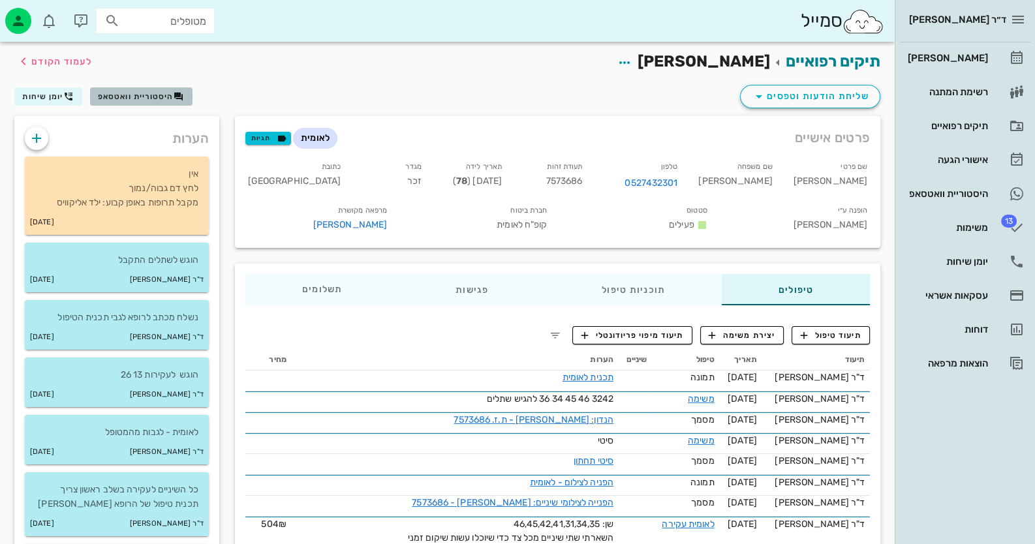
click at [127, 87] on button "היסטוריית וואטסאפ" at bounding box center [141, 96] width 102 height 18
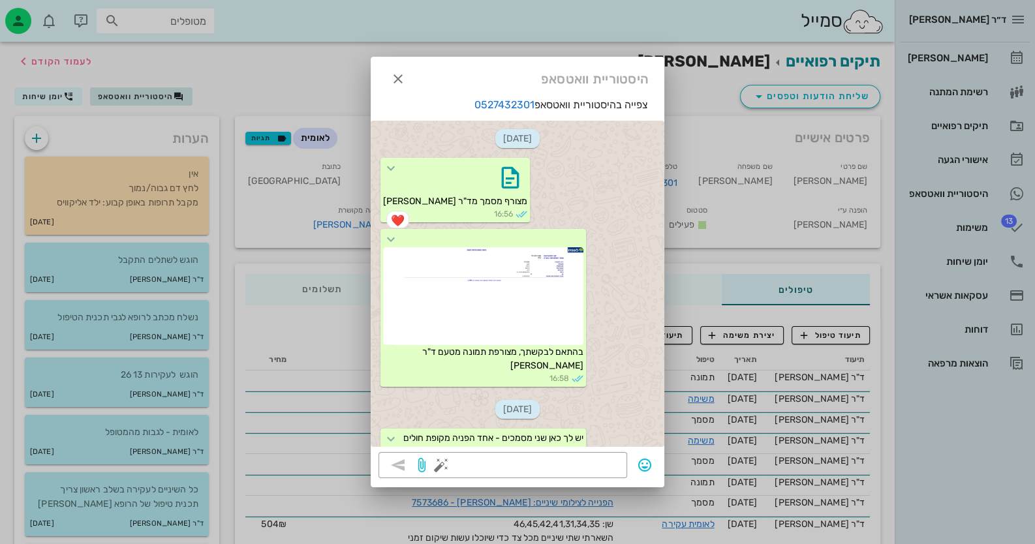
scroll to position [71, 0]
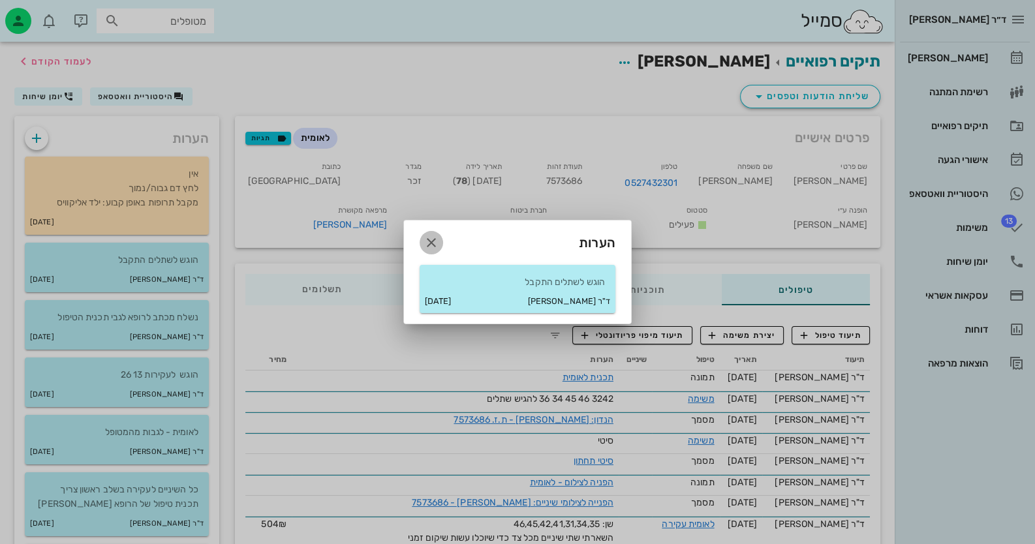
click at [434, 238] on icon "button" at bounding box center [432, 243] width 16 height 16
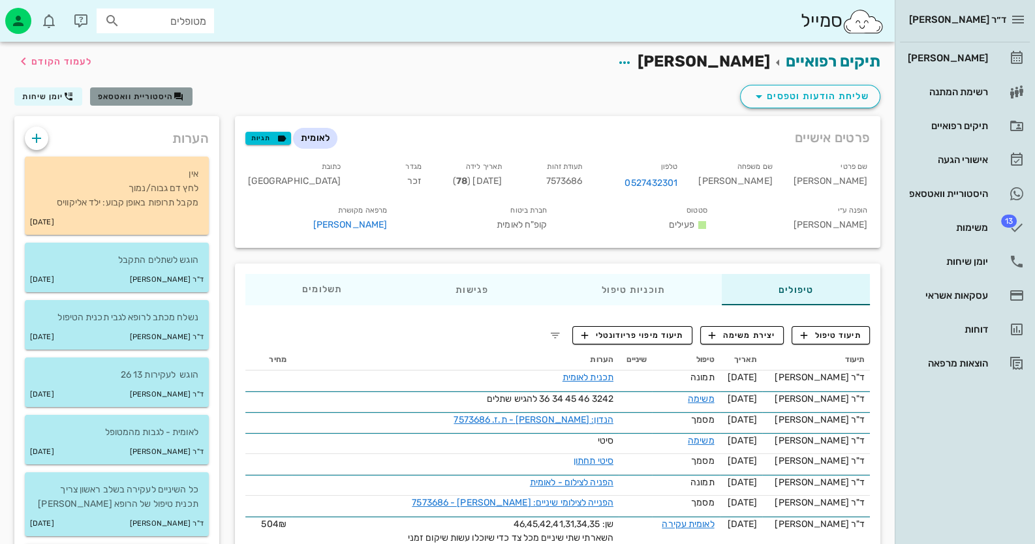
click at [131, 100] on span "היסטוריית וואטסאפ" at bounding box center [136, 96] width 76 height 9
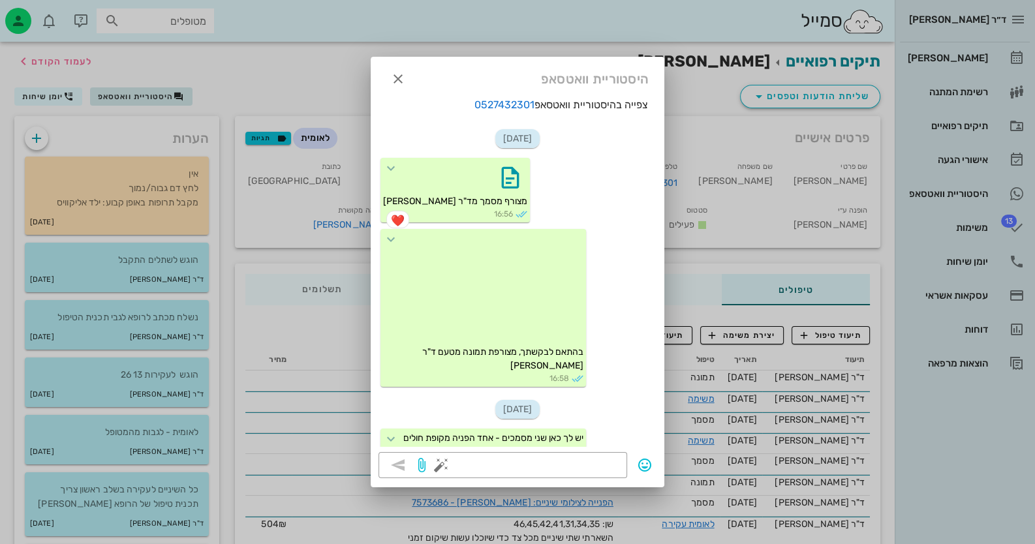
scroll to position [71, 0]
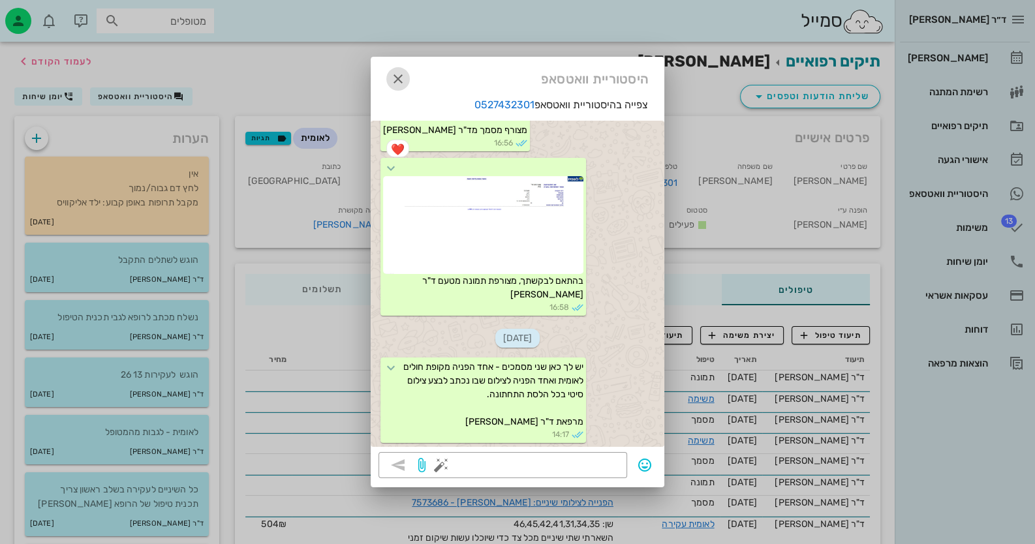
click at [402, 77] on icon "button" at bounding box center [398, 79] width 16 height 16
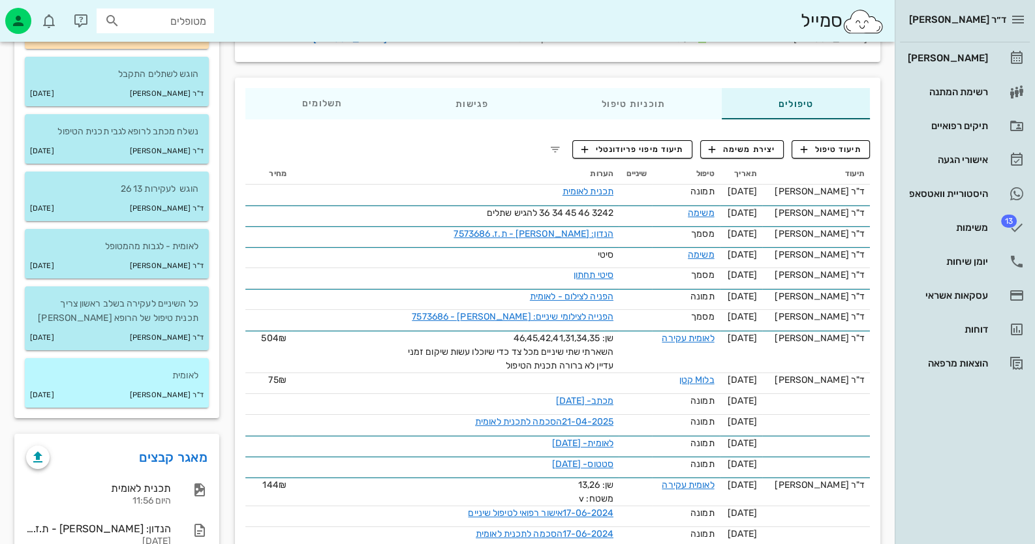
scroll to position [392, 0]
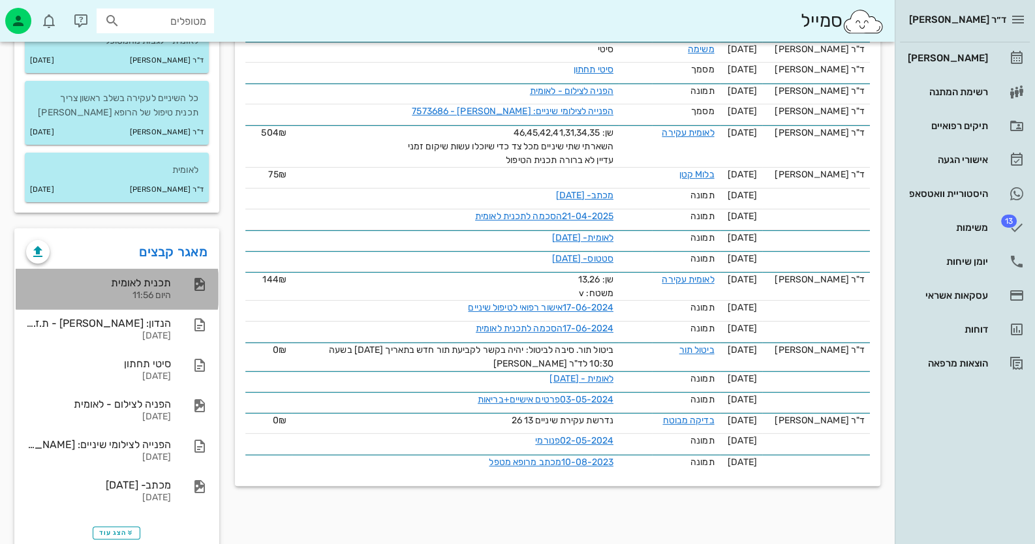
click at [111, 287] on div "תכנית לאומית" at bounding box center [98, 283] width 145 height 12
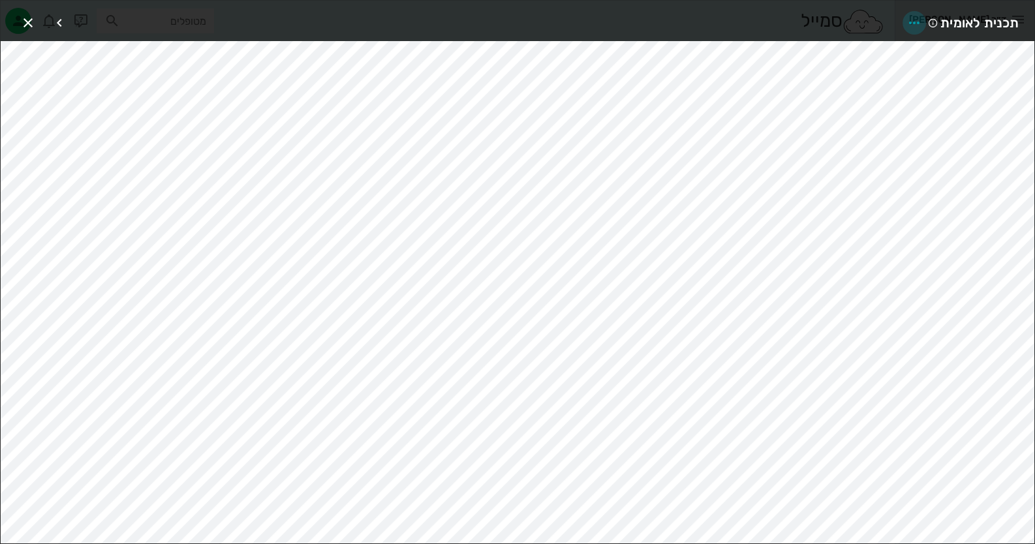
click at [908, 18] on icon "button" at bounding box center [914, 23] width 16 height 16
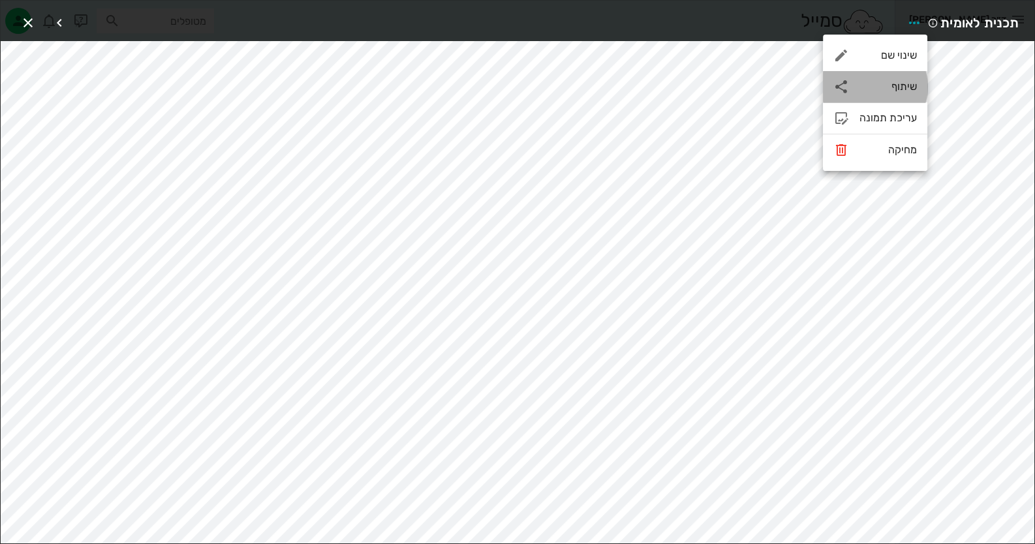
click at [899, 91] on div "שיתוף" at bounding box center [887, 86] width 57 height 12
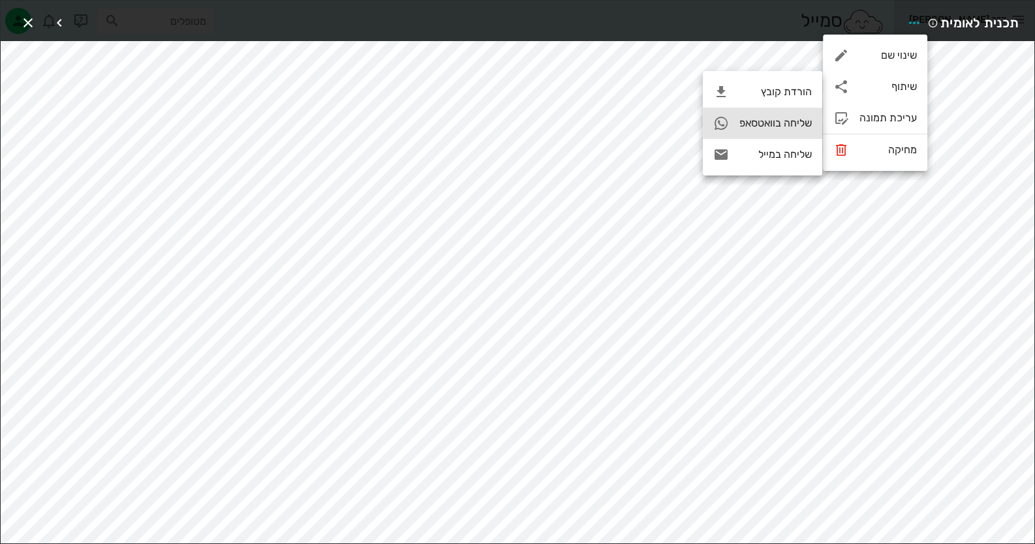
click at [803, 119] on div "שליחה בוואטסאפ" at bounding box center [775, 123] width 72 height 12
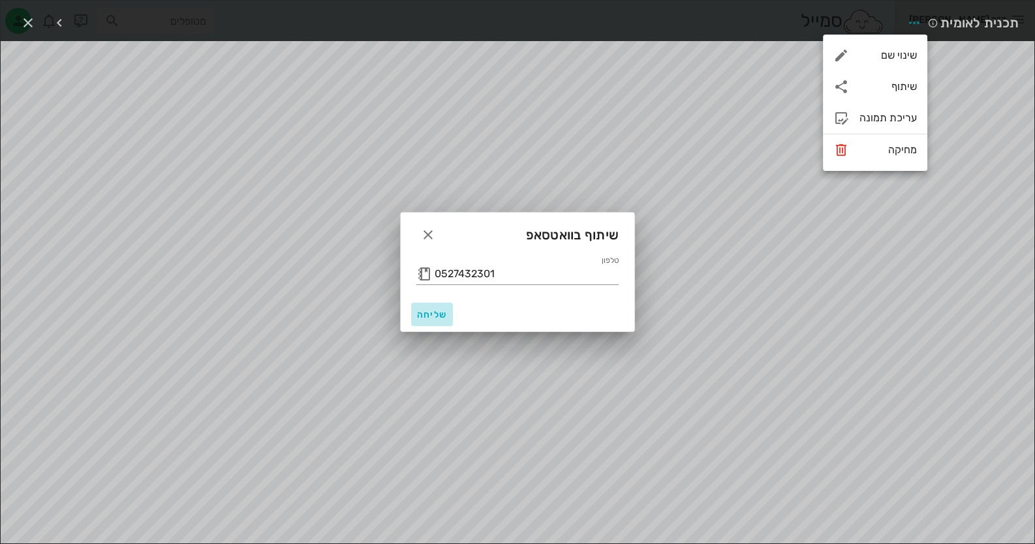
click at [428, 321] on button "שליחה" at bounding box center [432, 314] width 42 height 23
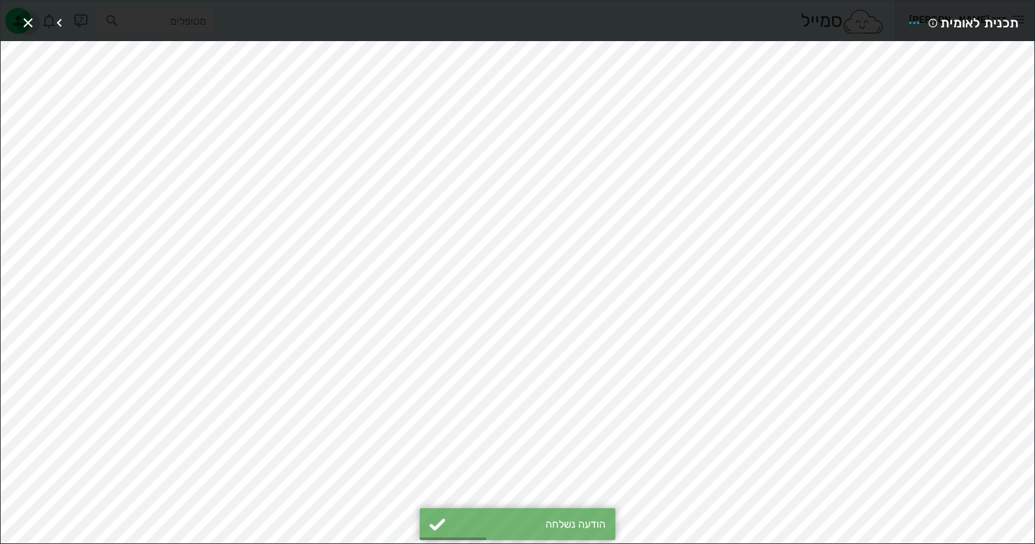
click at [21, 24] on icon "button" at bounding box center [28, 23] width 16 height 16
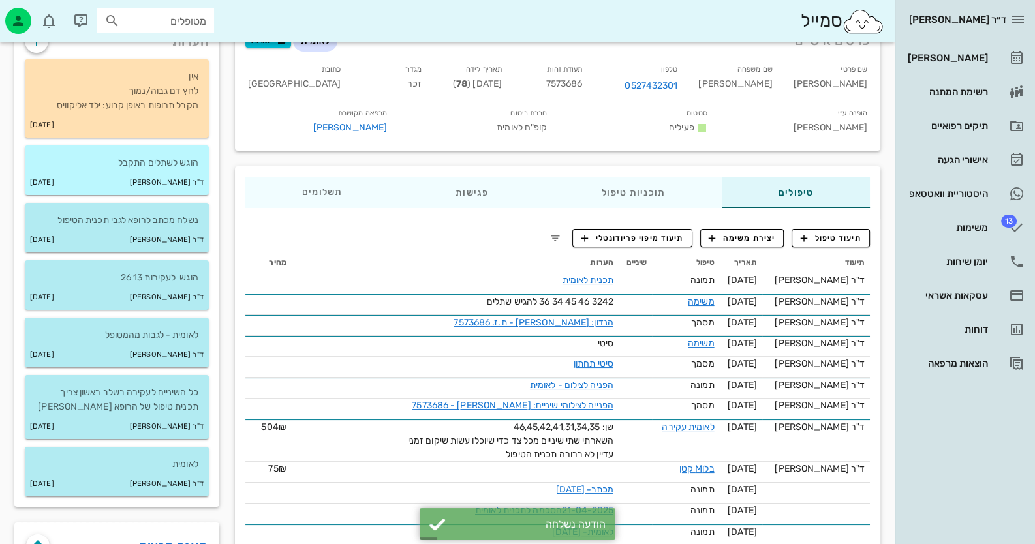
scroll to position [0, 0]
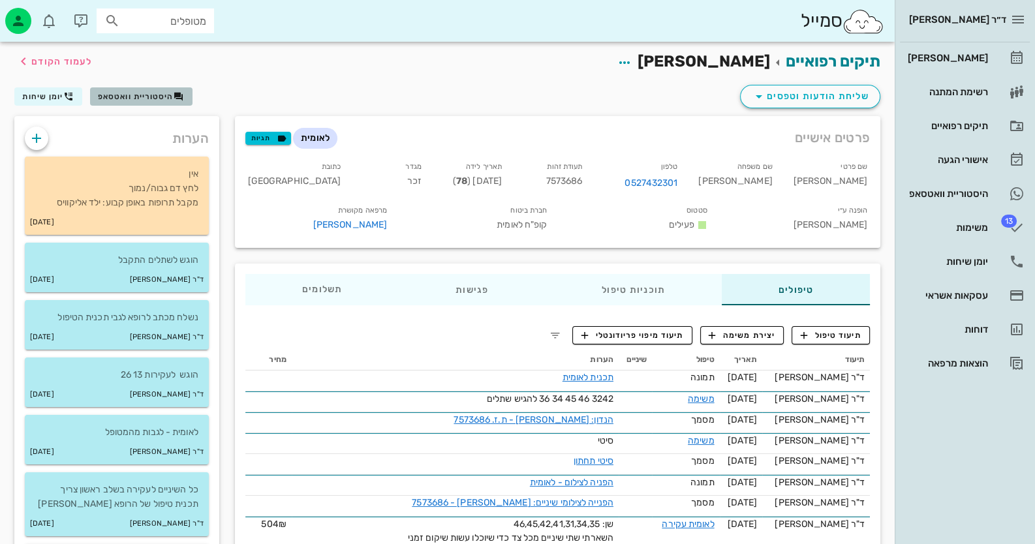
click at [157, 100] on span "היסטוריית וואטסאפ" at bounding box center [136, 96] width 76 height 9
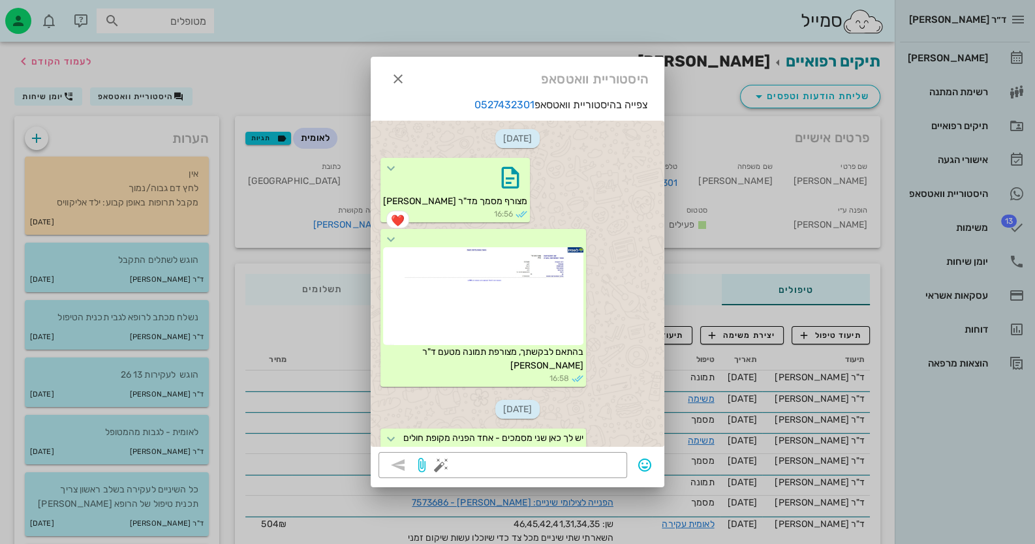
scroll to position [271, 0]
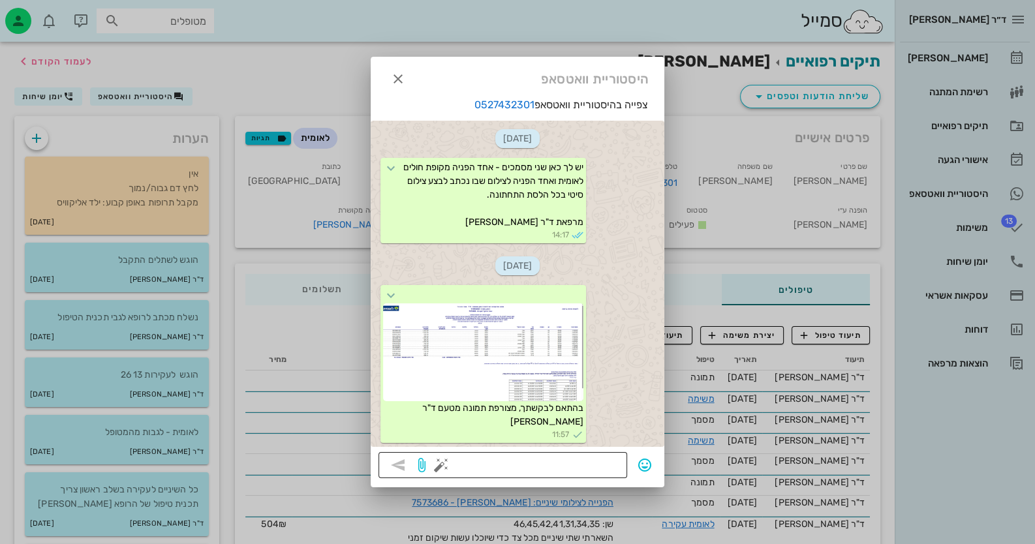
click at [444, 464] on button "button" at bounding box center [441, 465] width 16 height 16
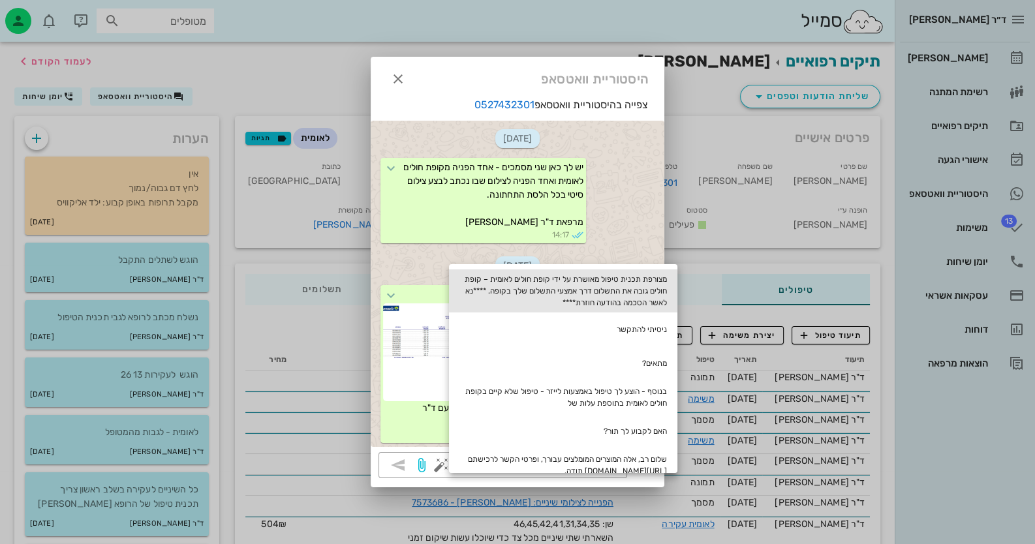
click at [662, 274] on div "מצורפת תכנית טיפול מאושרת על ידי קופת חולים לאומית – קופת חולים גובה את התשלום …" at bounding box center [563, 291] width 228 height 43
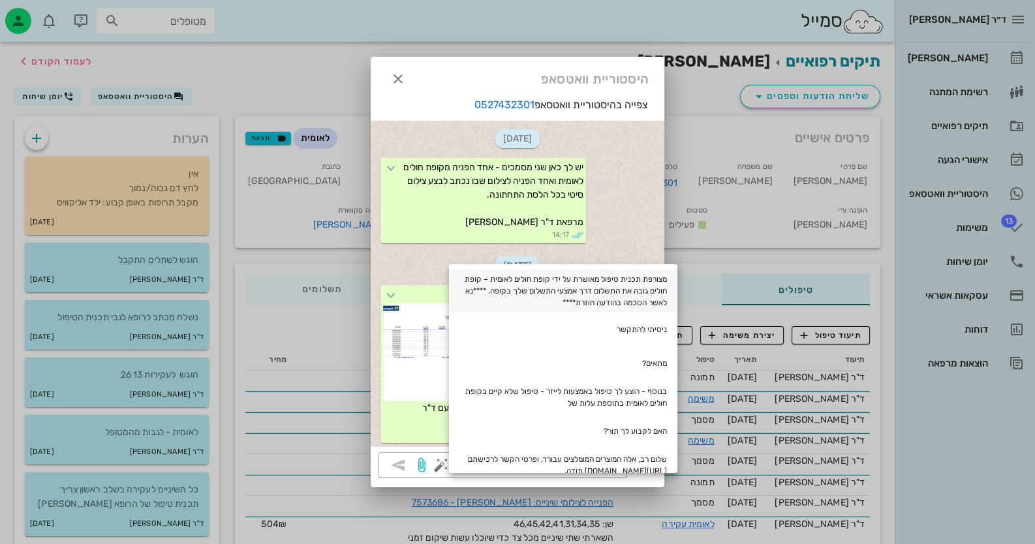
type textarea "מצורפת תכנית טיפול מאושרת על ידי קופת חולים לאומית – קופת חולים גובה את התשלום …"
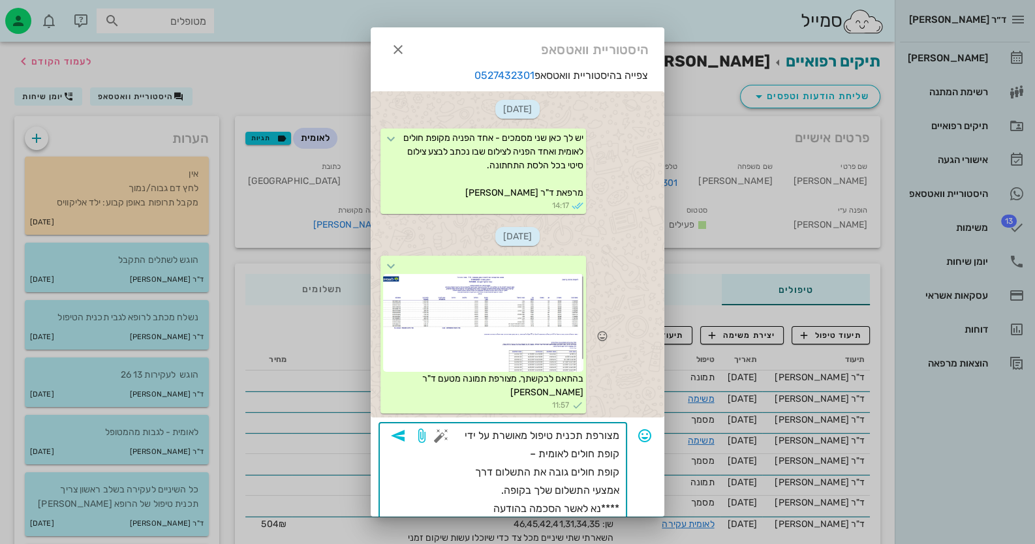
scroll to position [26, 0]
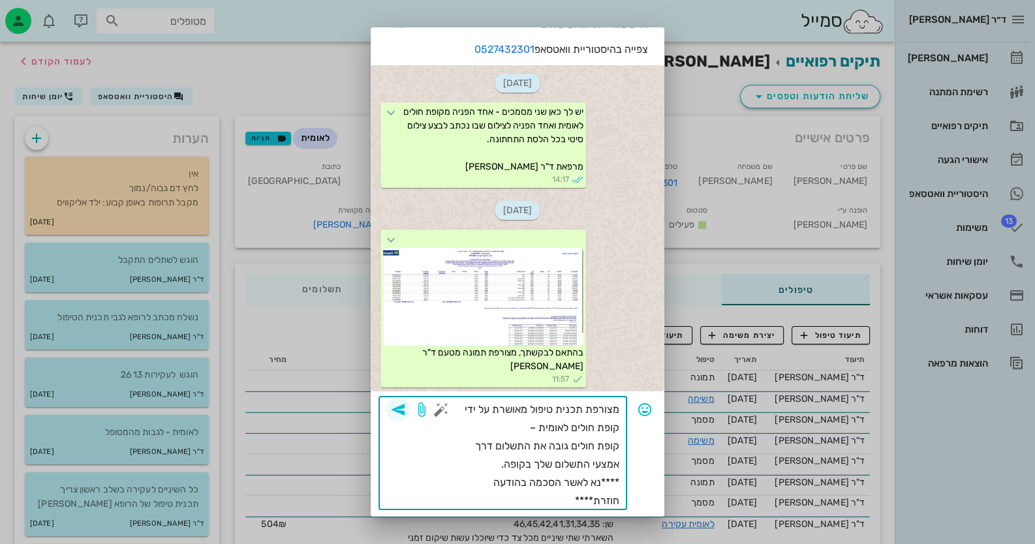
click at [406, 409] on icon "button" at bounding box center [398, 410] width 16 height 16
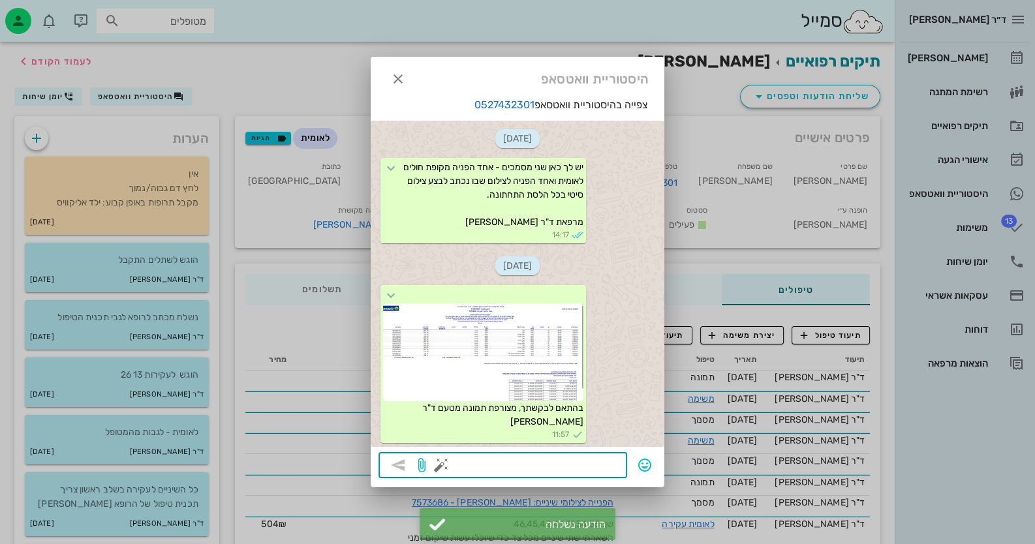
scroll to position [377, 0]
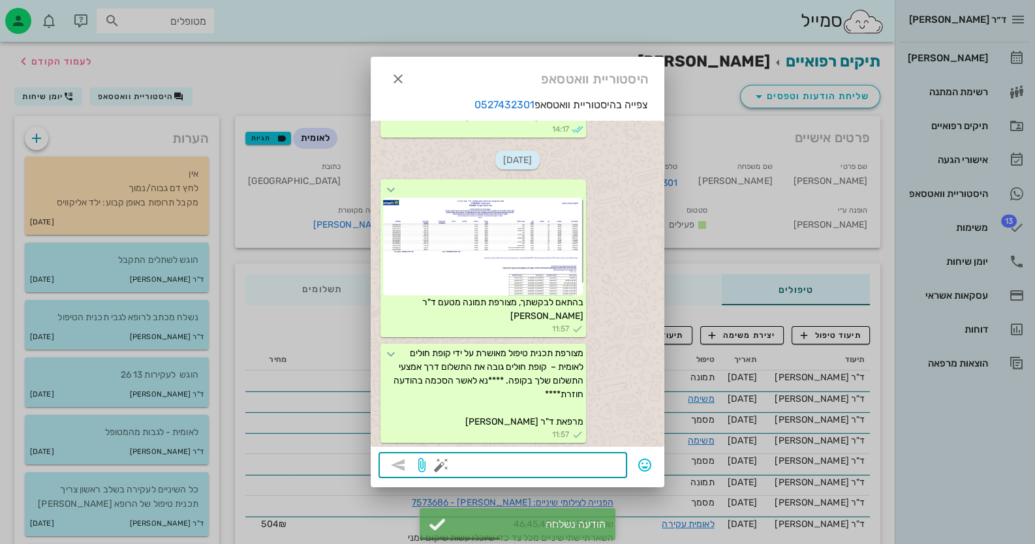
click at [998, 259] on div at bounding box center [517, 272] width 1035 height 544
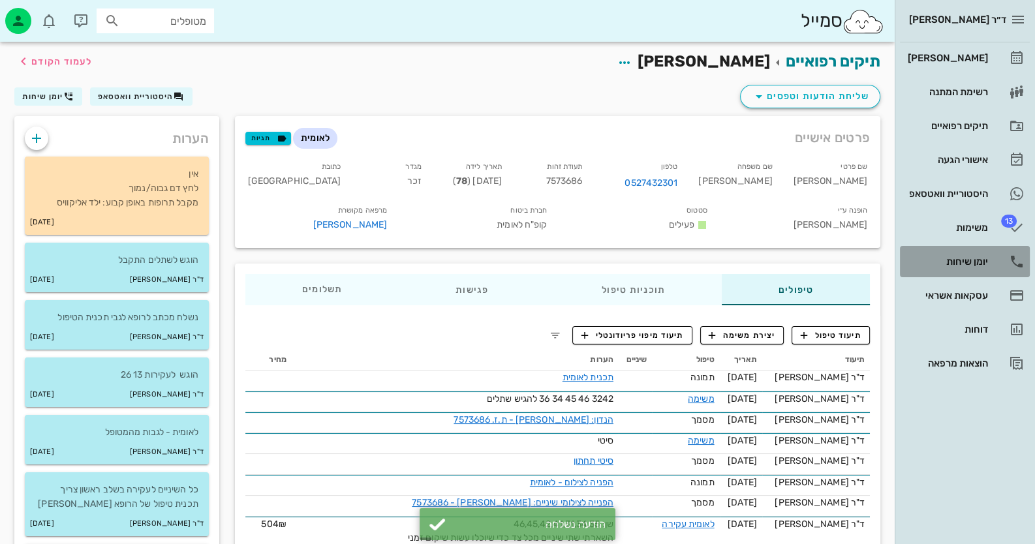
click at [998, 259] on link "יומן שיחות" at bounding box center [965, 261] width 130 height 31
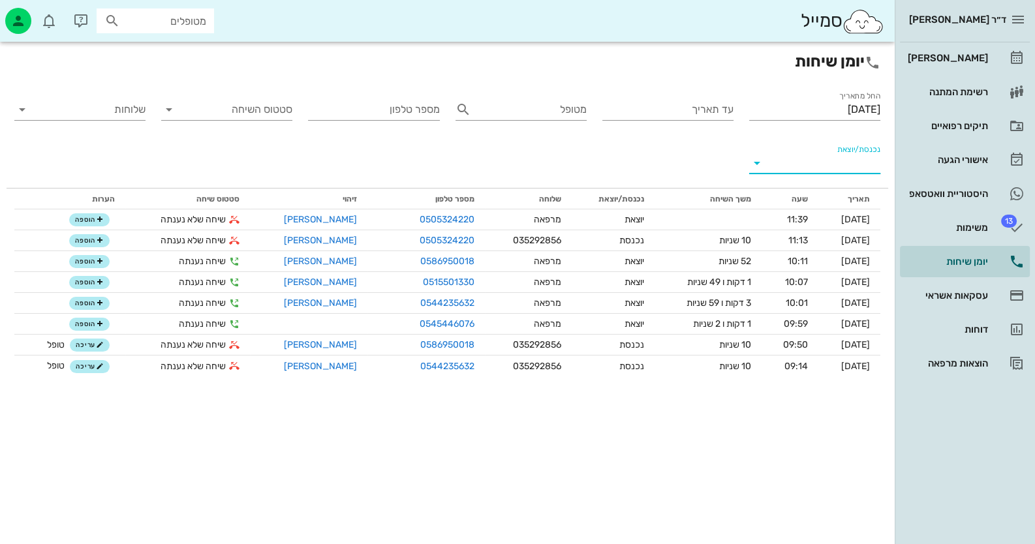
click at [827, 161] on input "נכנסת/יוצאת" at bounding box center [825, 163] width 110 height 21
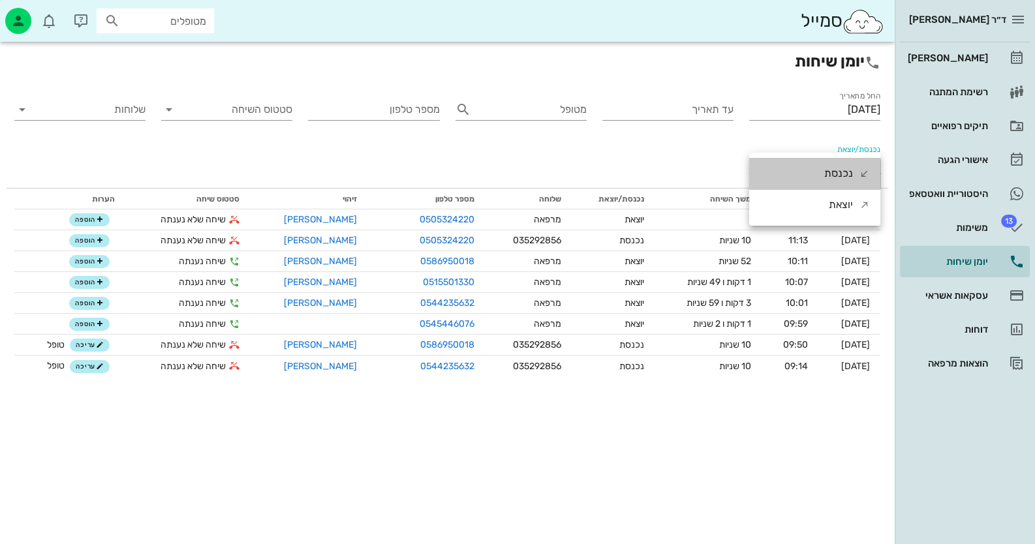
click at [827, 161] on div "נכנסת" at bounding box center [838, 173] width 29 height 31
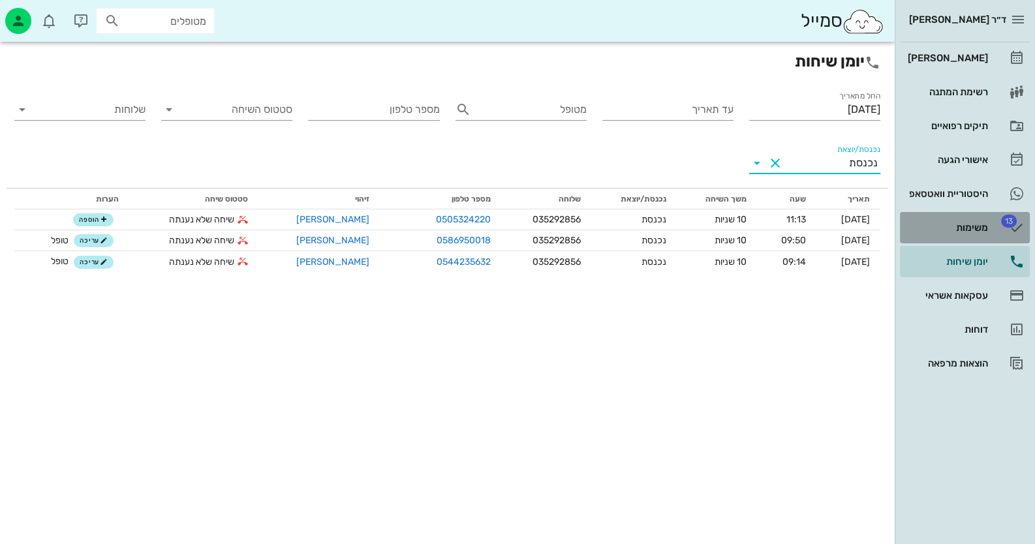
click at [969, 241] on link "13 משימות" at bounding box center [965, 227] width 130 height 31
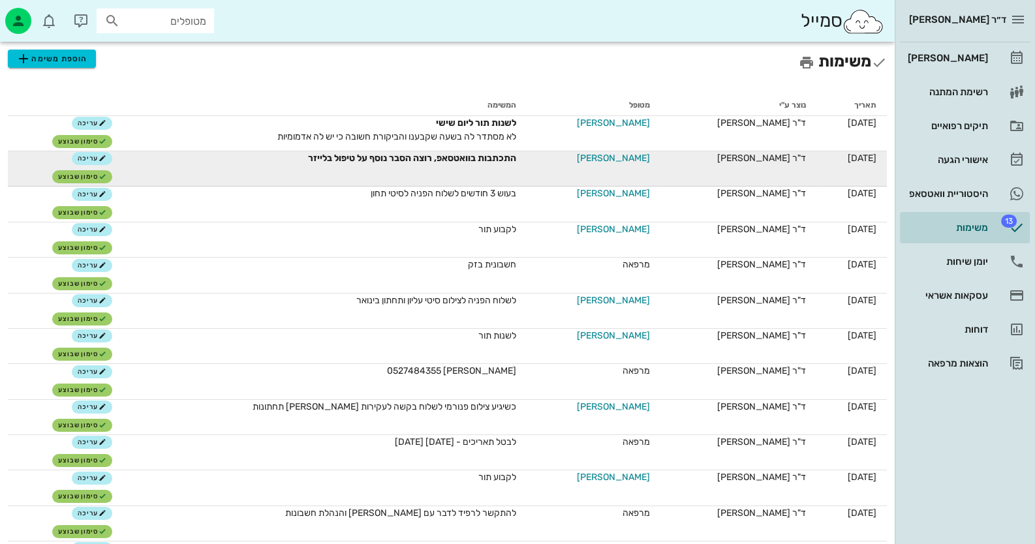
click at [625, 157] on span "ענבר חן" at bounding box center [613, 158] width 73 height 14
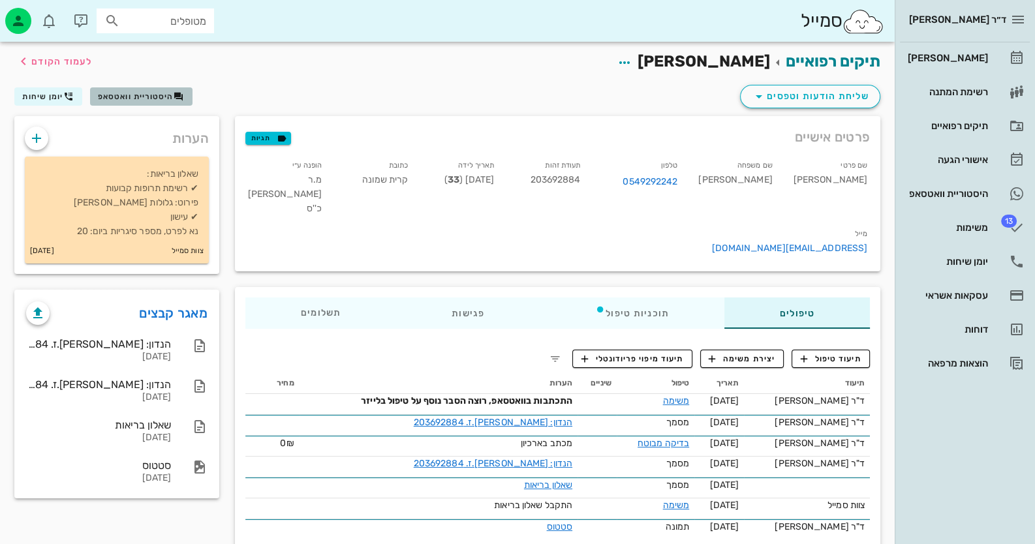
click at [177, 102] on button "היסטוריית וואטסאפ" at bounding box center [141, 96] width 102 height 18
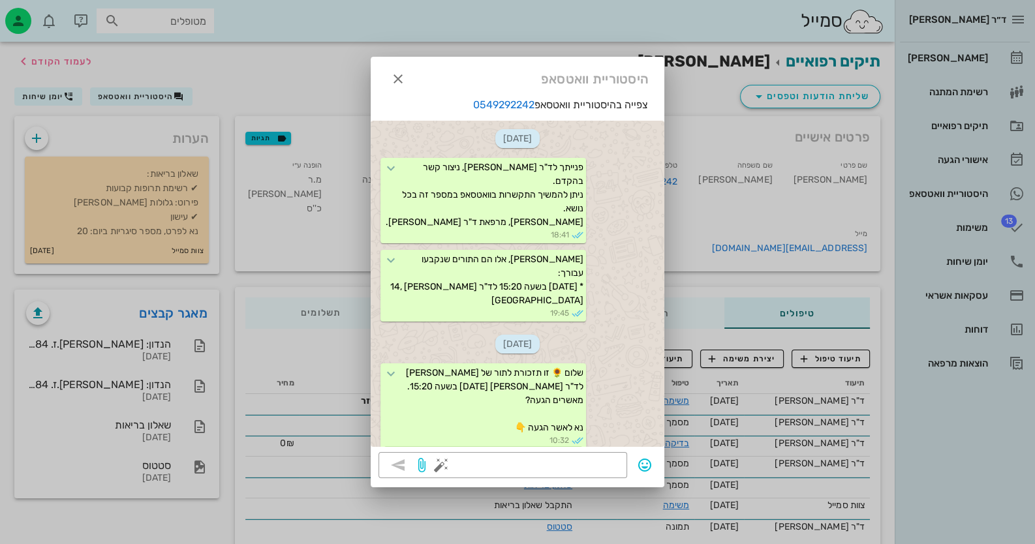
scroll to position [1239, 0]
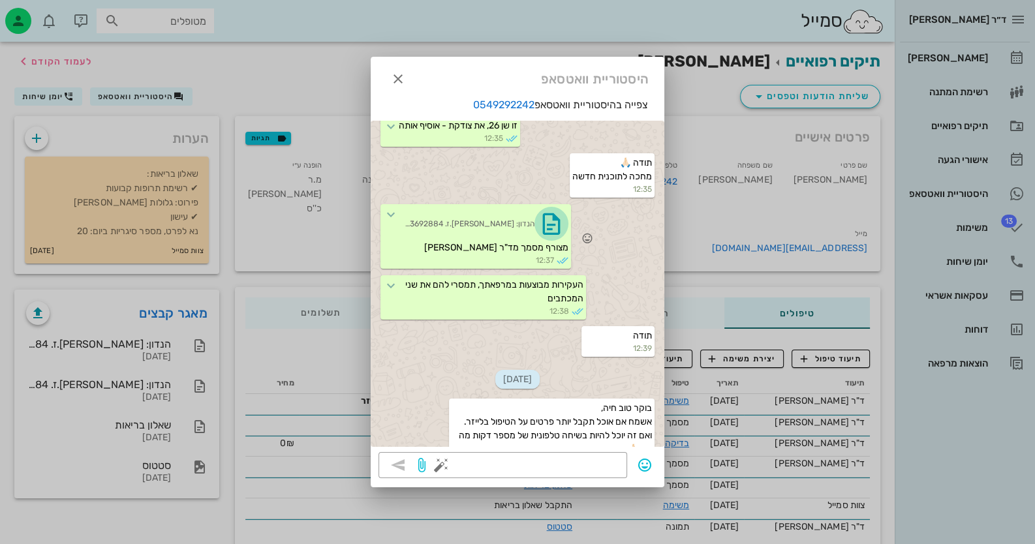
click at [544, 213] on icon "button" at bounding box center [551, 223] width 21 height 21
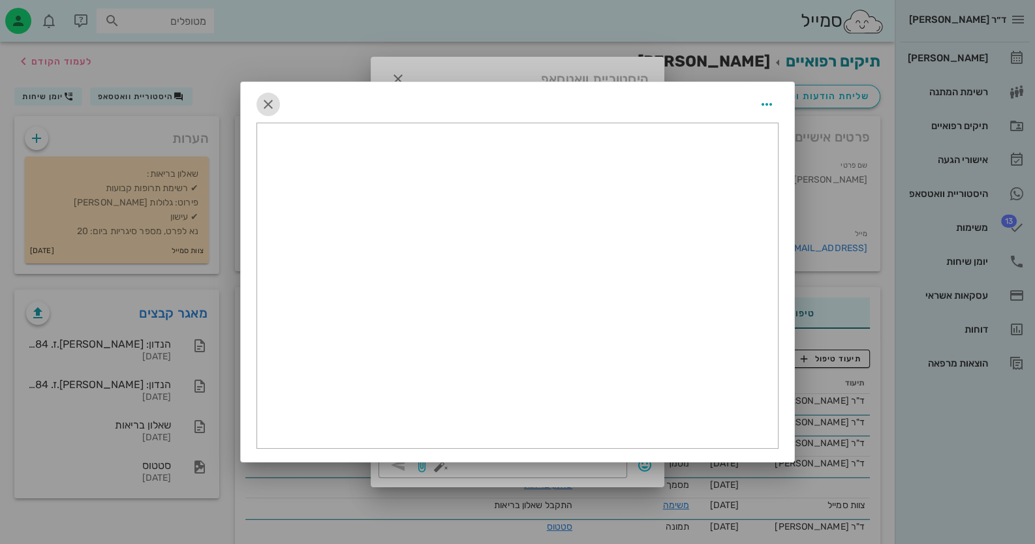
click at [267, 104] on icon "button" at bounding box center [268, 105] width 16 height 16
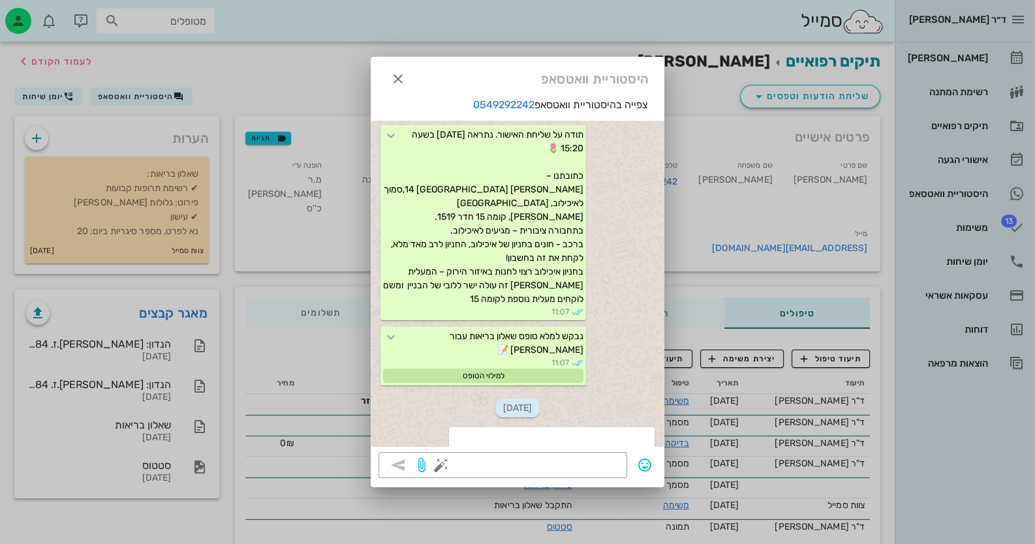
scroll to position [456, 0]
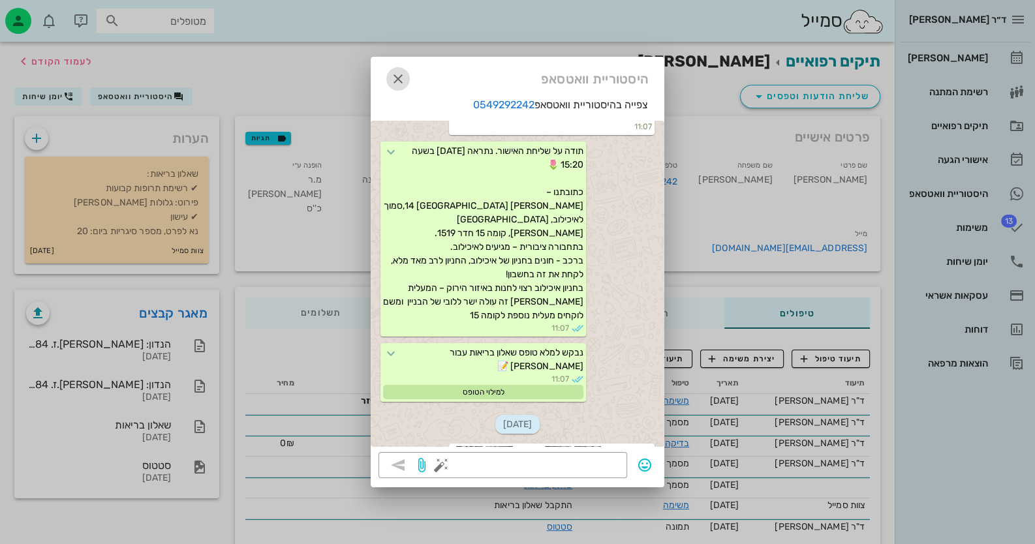
click at [403, 75] on icon "button" at bounding box center [398, 79] width 16 height 16
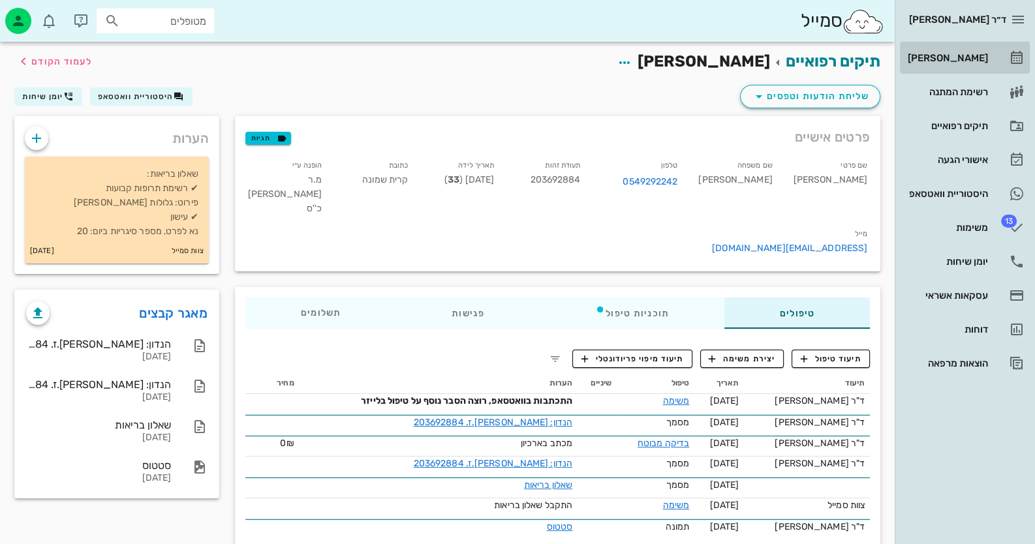
click at [976, 65] on div "[PERSON_NAME]" at bounding box center [946, 58] width 83 height 21
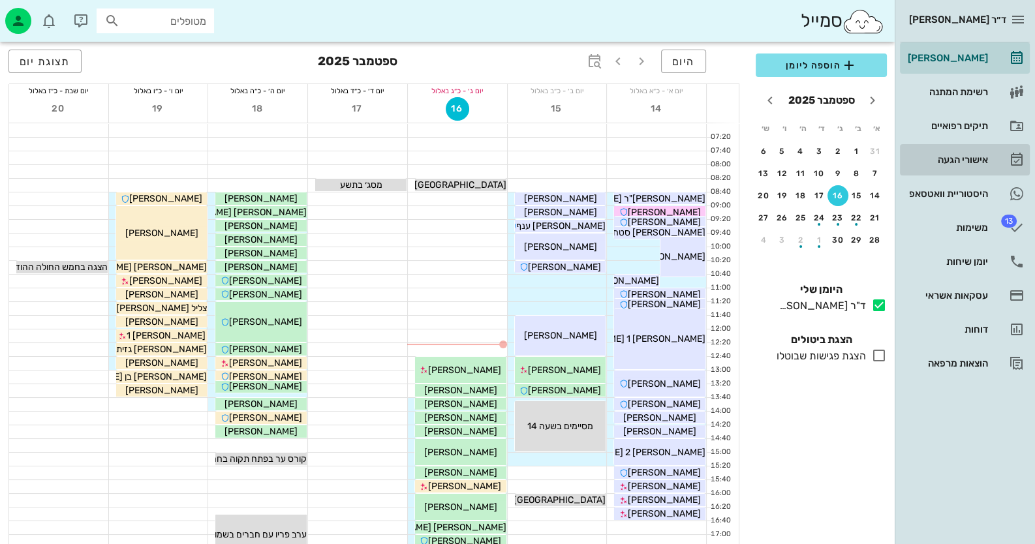
click at [968, 162] on div "אישורי הגעה" at bounding box center [946, 160] width 83 height 10
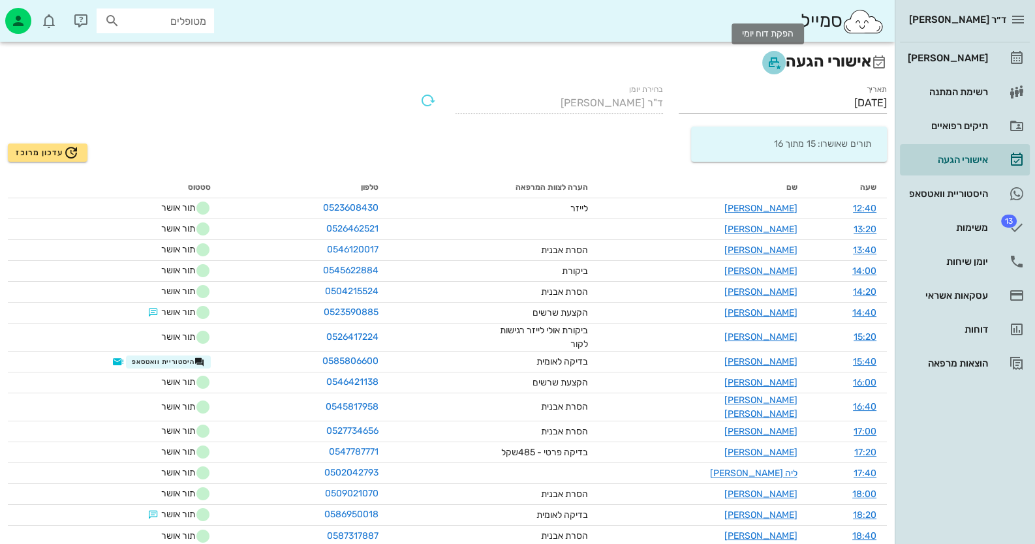
click at [766, 64] on icon "button" at bounding box center [774, 63] width 16 height 16
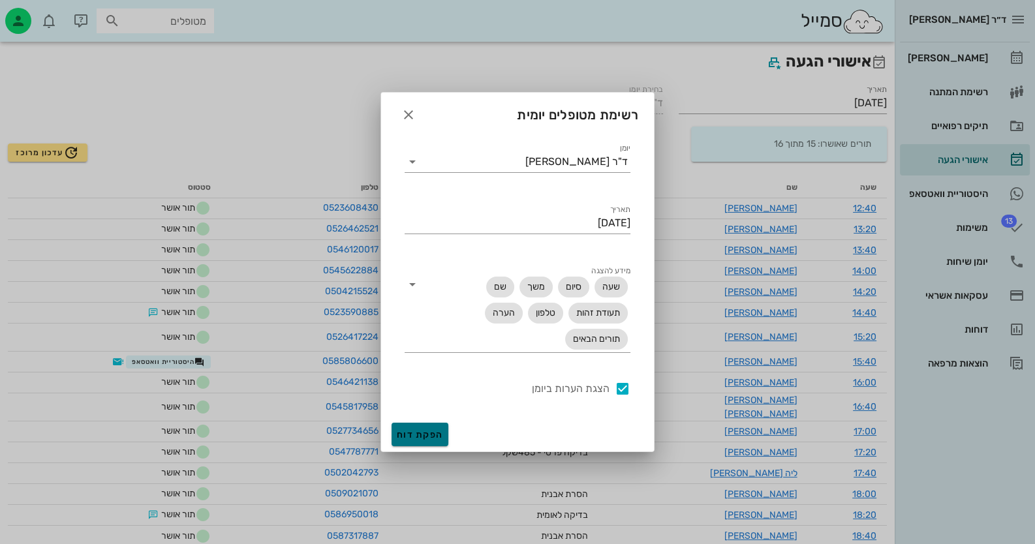
click at [431, 435] on span "הפקת דוח" at bounding box center [420, 434] width 46 height 11
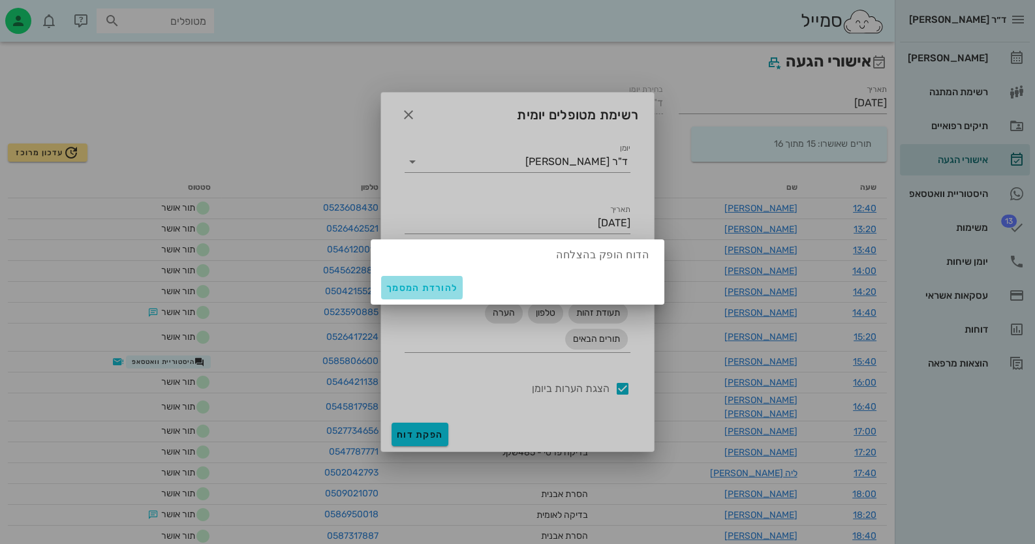
click at [434, 289] on span "להורדת המסמך" at bounding box center [421, 288] width 71 height 11
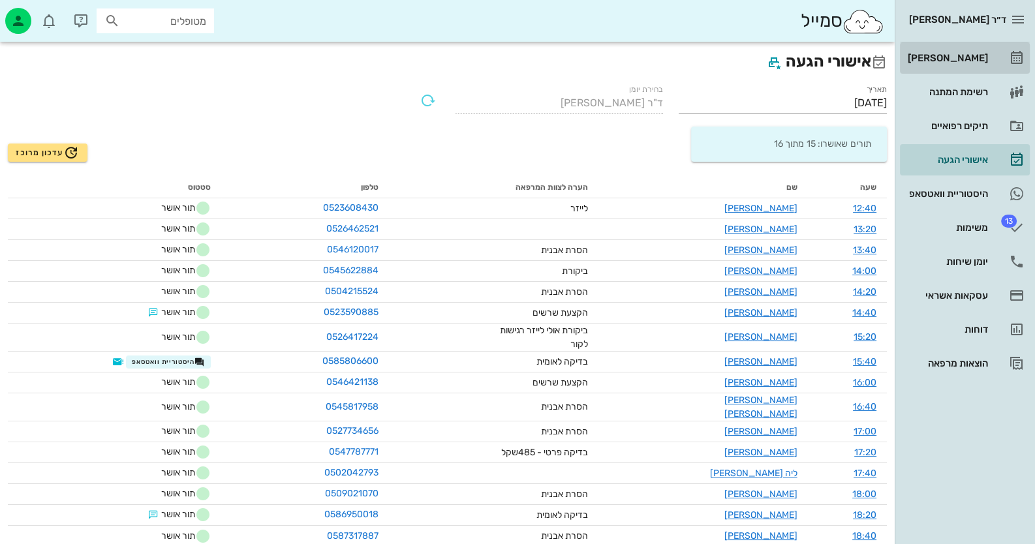
click at [976, 55] on div "[PERSON_NAME]" at bounding box center [946, 58] width 83 height 10
